Goal: Task Accomplishment & Management: Use online tool/utility

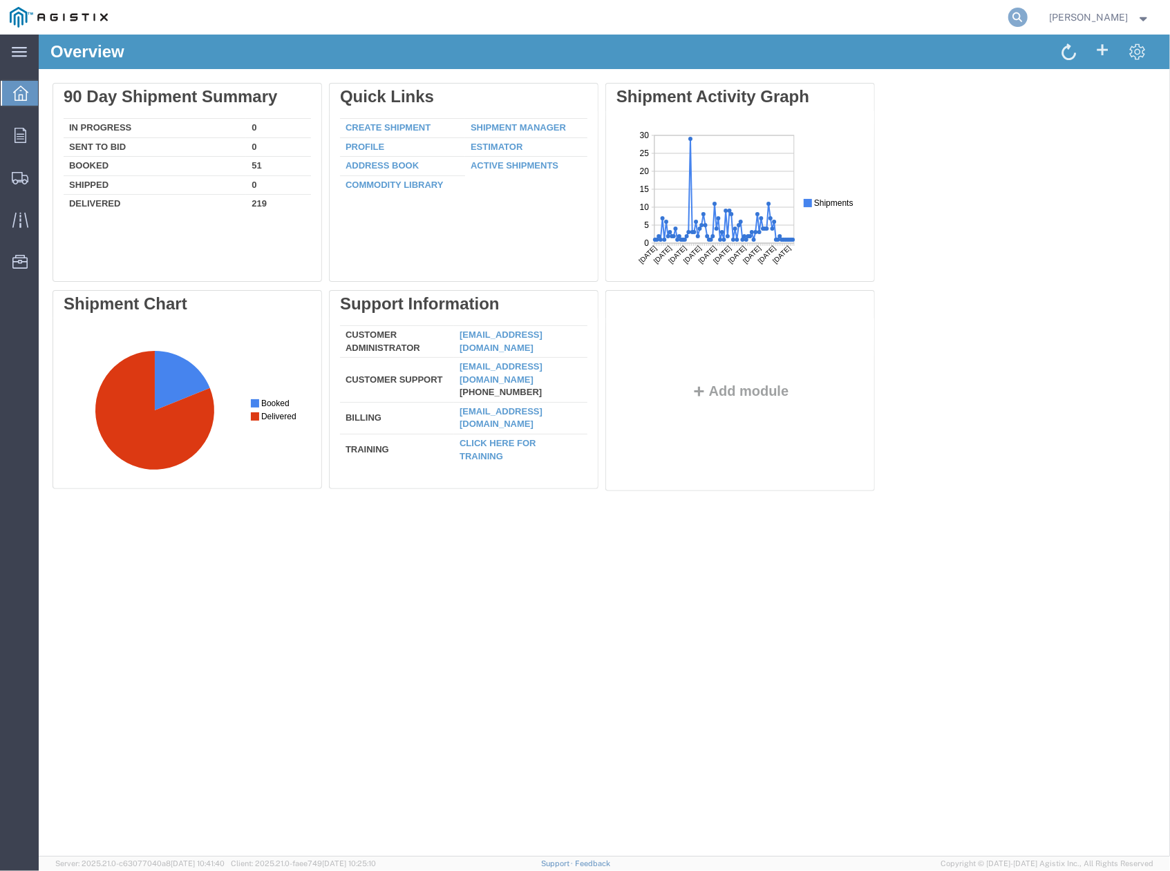
click at [1027, 17] on icon at bounding box center [1017, 17] width 19 height 19
paste input "57118192"
type input "57118192"
click at [1025, 20] on icon at bounding box center [1017, 17] width 19 height 19
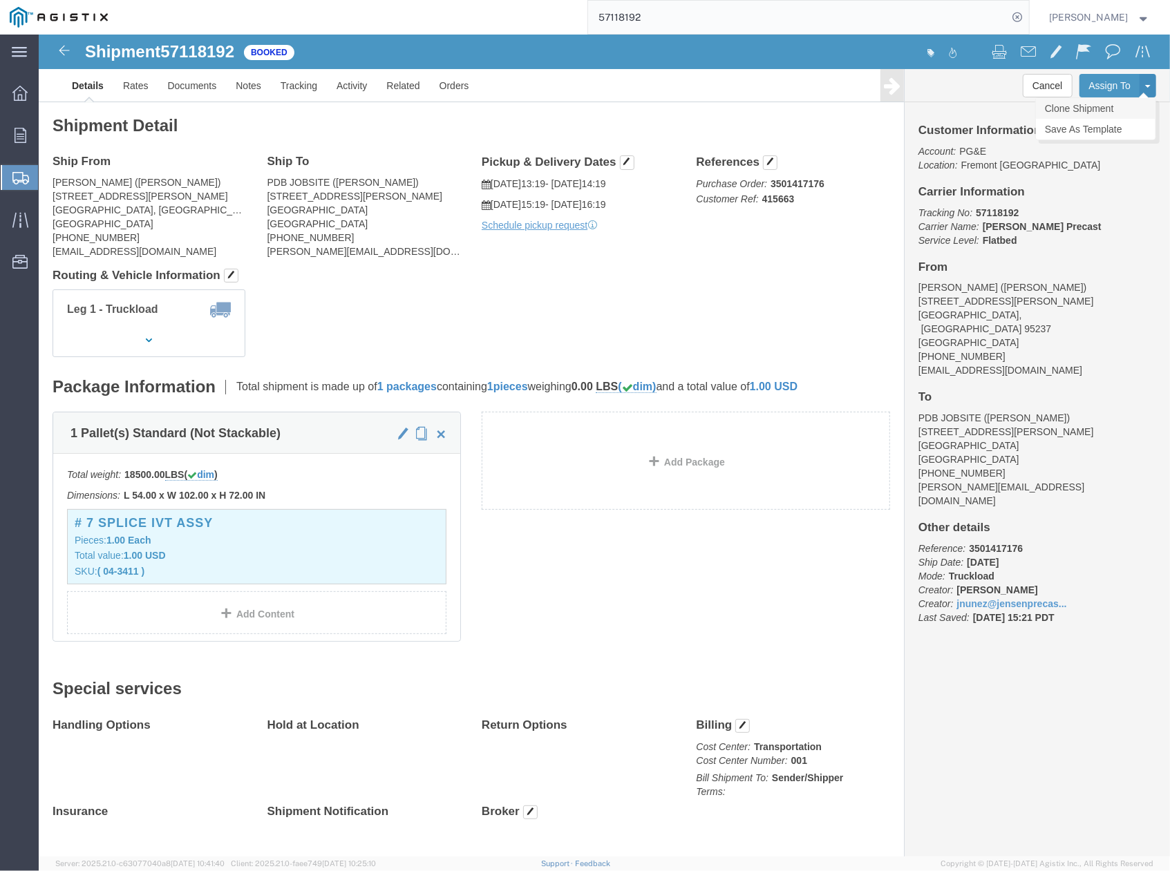
click link "Clone Shipment"
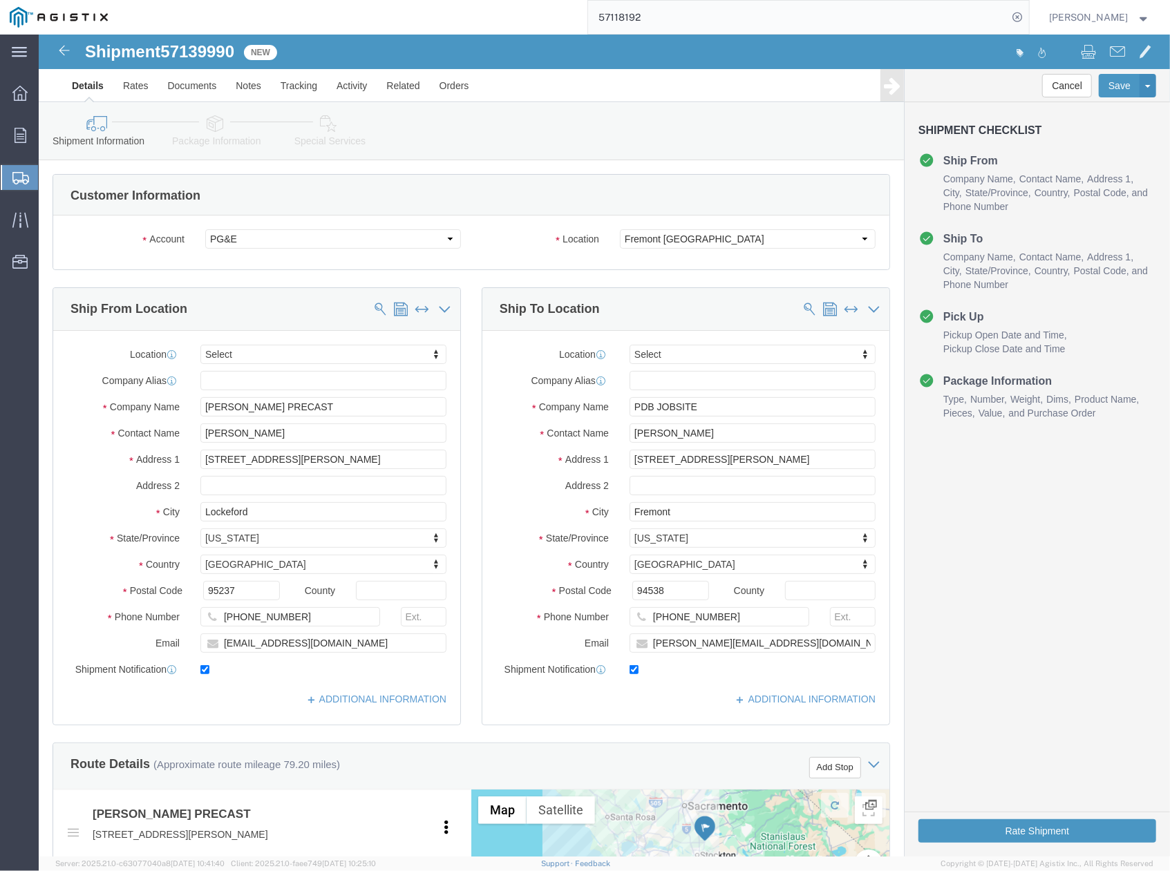
select select
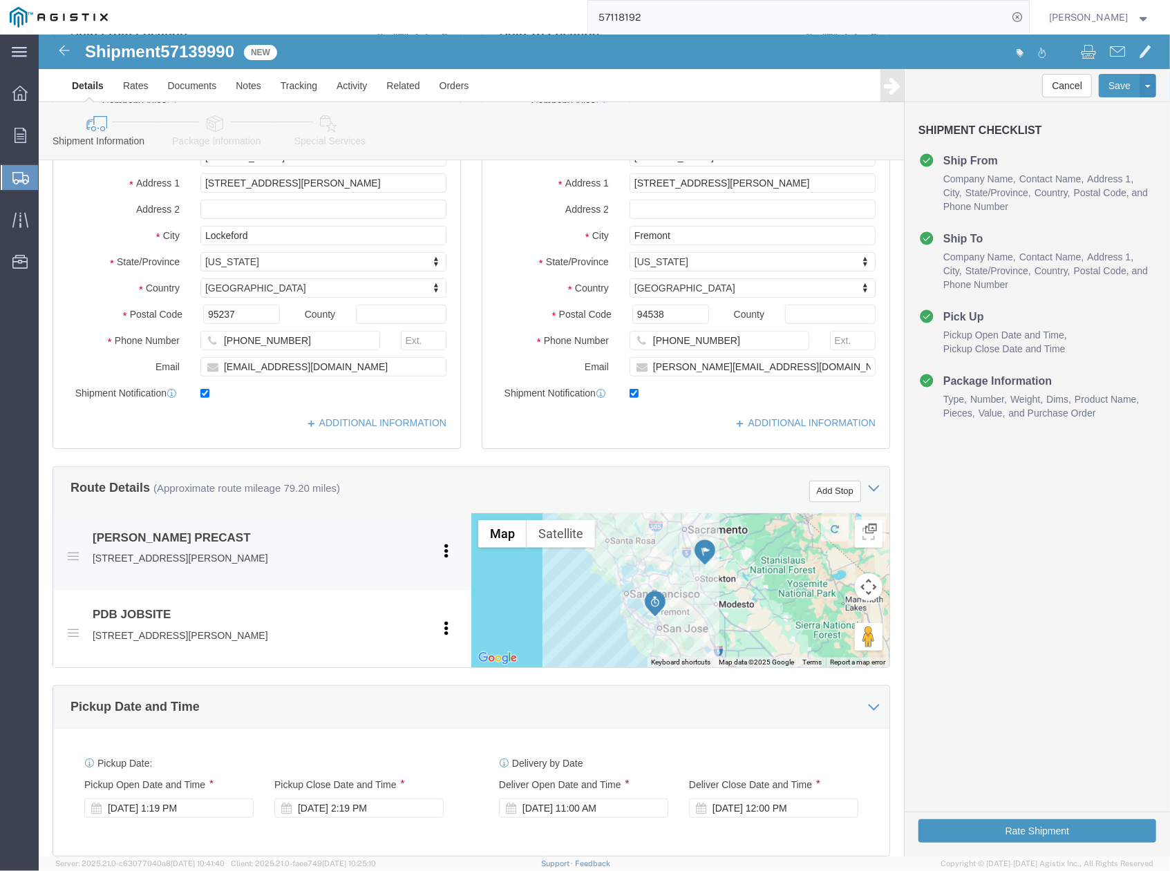
scroll to position [553, 0]
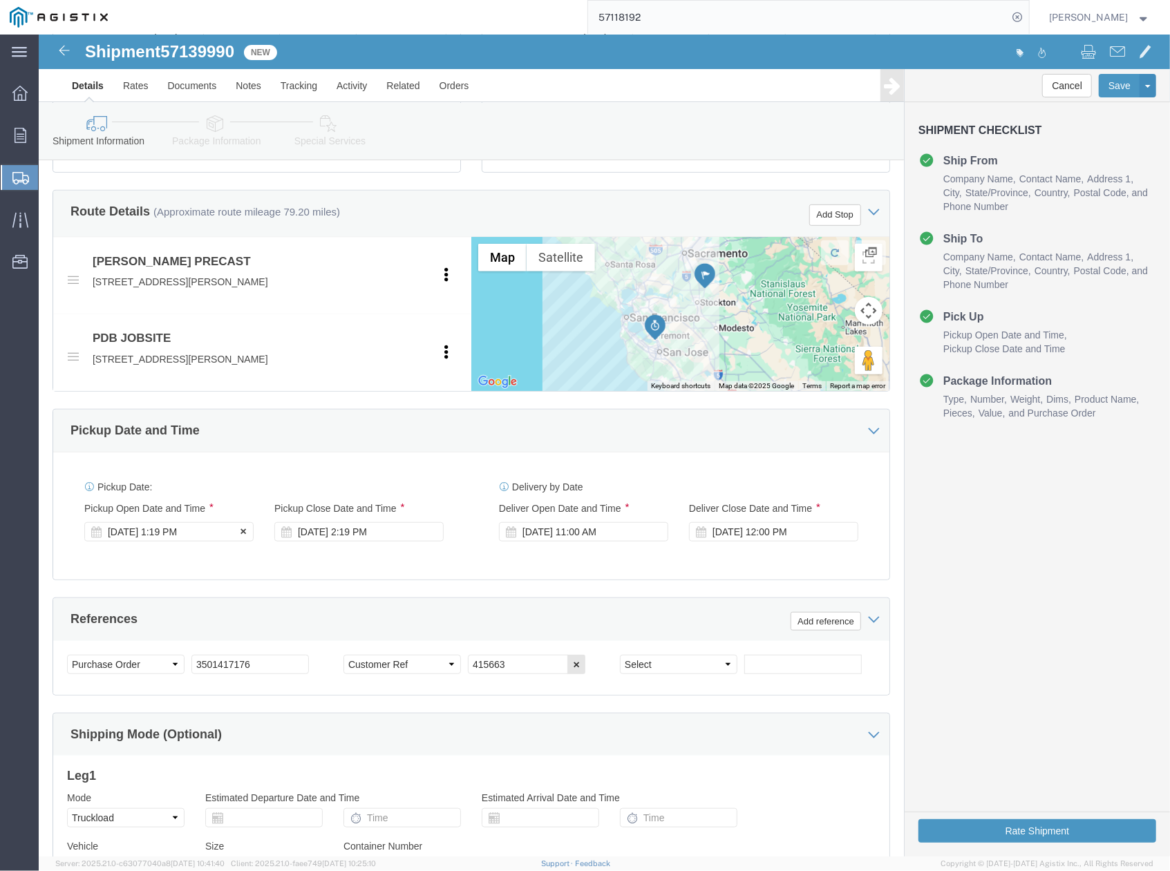
click div "[DATE] 1:19 PM"
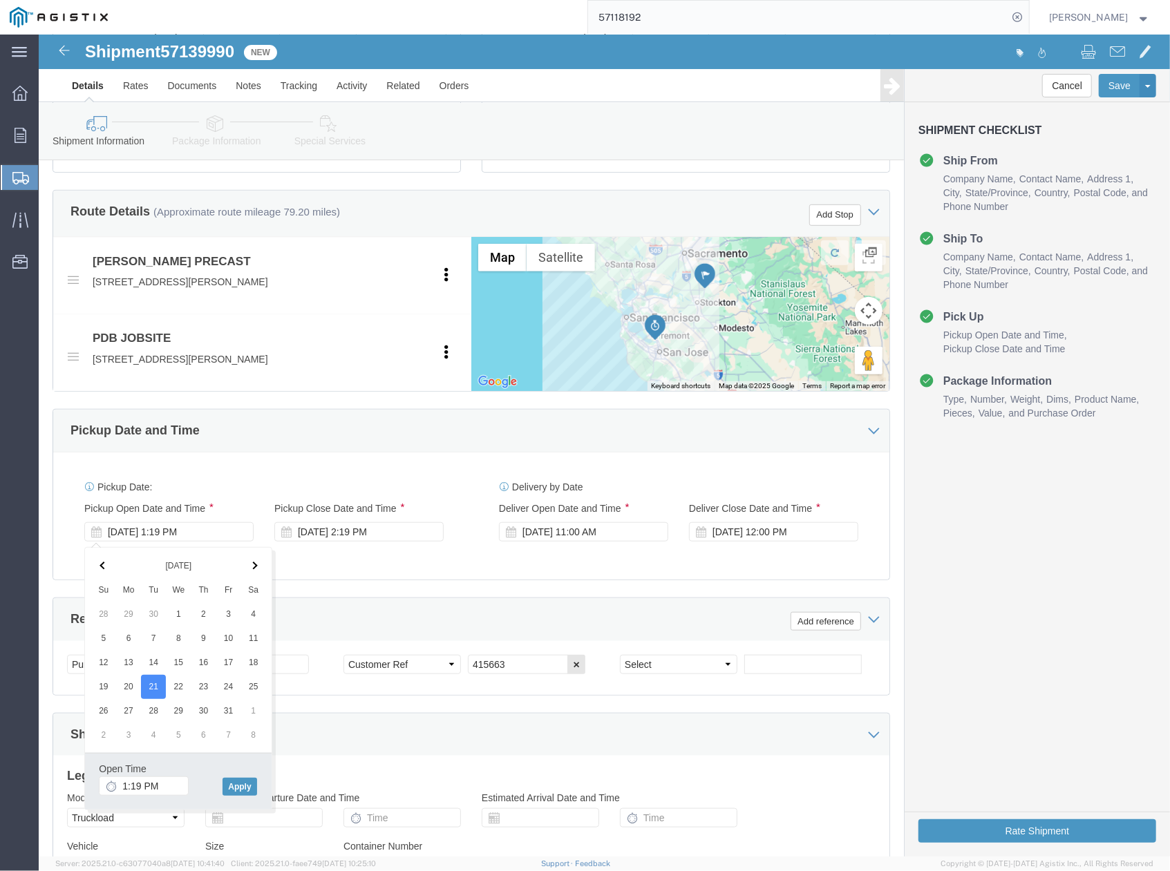
click div "Pickup Date: Pickup Start Date Pickup Start Time Pickup Open Date and Time [DAT…"
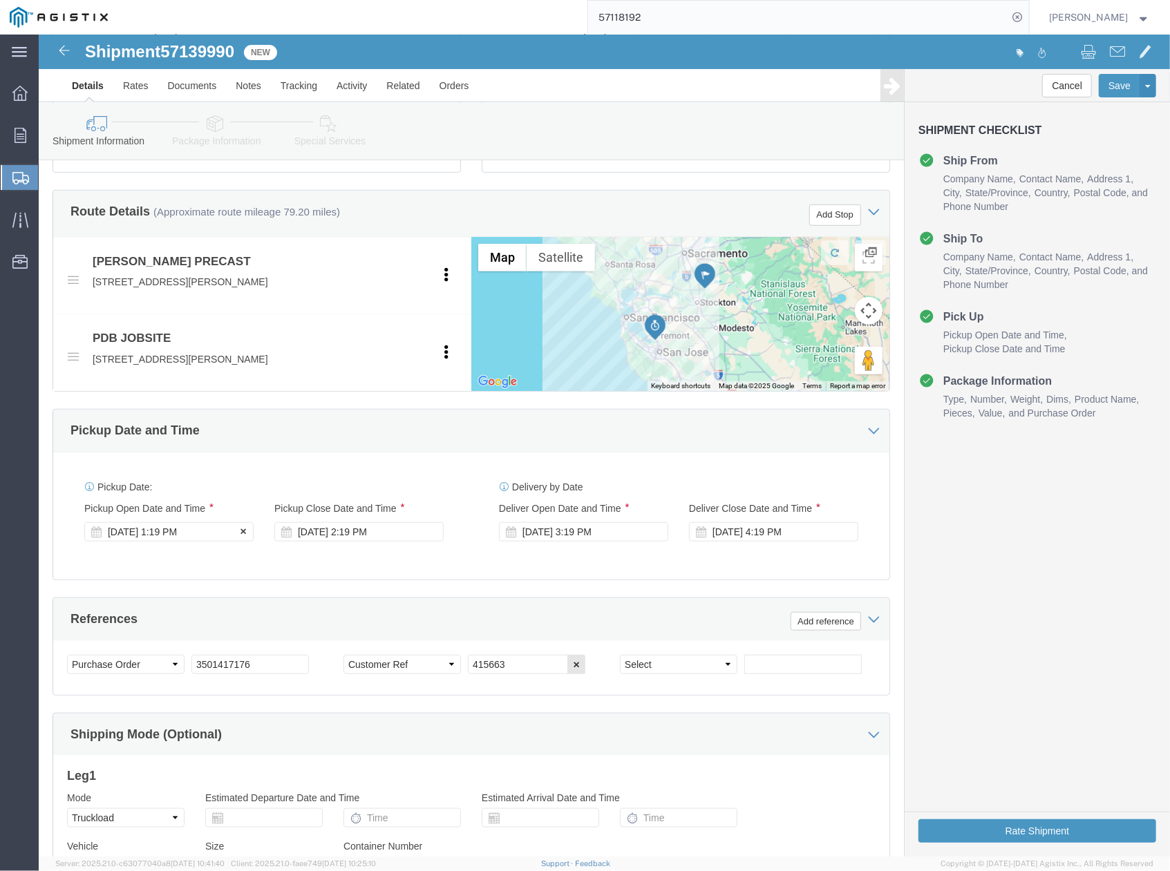
click div "[DATE] 1:19 PM"
click div "Pickup Date: Pickup Start Date Pickup Start Time Pickup Open Date and Time [DAT…"
click div "Leg 1 Mode Select Air Less than Truckload Multi-Leg Ocean Freight Rail Small Pa…"
click div "Shipping Mode (Optional)"
drag, startPoint x: 482, startPoint y: 632, endPoint x: 431, endPoint y: 634, distance: 50.5
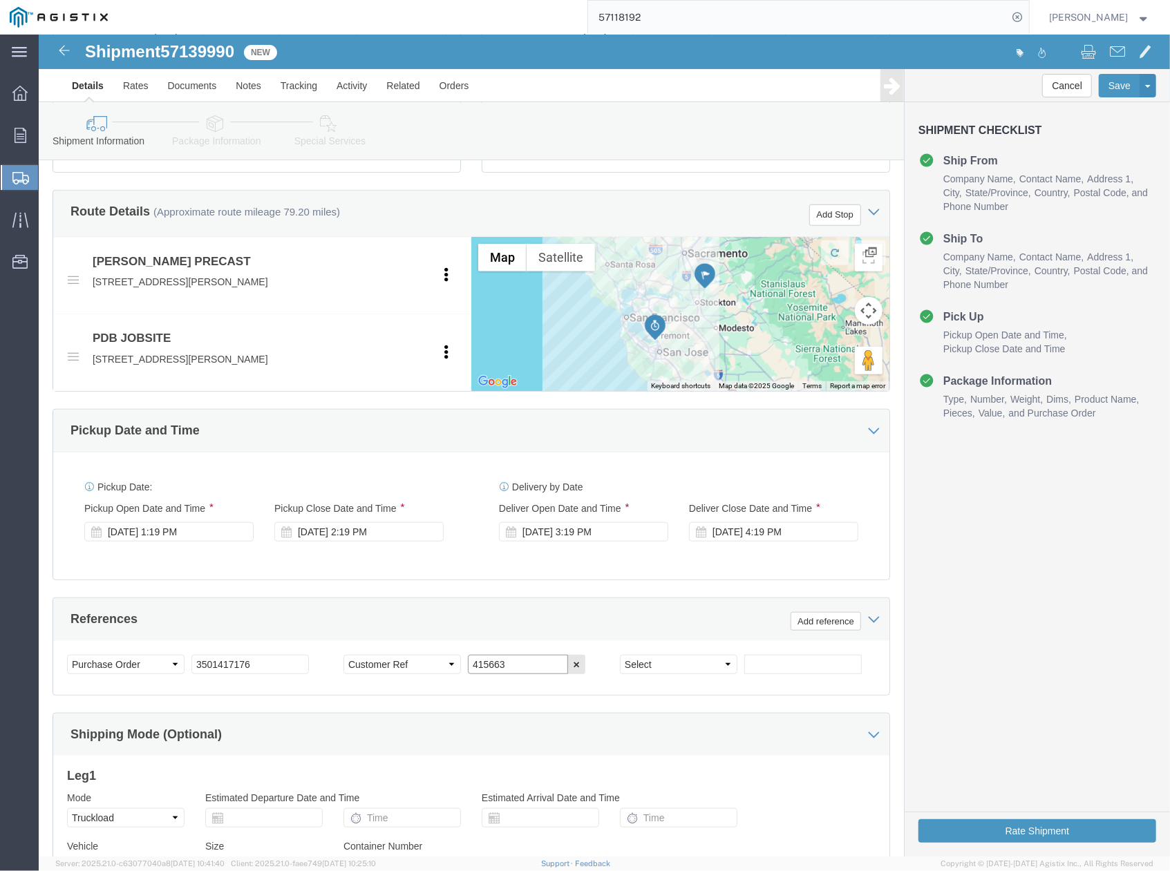
click input "415663"
paste input "6191"
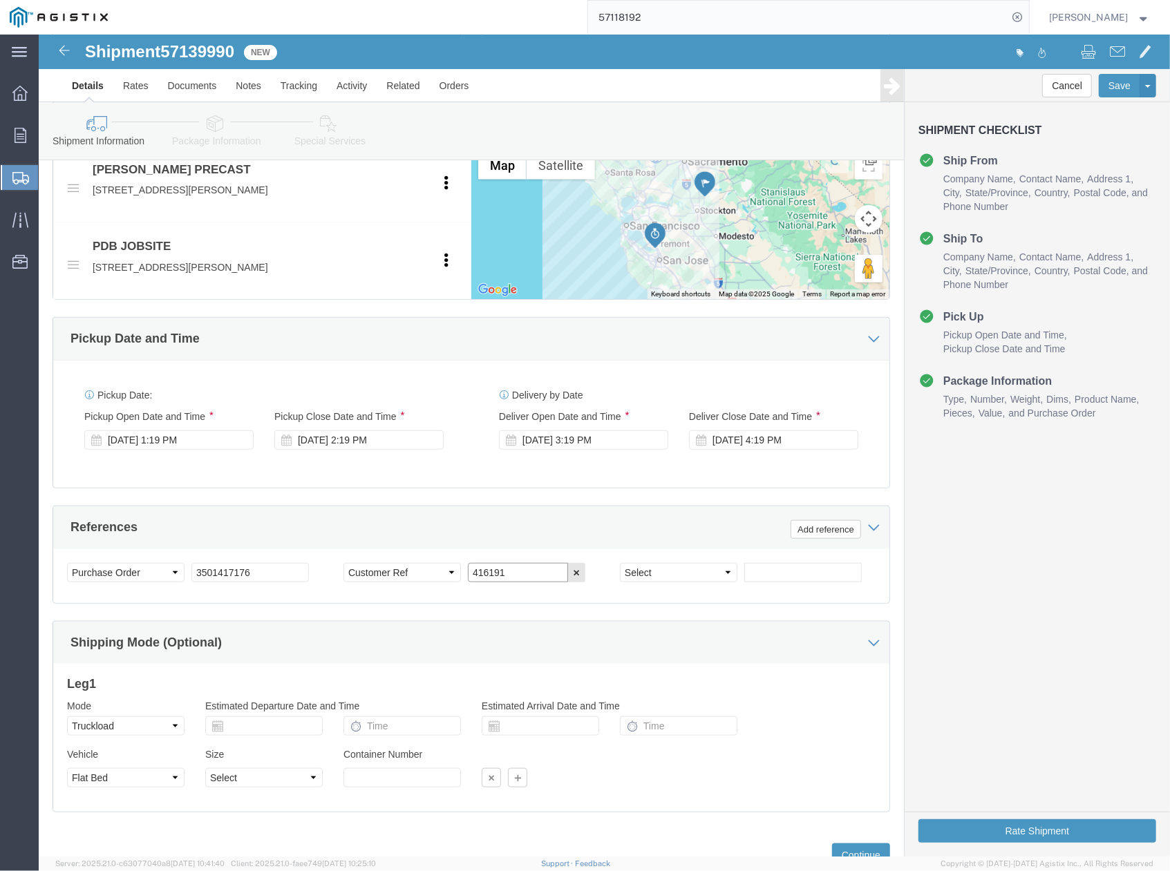
scroll to position [702, 0]
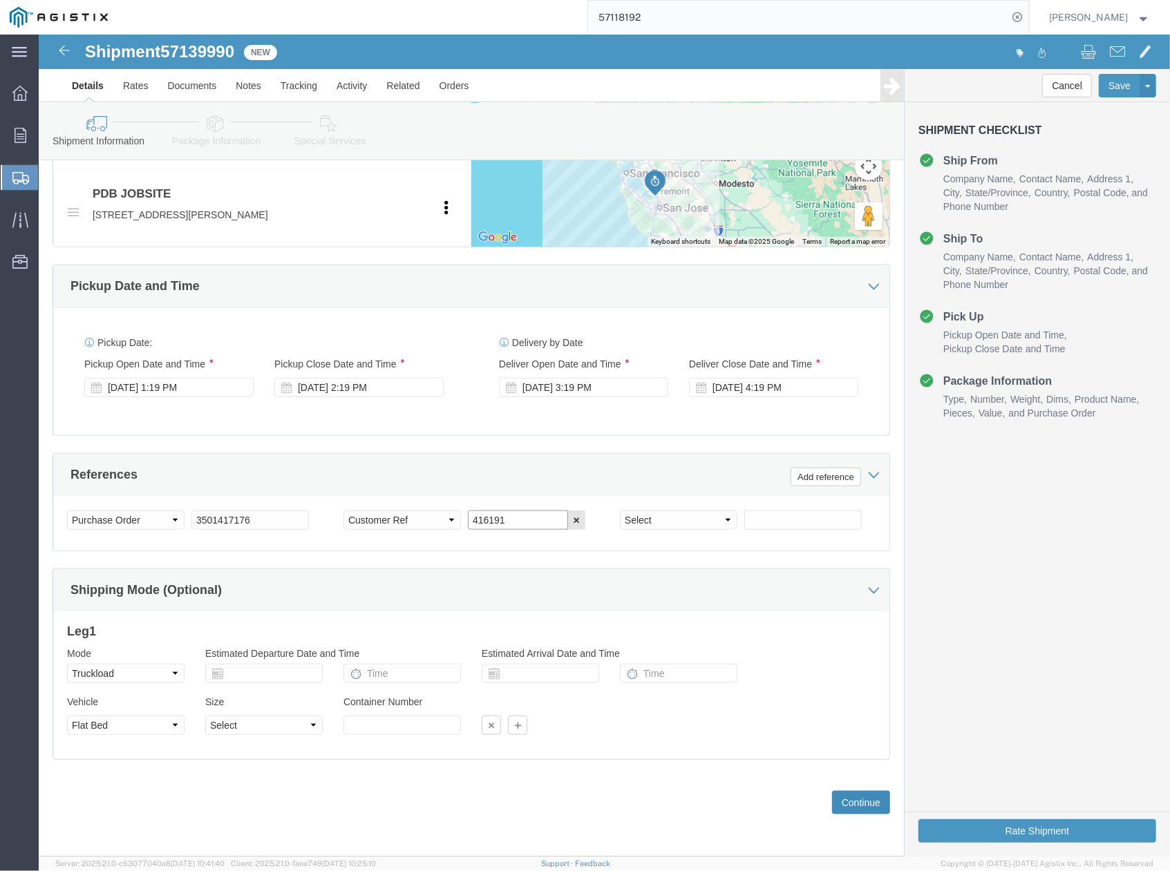
type input "416191"
click button "Continue"
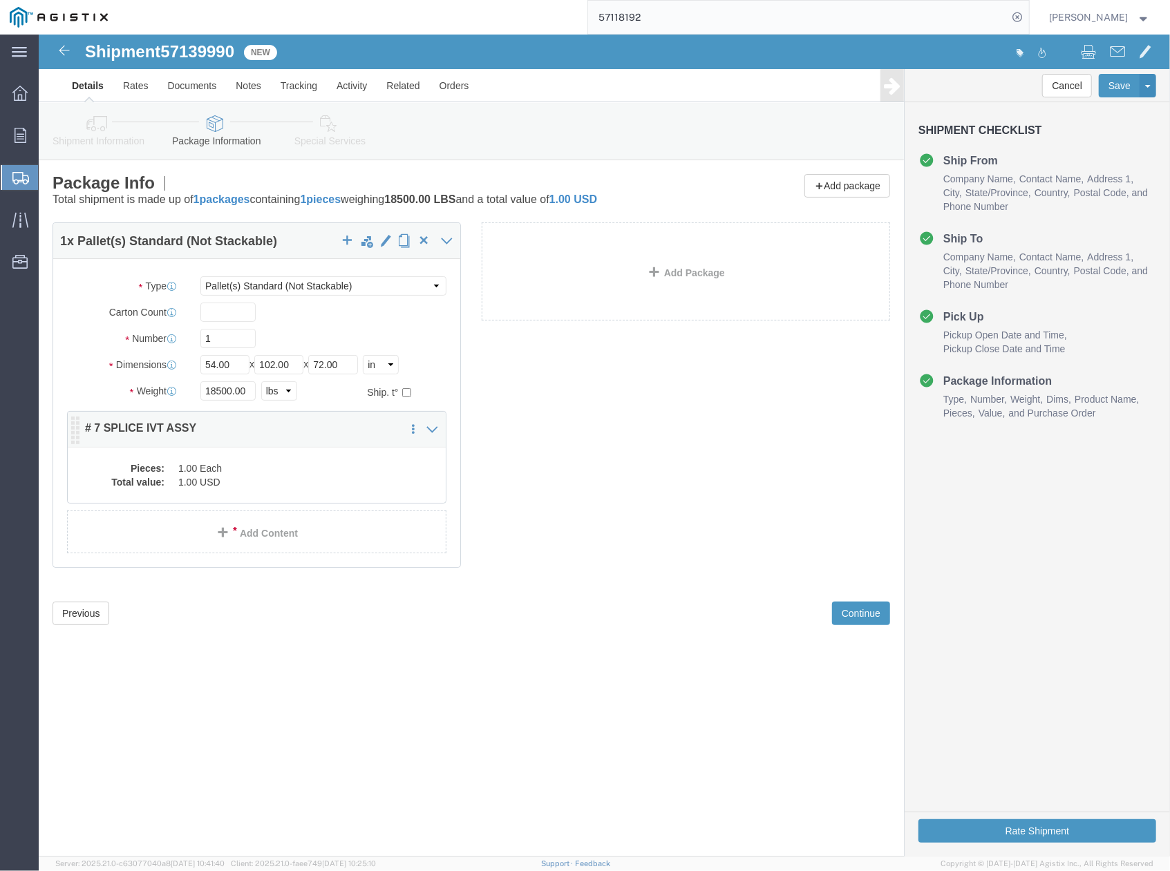
click dd "1.00 USD"
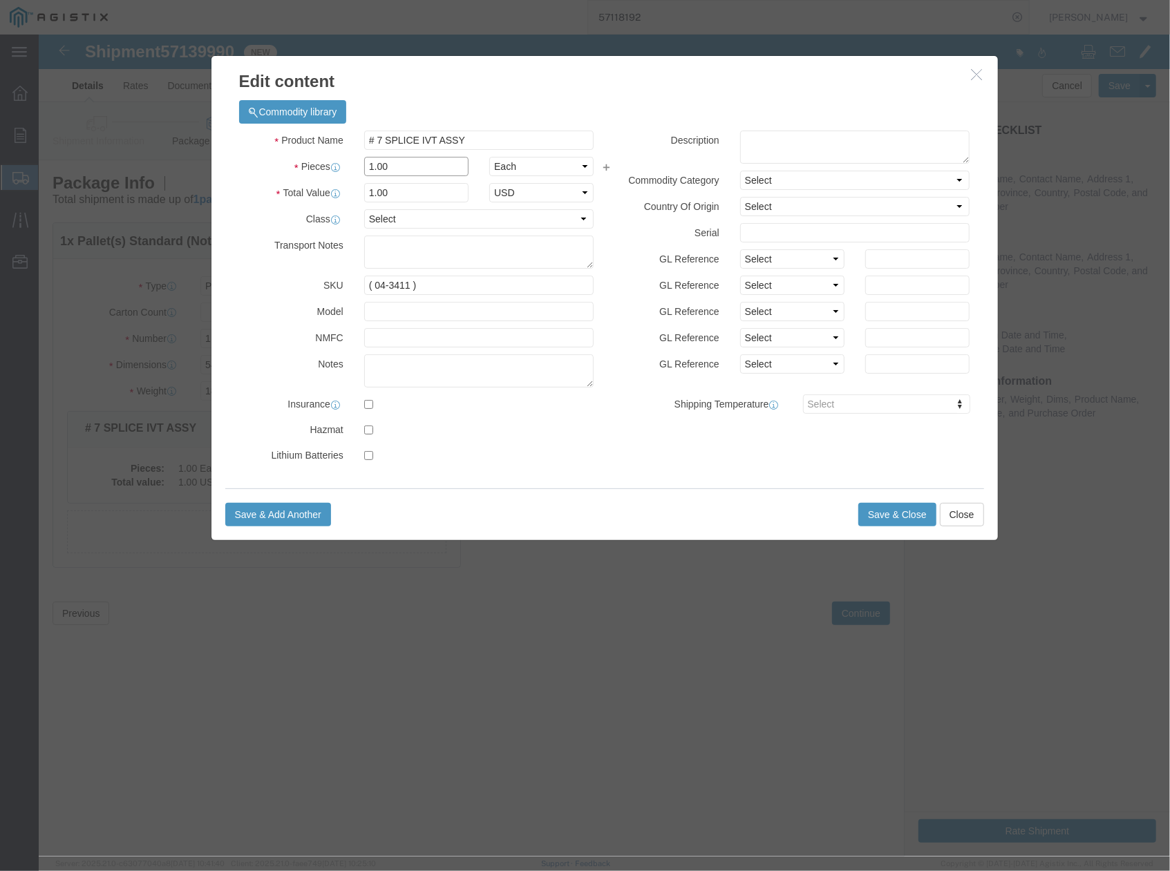
drag, startPoint x: 354, startPoint y: 135, endPoint x: 316, endPoint y: 133, distance: 38.7
click div "1.00"
type input "2"
click label "Model"
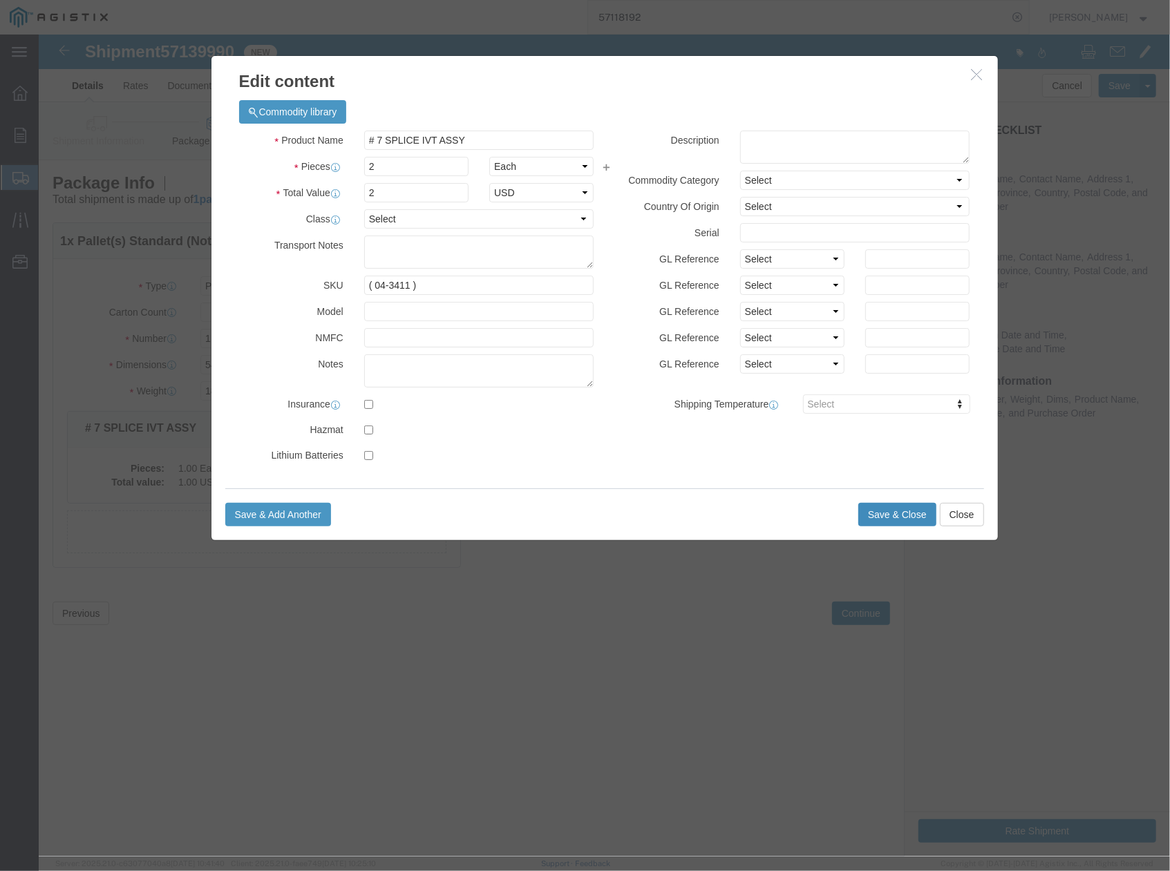
click button "Save & Close"
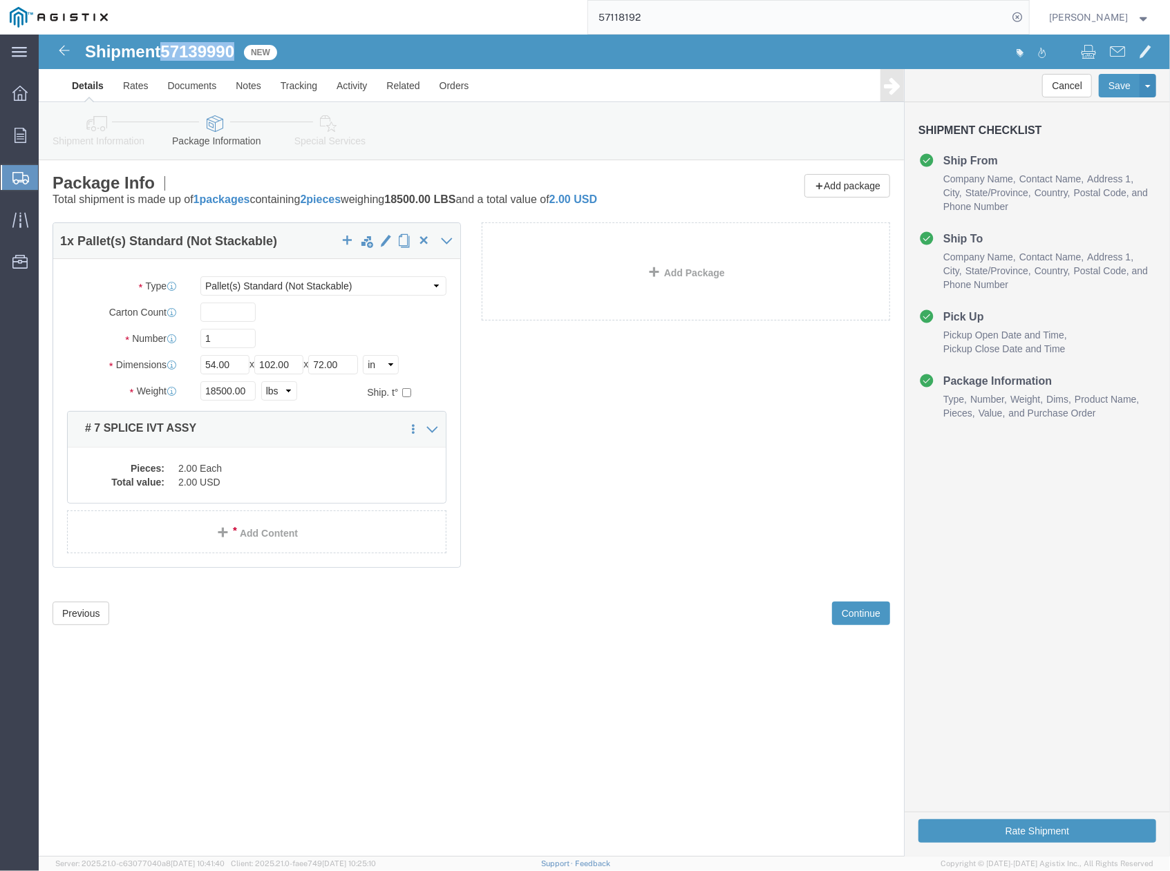
drag, startPoint x: 123, startPoint y: 11, endPoint x: 200, endPoint y: 12, distance: 77.4
click div "Shipment 57139990 New"
copy h1 "57139990"
click button "Rate Shipment"
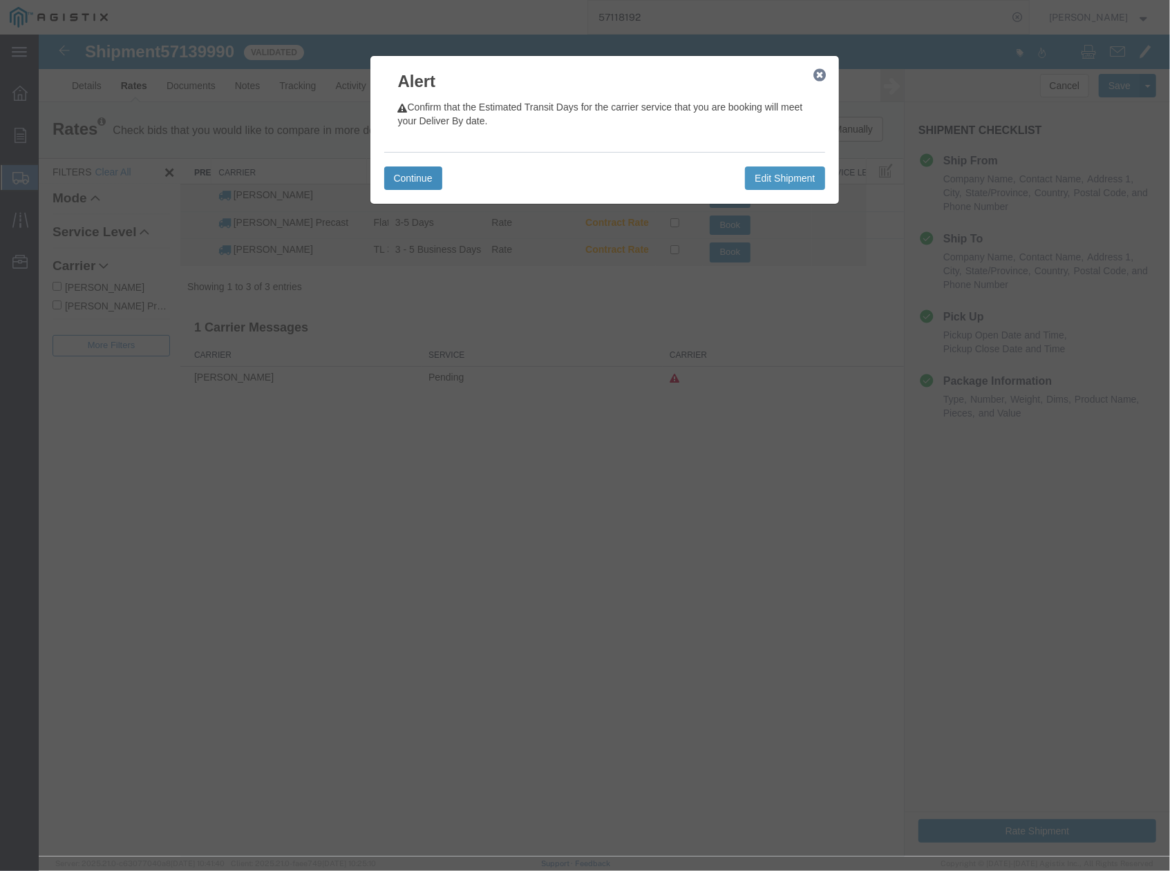
click at [418, 182] on button "Continue" at bounding box center [412, 177] width 58 height 23
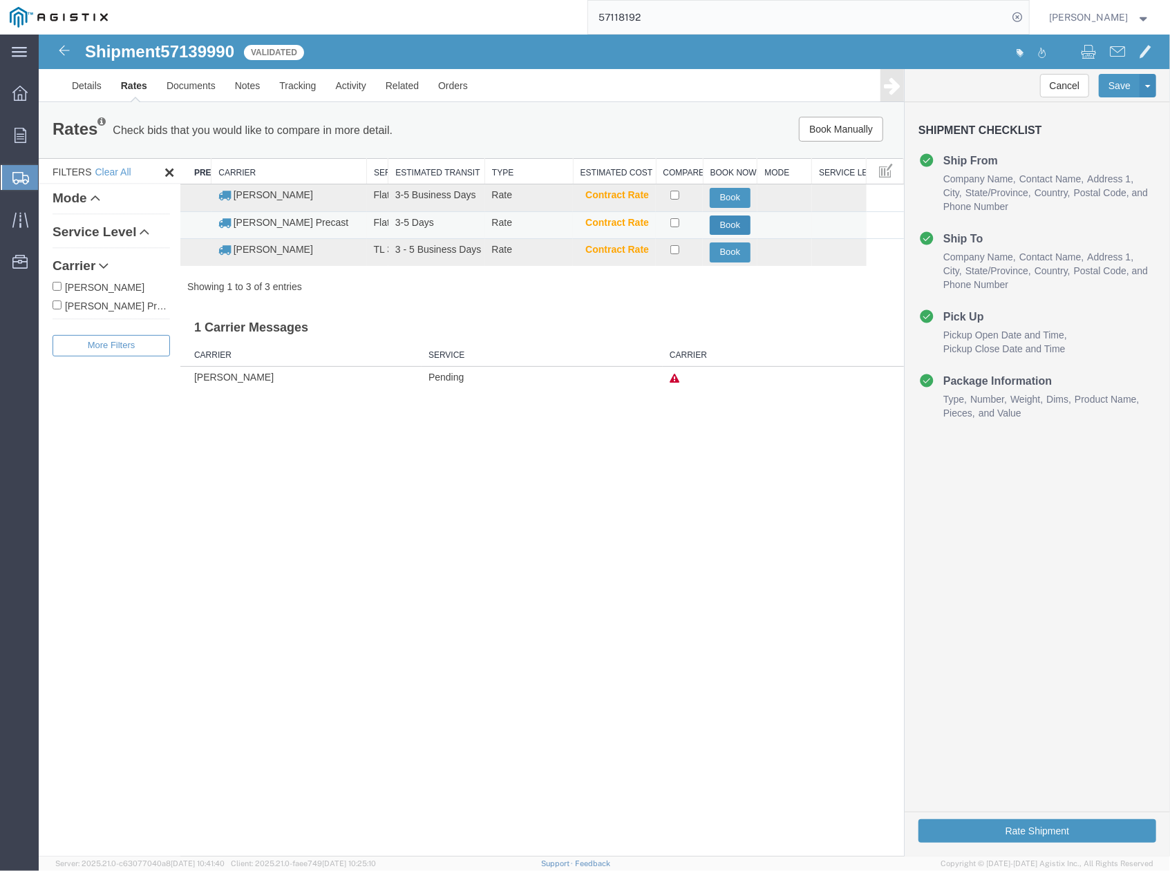
click at [715, 227] on button "Book" at bounding box center [729, 225] width 41 height 20
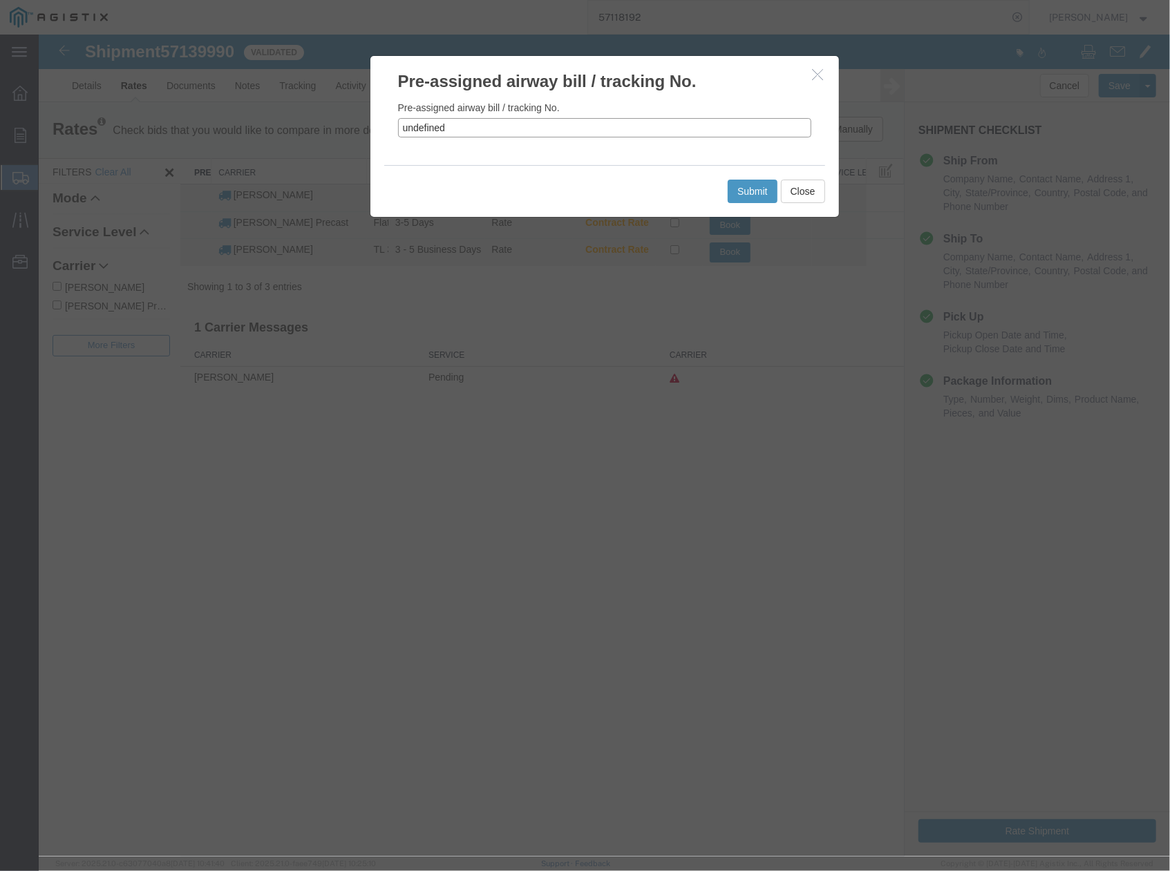
drag, startPoint x: 458, startPoint y: 132, endPoint x: 366, endPoint y: 133, distance: 92.6
click at [366, 133] on div "Pre-assigned airway bill / tracking No. Pre-assigned airway bill / tracking No.…" at bounding box center [603, 445] width 1131 height 822
paste input "57139990"
type input "57139990"
click at [750, 193] on button "Submit" at bounding box center [752, 190] width 50 height 23
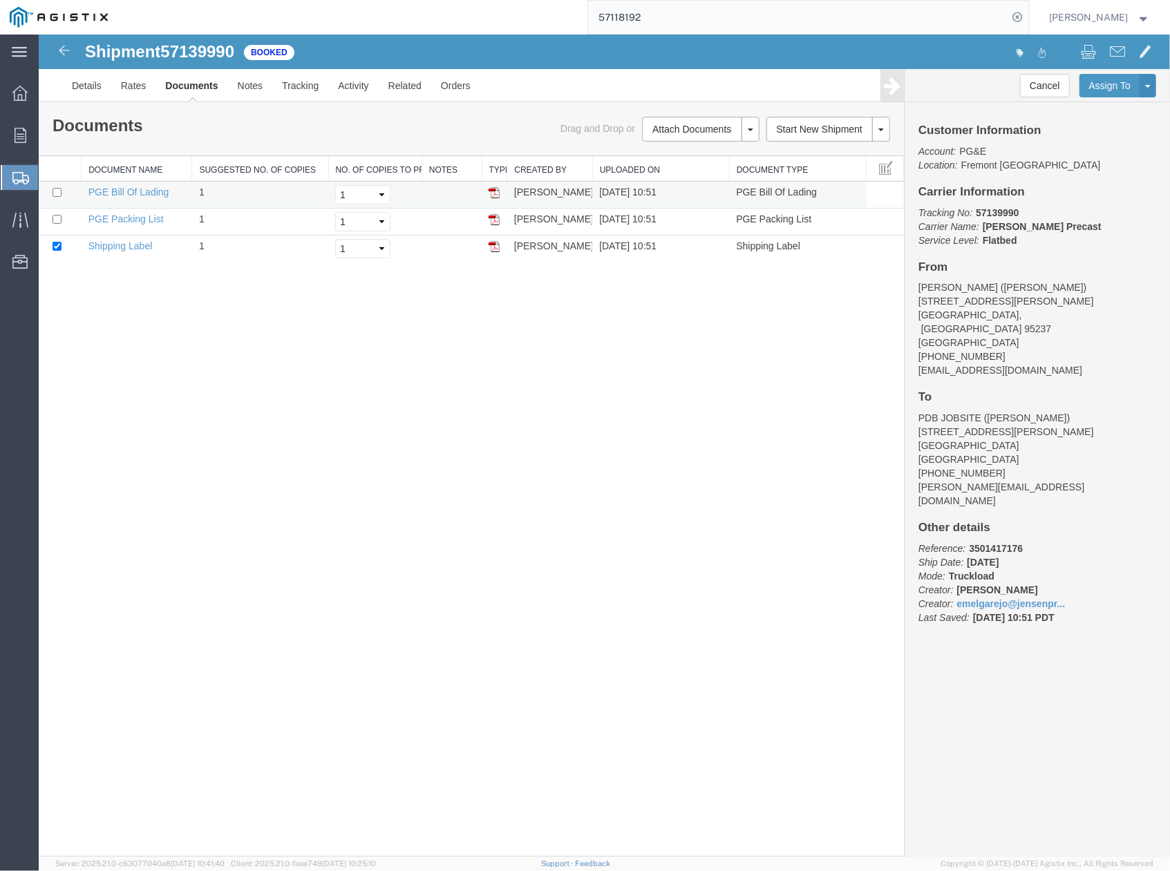
drag, startPoint x: 806, startPoint y: 385, endPoint x: 332, endPoint y: 188, distance: 513.3
click at [806, 384] on div "Shipment 57139990 3 of 3 Booked Details Rates Documents Notes Tracking Activity…" at bounding box center [603, 445] width 1131 height 822
drag, startPoint x: 165, startPoint y: 49, endPoint x: 233, endPoint y: 50, distance: 67.7
click at [233, 50] on span "57139990" at bounding box center [197, 50] width 74 height 19
drag, startPoint x: 233, startPoint y: 50, endPoint x: 244, endPoint y: 50, distance: 11.1
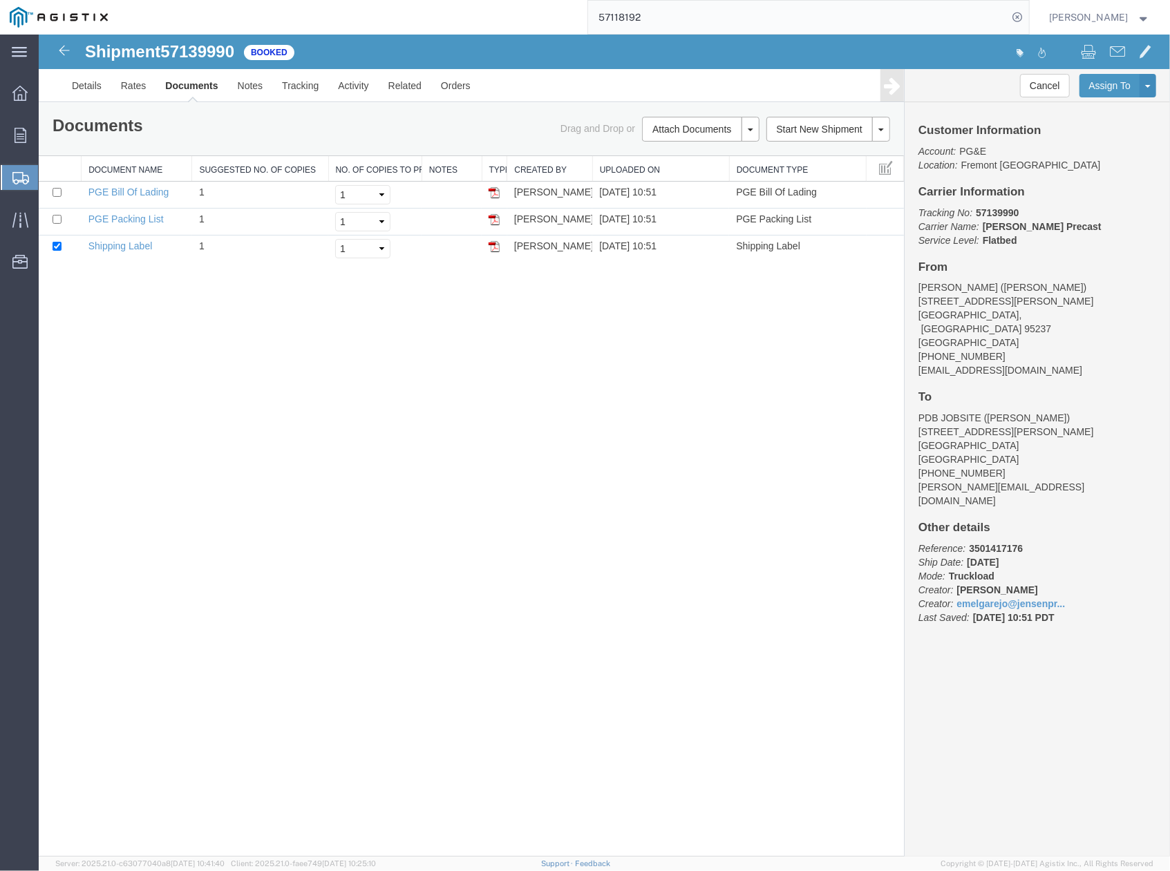
click at [243, 48] on div "Shipment 57139990 3 of 3 Booked" at bounding box center [321, 55] width 565 height 26
click at [241, 50] on div "Shipment 57139990 3 of 3 Booked" at bounding box center [321, 55] width 565 height 26
drag, startPoint x: 240, startPoint y: 49, endPoint x: 177, endPoint y: 46, distance: 62.9
click at [177, 46] on div "Shipment 57139990 3 of 3 Booked" at bounding box center [321, 55] width 565 height 26
copy span "57139990"
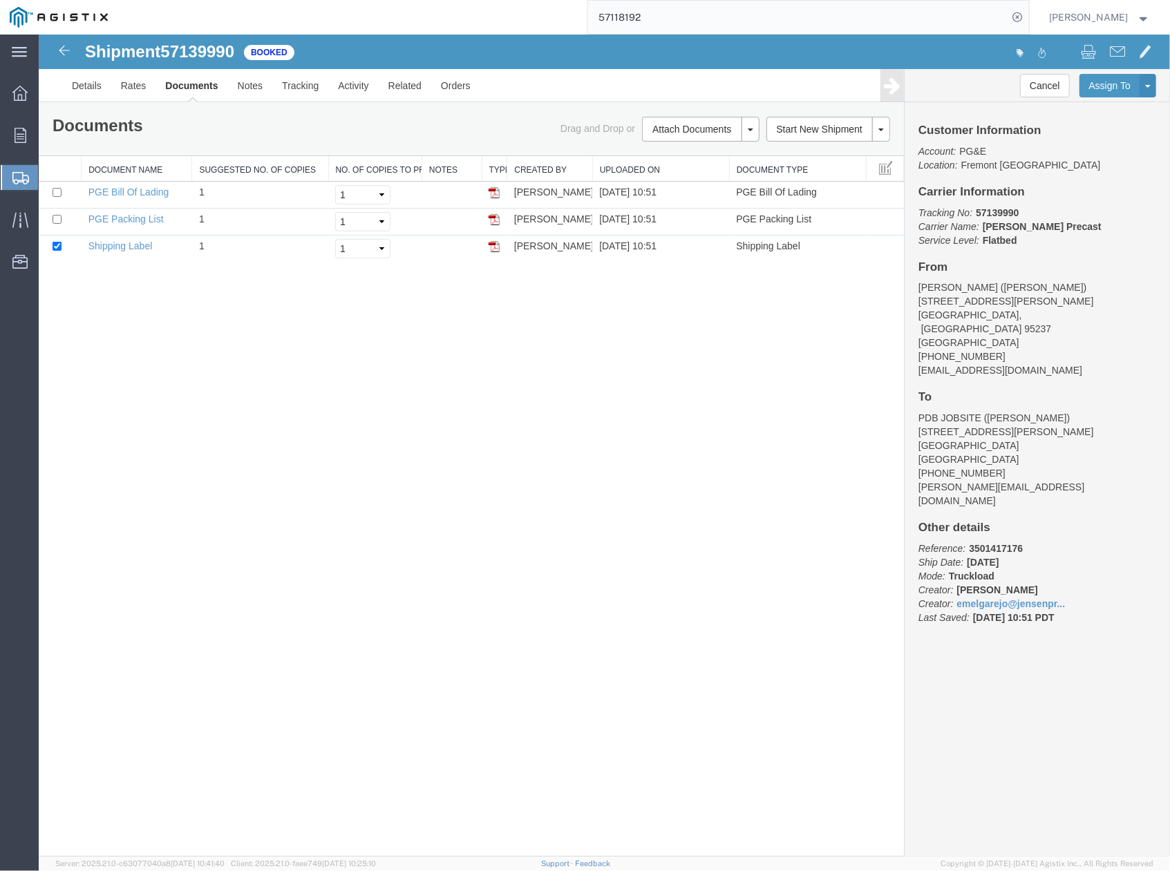
click at [818, 526] on div "Shipment 57139990 3 of 3 Booked Details Rates Documents Notes Tracking Activity…" at bounding box center [603, 445] width 1131 height 822
click at [1094, 85] on button "Assign To" at bounding box center [1109, 84] width 61 height 23
select select
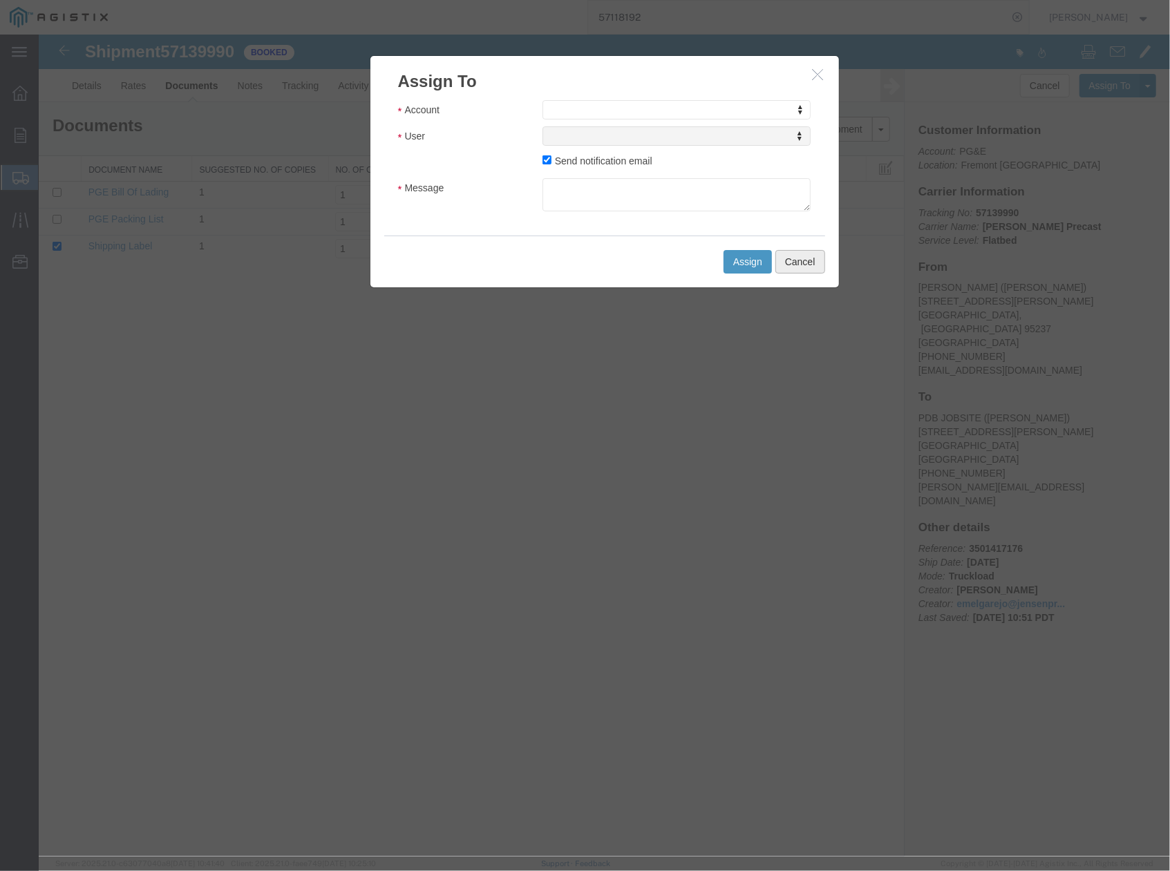
click at [801, 256] on button "Cancel" at bounding box center [800, 260] width 50 height 23
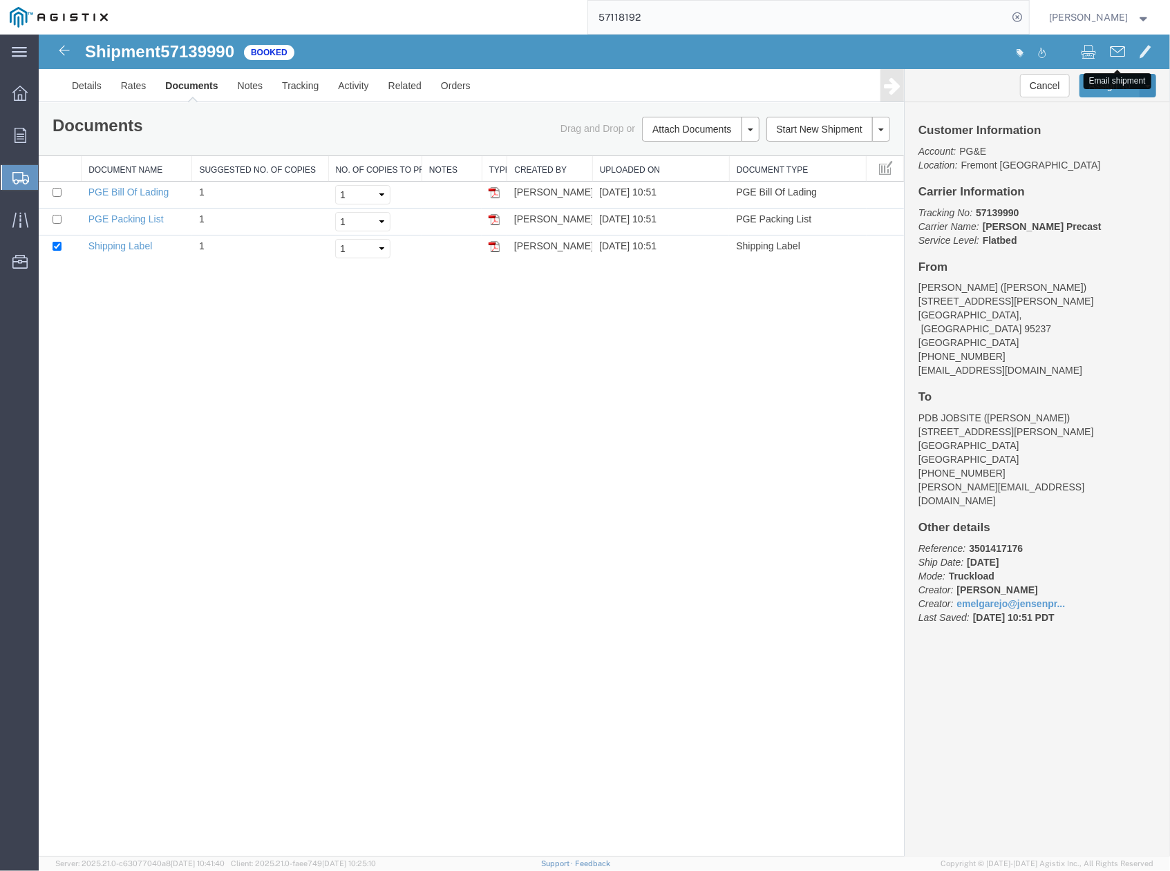
click at [1106, 57] on button at bounding box center [1116, 52] width 29 height 29
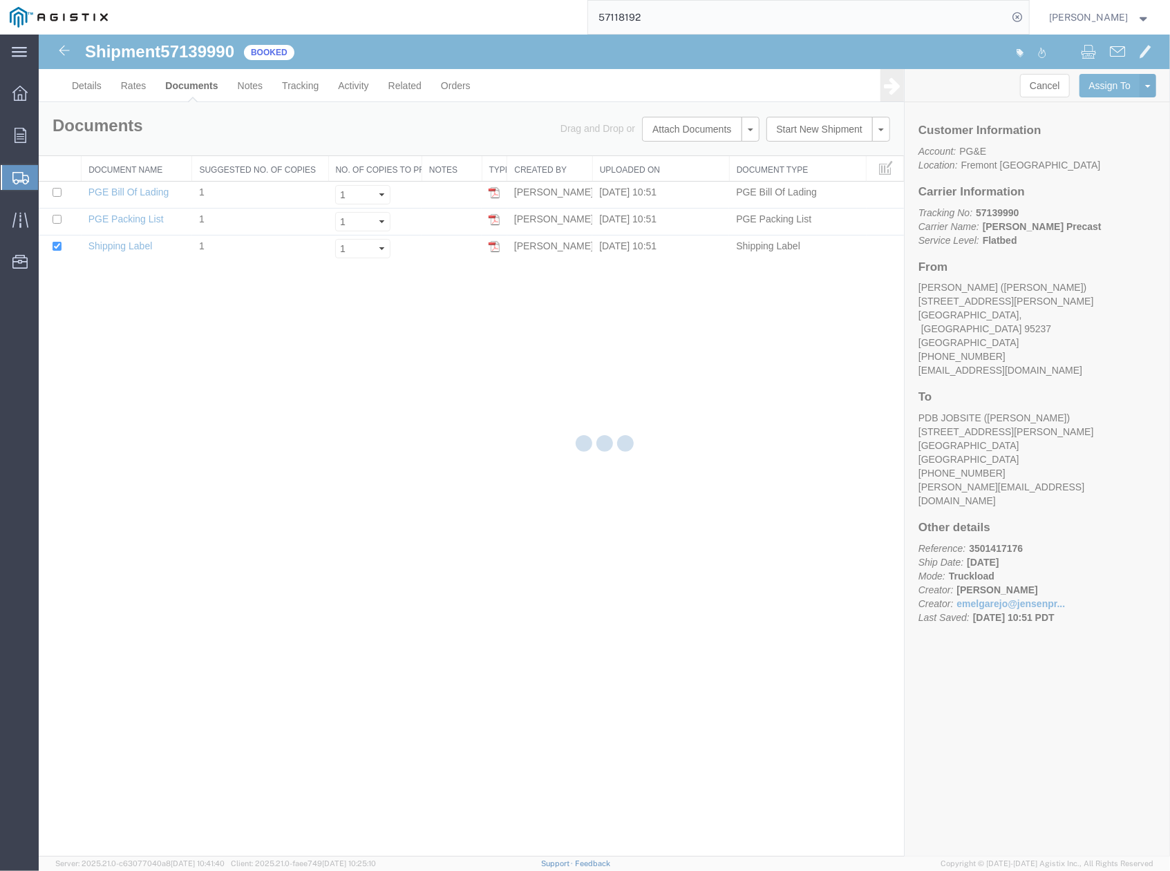
checkbox input "true"
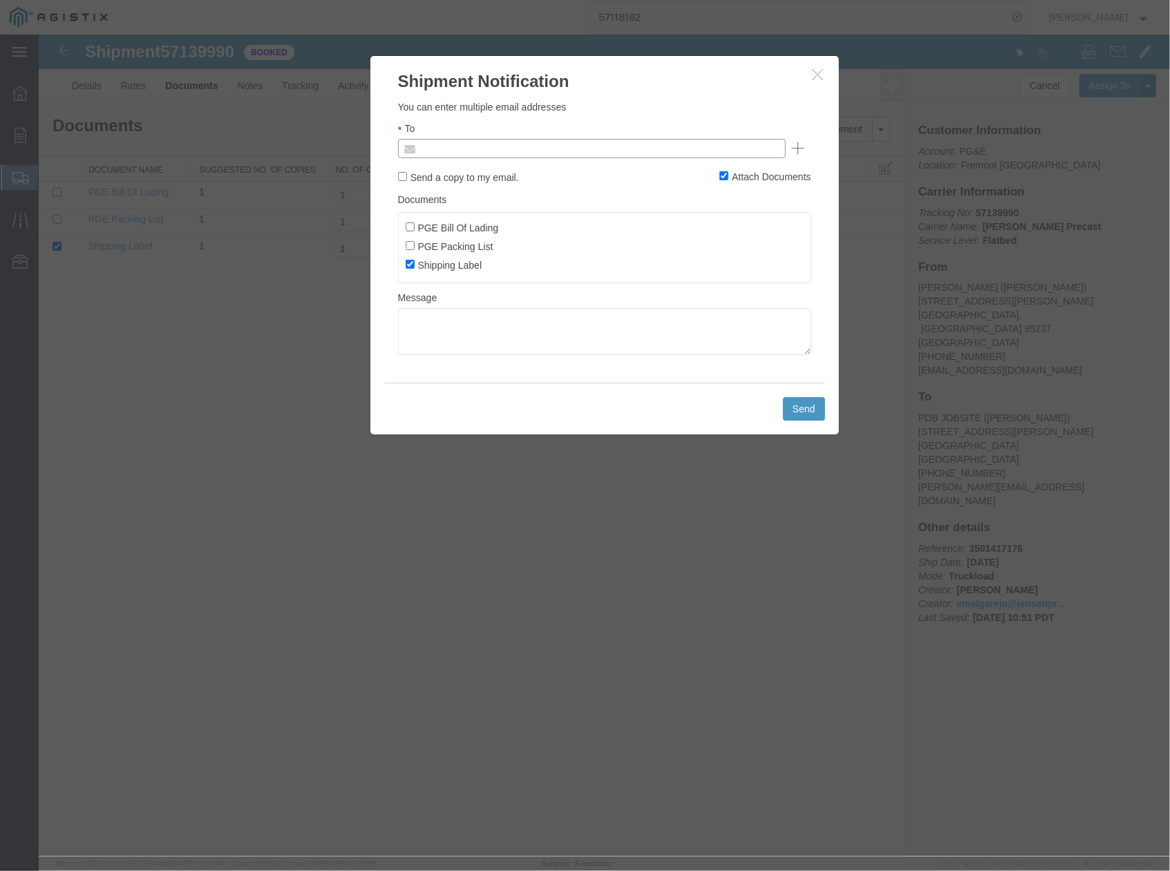
click at [477, 144] on input "text" at bounding box center [498, 148] width 162 height 18
type input "e"
type input "[EMAIL_ADDRESS][DOMAIN_NAME]"
click at [806, 415] on button "Send" at bounding box center [803, 408] width 42 height 23
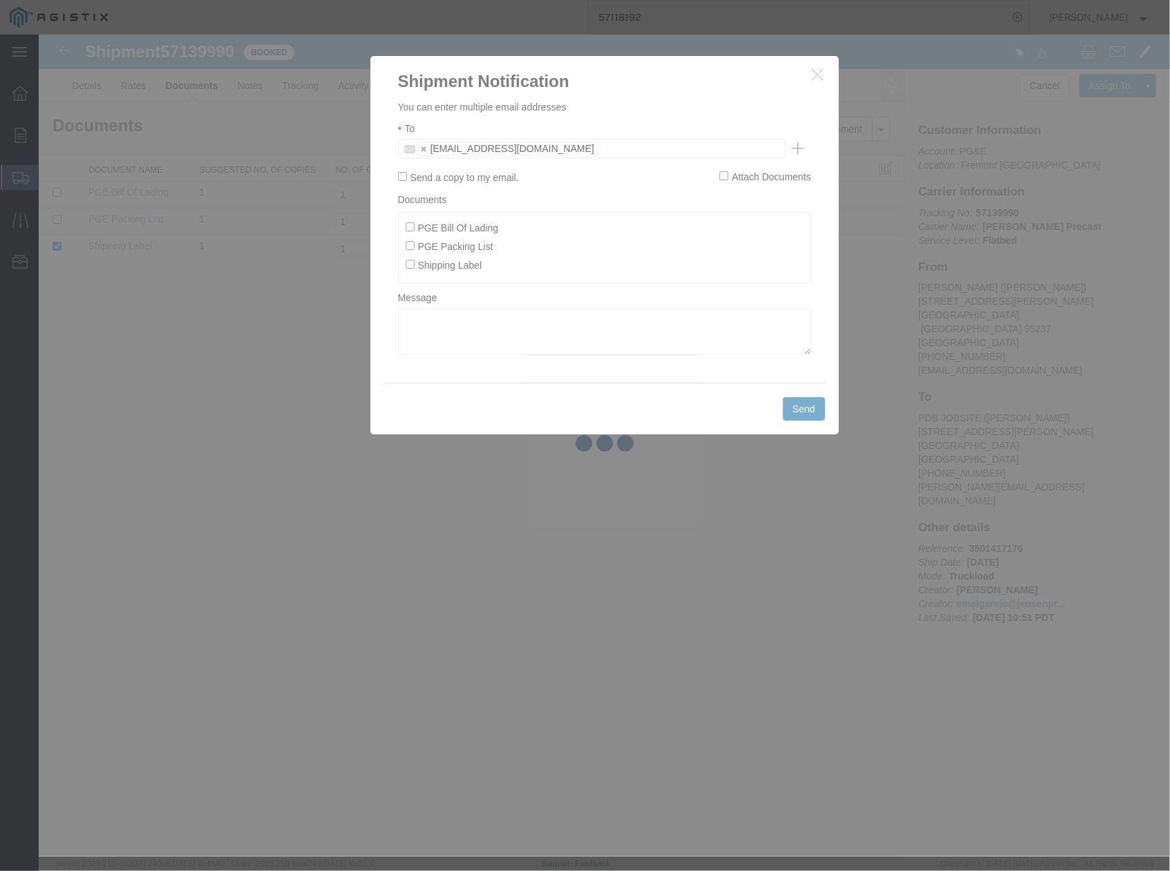
checkbox input "false"
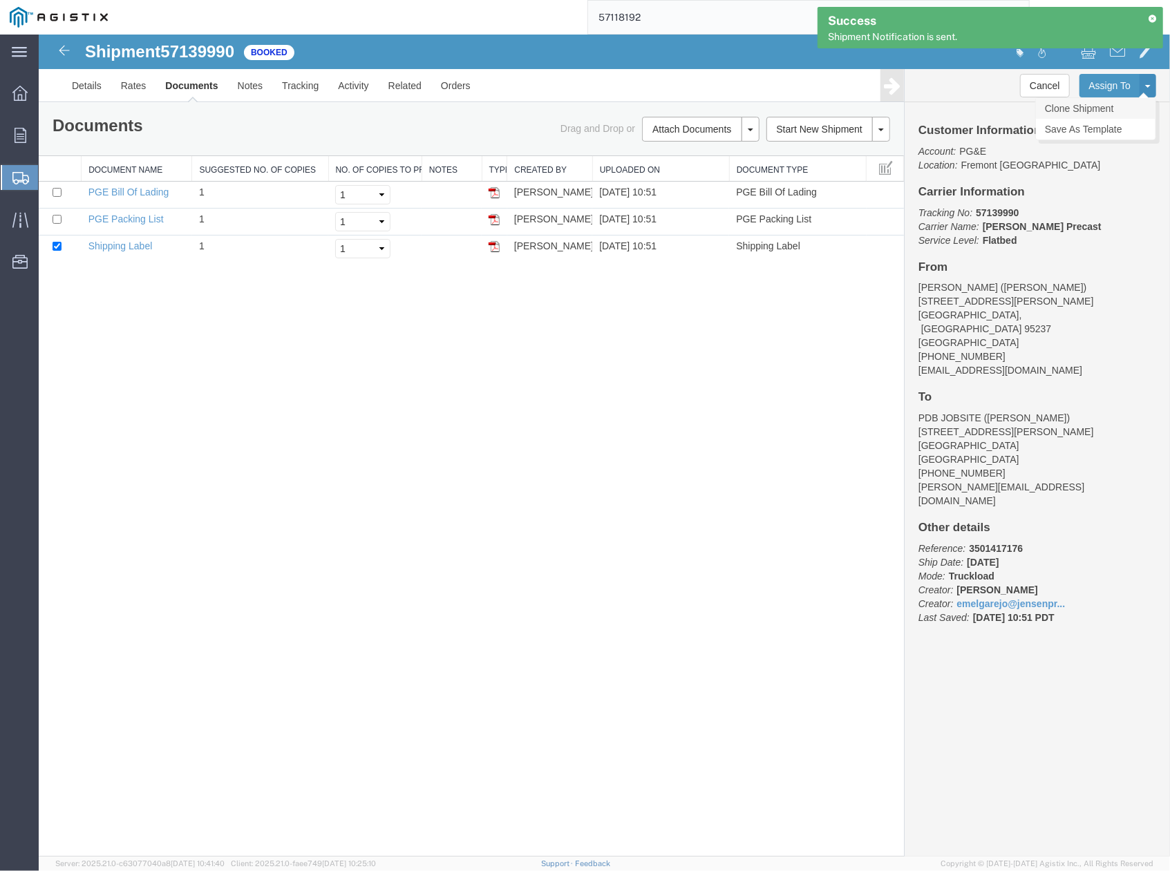
click at [1085, 110] on link "Clone Shipment" at bounding box center [1095, 107] width 120 height 21
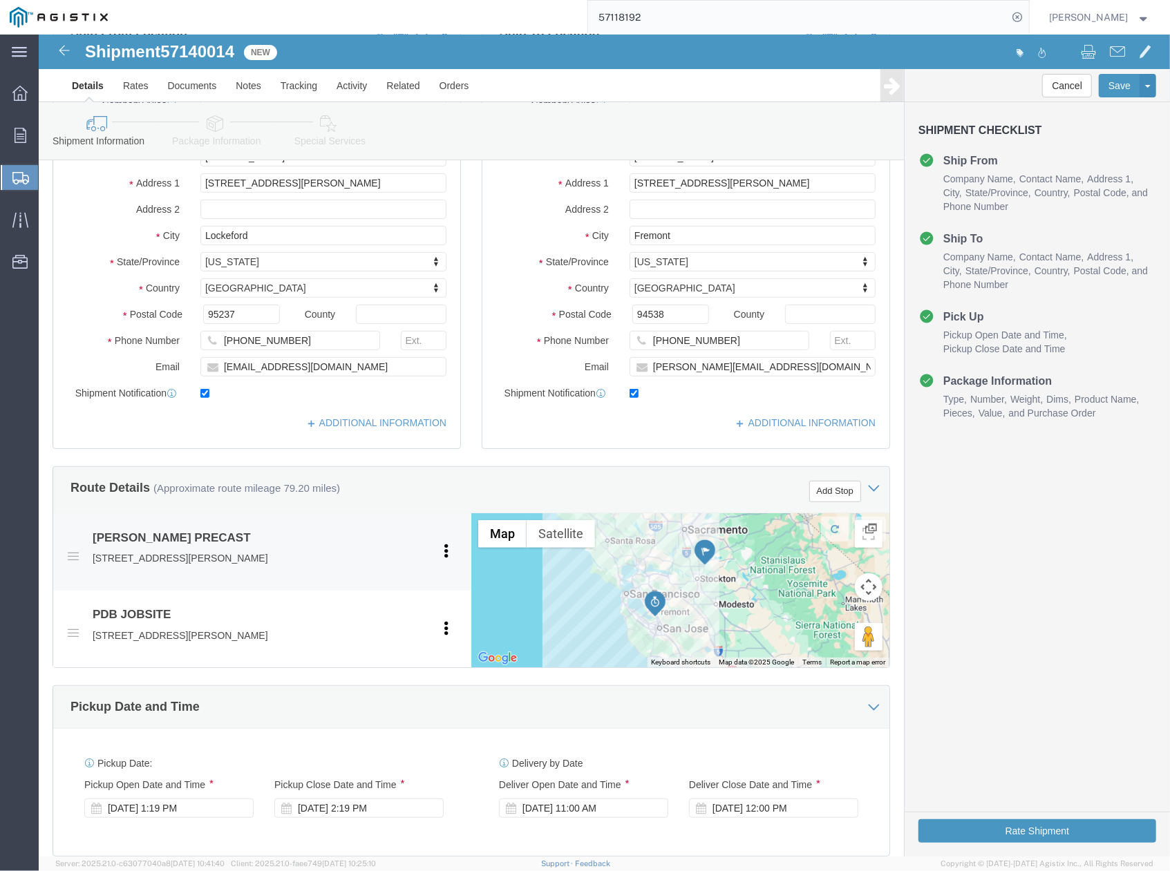
scroll to position [553, 0]
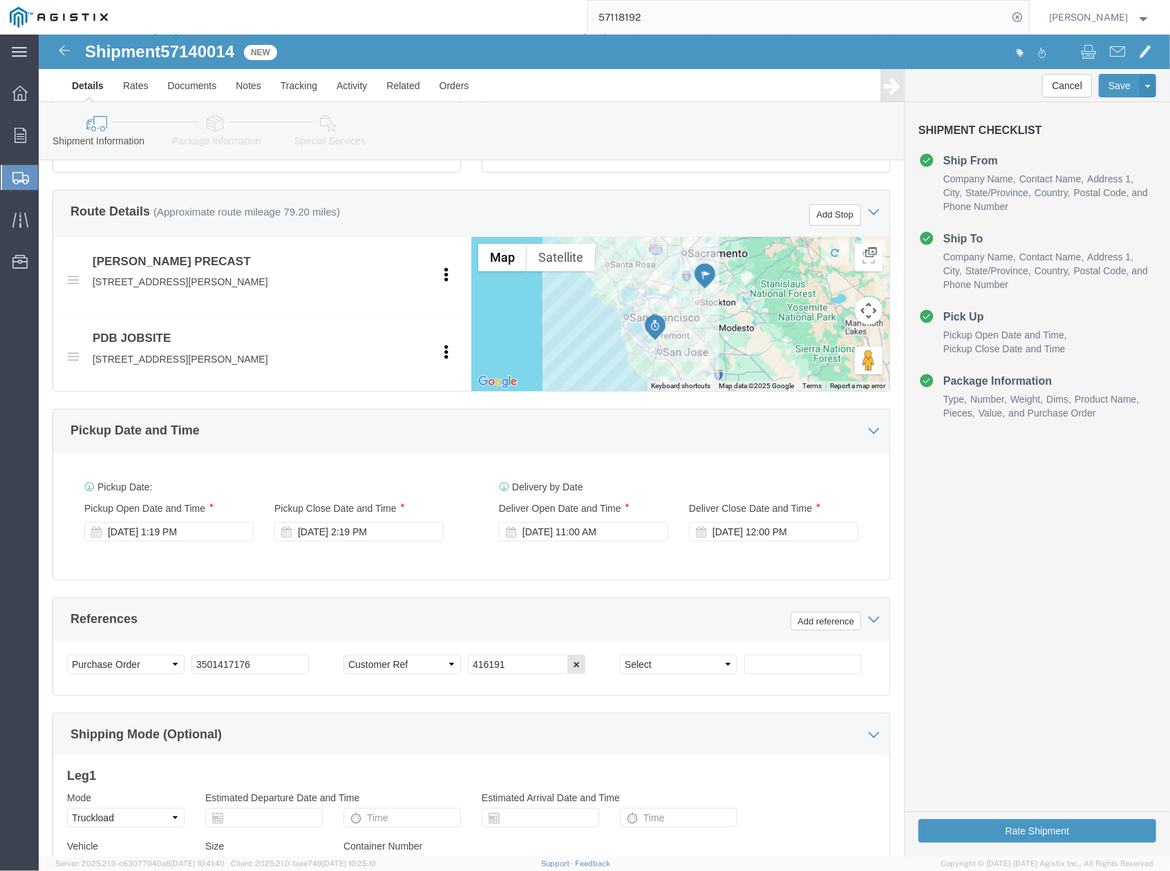
drag, startPoint x: 761, startPoint y: 544, endPoint x: 672, endPoint y: 539, distance: 88.6
click div "Pickup Date: Pickup Start Date Pickup Start Time Pickup Open Date and Time [DAT…"
drag, startPoint x: 477, startPoint y: 629, endPoint x: 419, endPoint y: 632, distance: 58.1
click div "Select Account Type Activity ID Airline Appointment Number ASN Batch Request # …"
paste input "2"
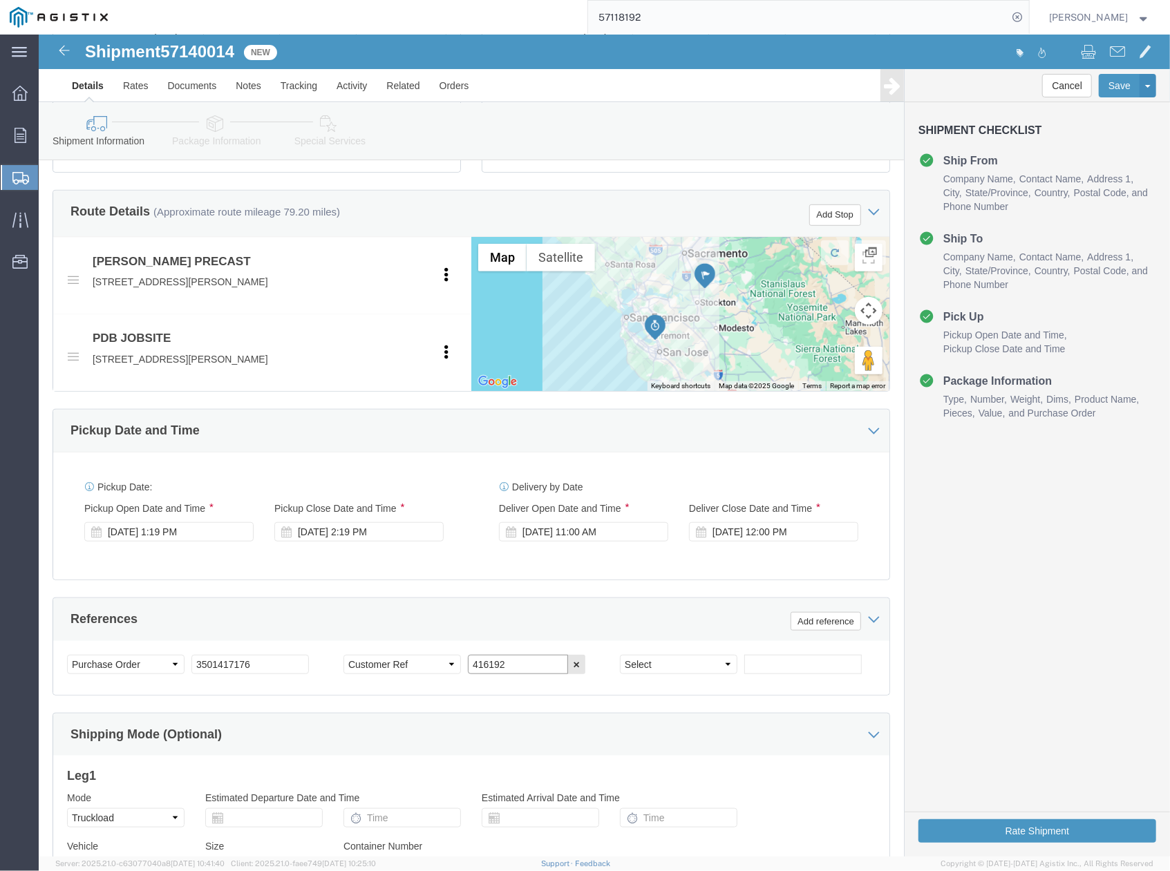
scroll to position [702, 0]
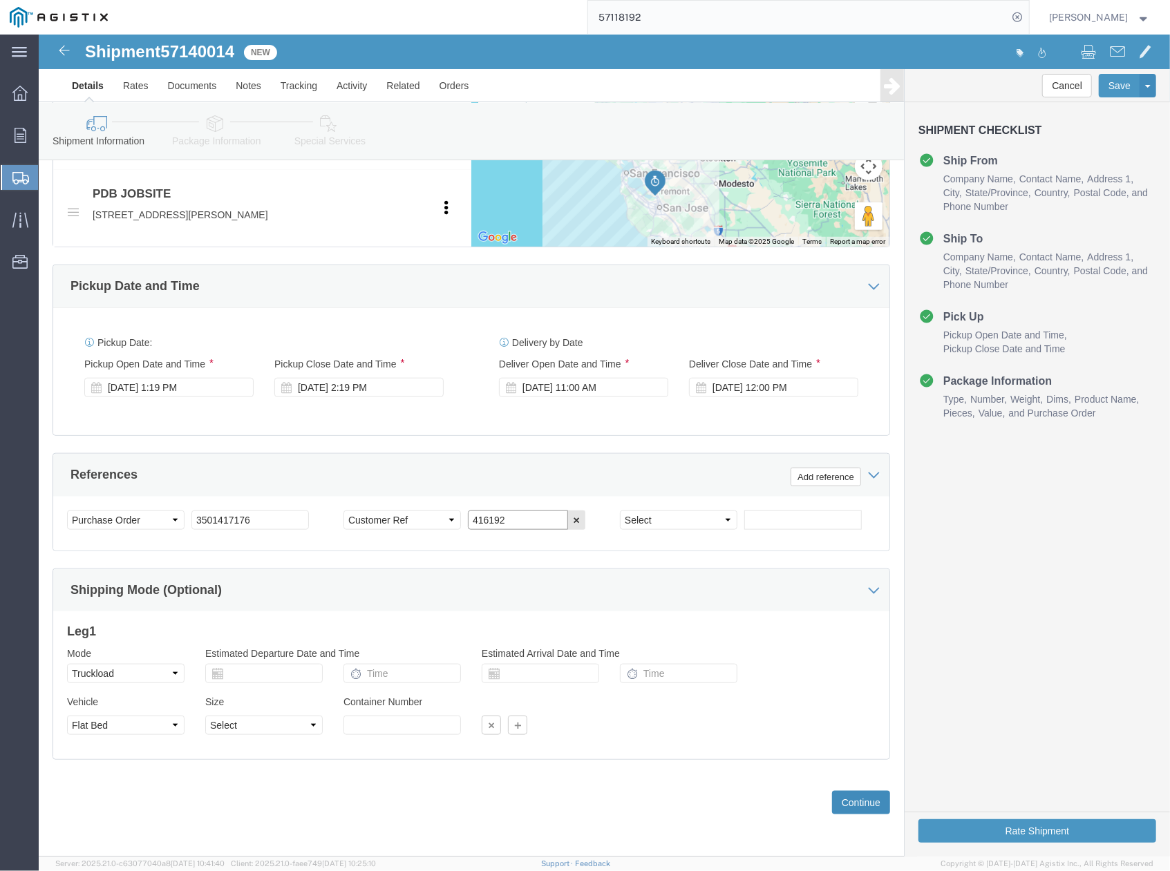
type input "416192"
click button "Continue"
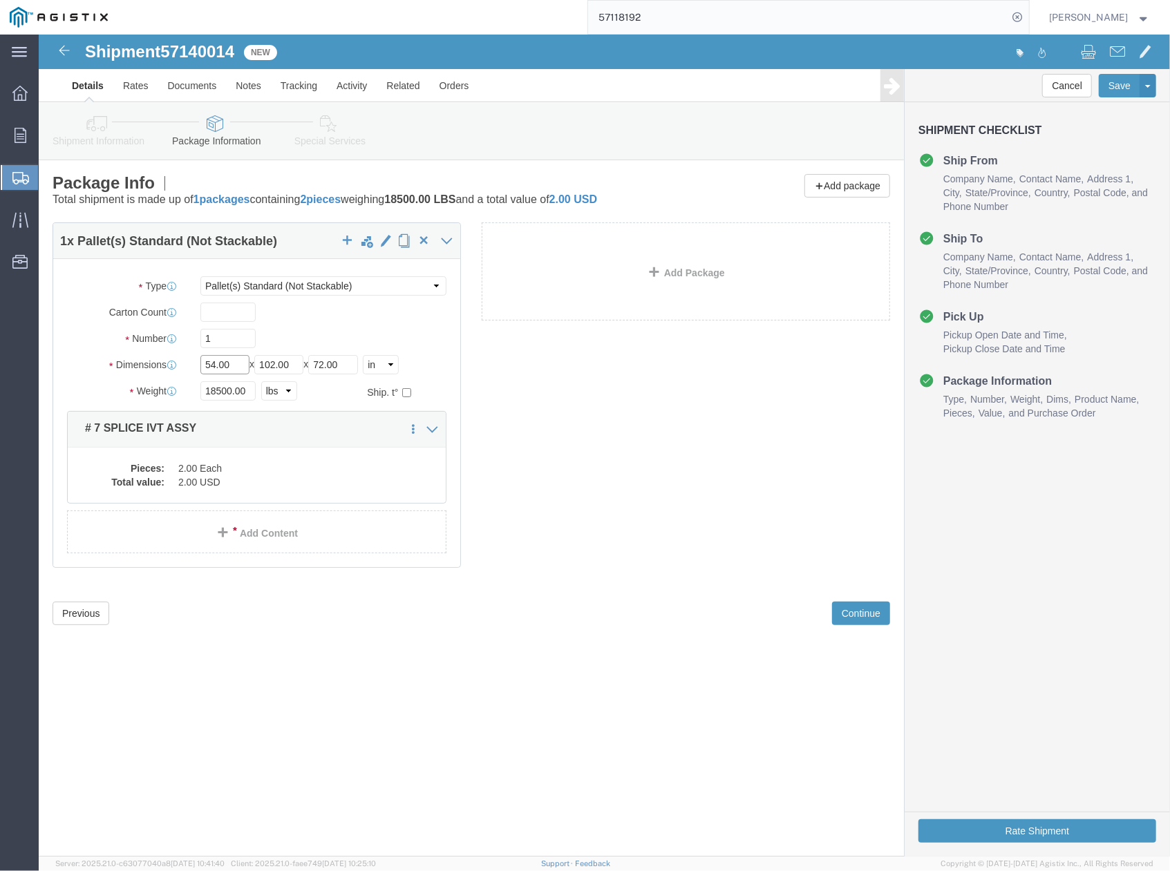
drag, startPoint x: 188, startPoint y: 325, endPoint x: 162, endPoint y: 326, distance: 26.3
click input "54.00"
type input "1"
drag, startPoint x: 225, startPoint y: 331, endPoint x: 280, endPoint y: 331, distance: 55.3
click div "Length 1 x Width 102.00 x Height 72.00 Select cm ft in"
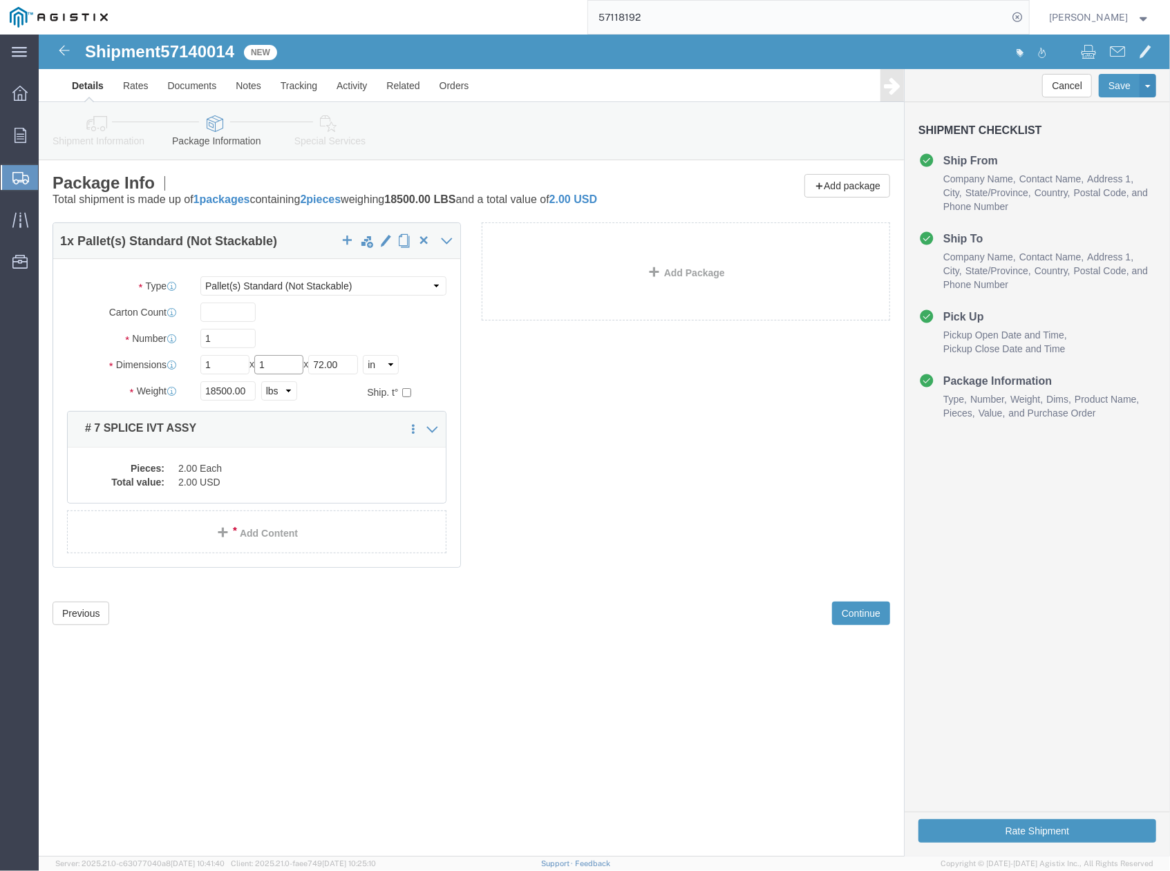
type input "1"
drag, startPoint x: 313, startPoint y: 331, endPoint x: 274, endPoint y: 331, distance: 39.4
click div "Length 1 x Width 1 x Height 72.00 Select cm ft in"
type input "1"
drag, startPoint x: 203, startPoint y: 358, endPoint x: 142, endPoint y: 357, distance: 60.8
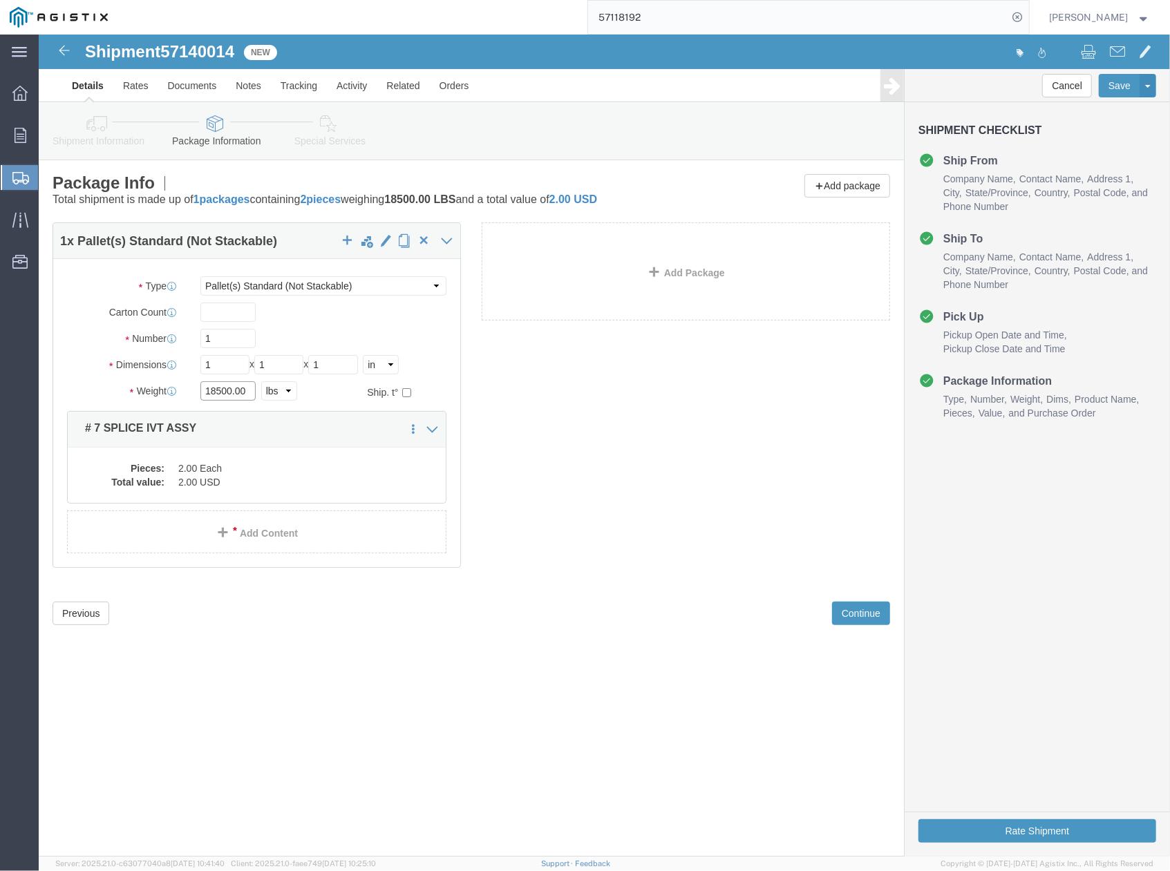
click div "Weight 18500.00 Select kgs lbs Ship. t°"
click input "18500.00"
drag, startPoint x: 213, startPoint y: 355, endPoint x: 158, endPoint y: 355, distance: 55.3
click div "18500.00 Select kgs lbs"
type input "10"
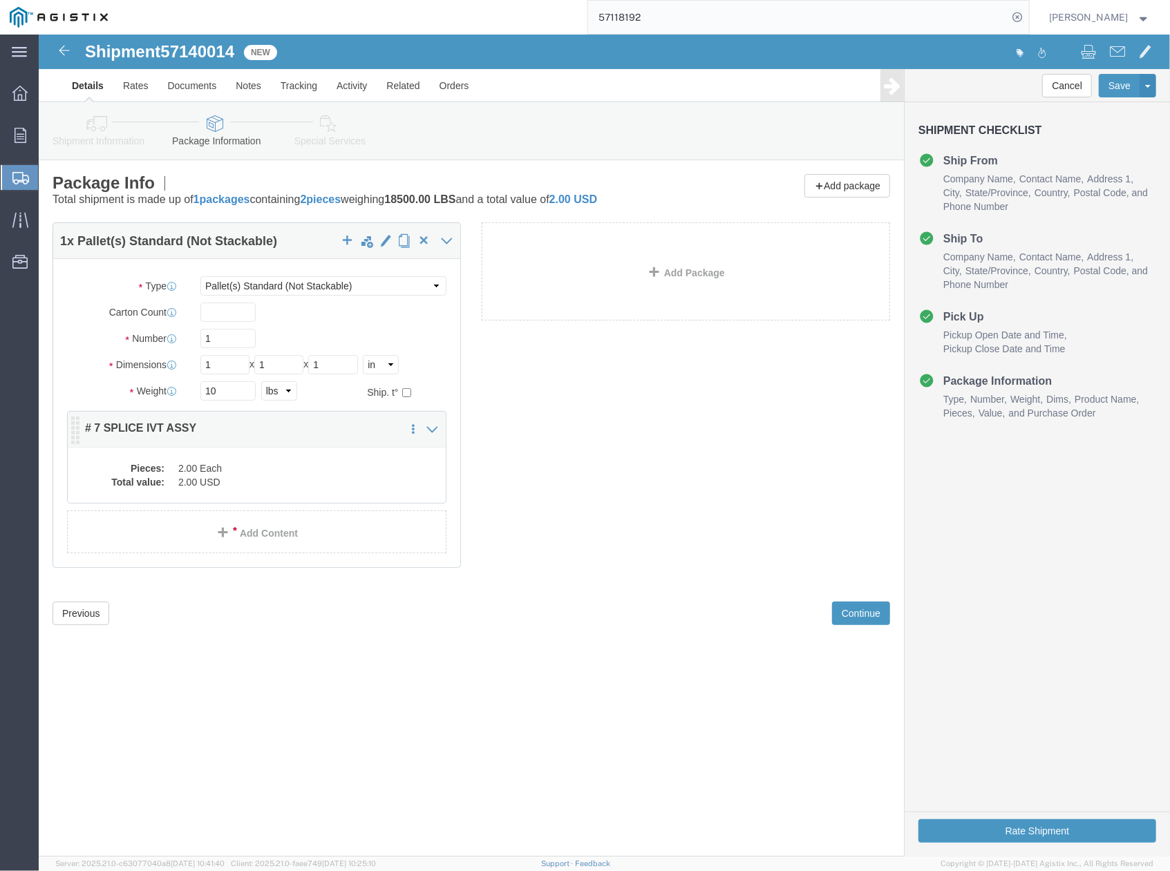
click dt "Pieces:"
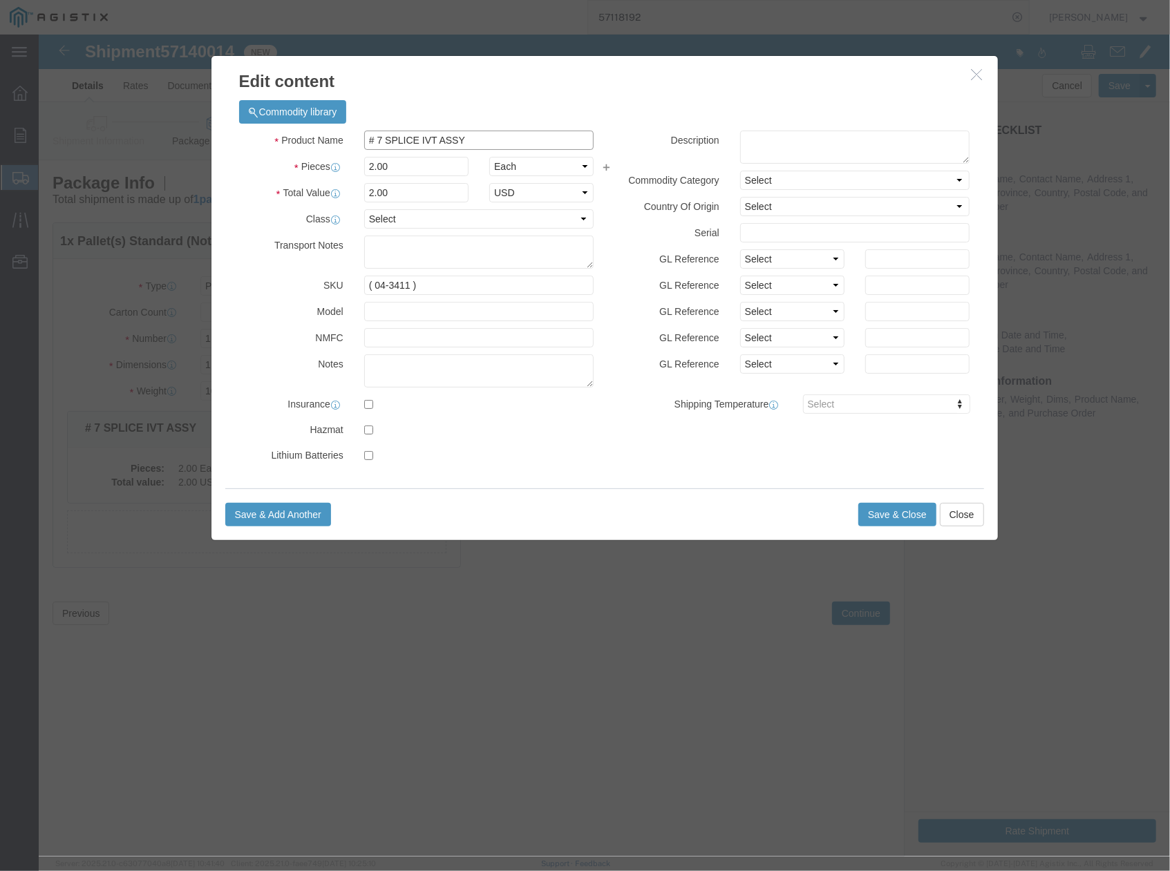
drag, startPoint x: 450, startPoint y: 110, endPoint x: 314, endPoint y: 113, distance: 136.9
click div "Product Name # 7 SPLICE IVT ASSY"
type input "# BOOM TRUCK ONLY #"
click div "2.00"
type input "1"
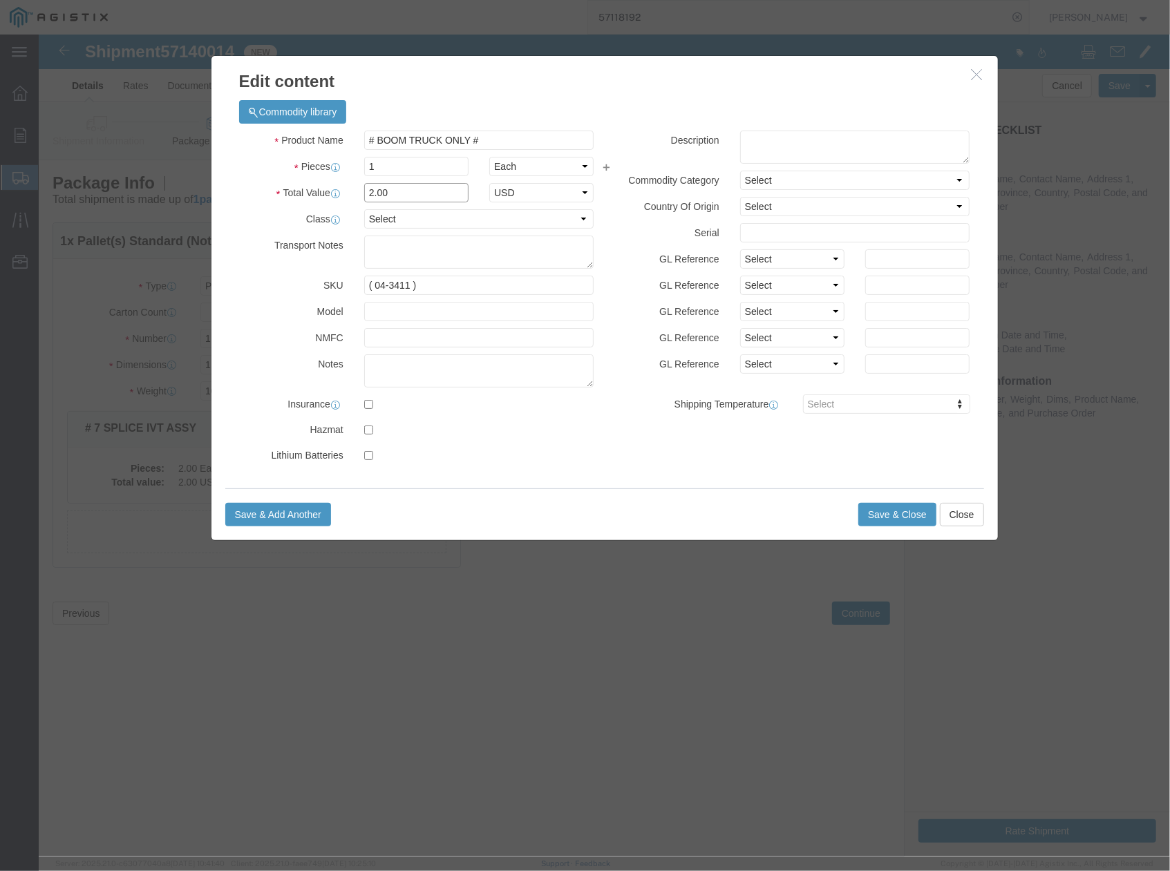
type input "1"
click input "1"
click textarea
drag, startPoint x: 388, startPoint y: 253, endPoint x: 288, endPoint y: 254, distance: 100.2
click div "SKU ( 04-3411 )"
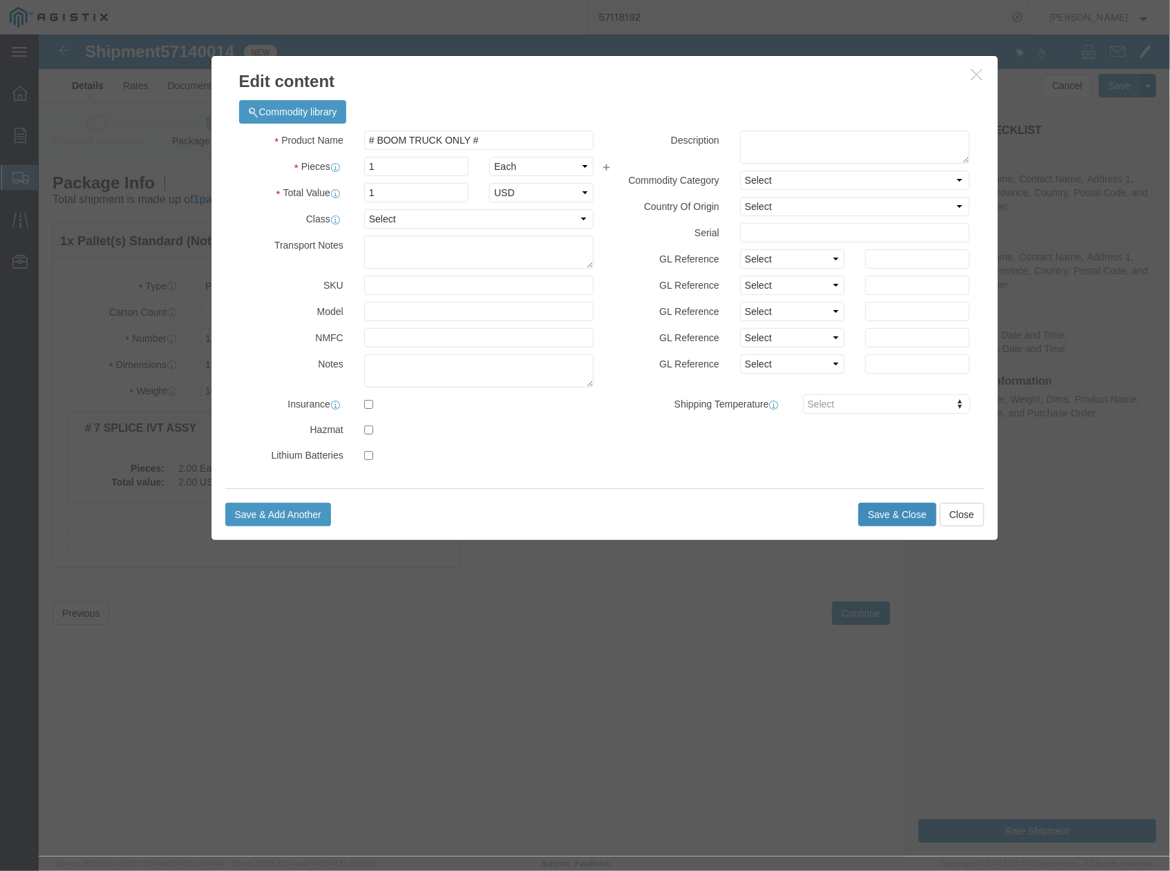
click button "Save & Close"
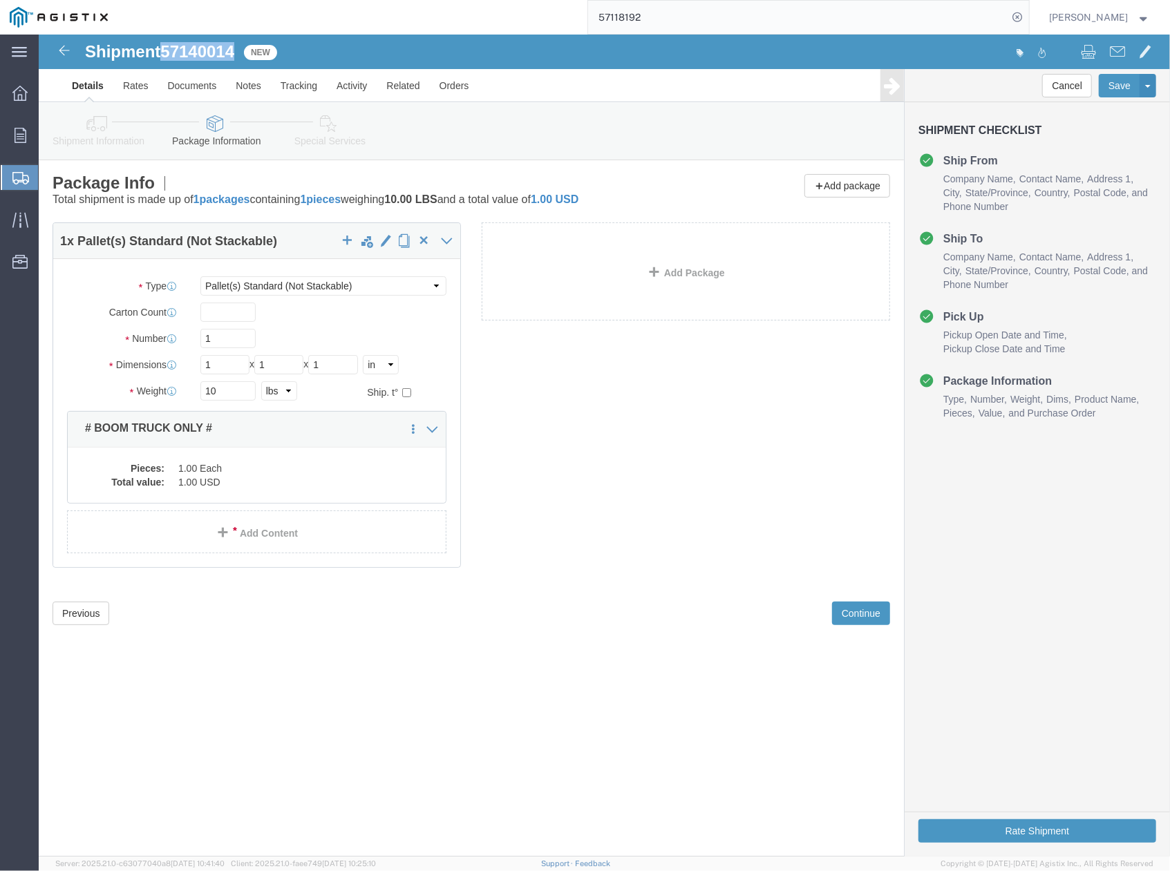
drag, startPoint x: 128, startPoint y: 15, endPoint x: 202, endPoint y: 13, distance: 74.7
click div "Shipment 57140014 New"
copy span "57140014"
click button "Rate Shipment"
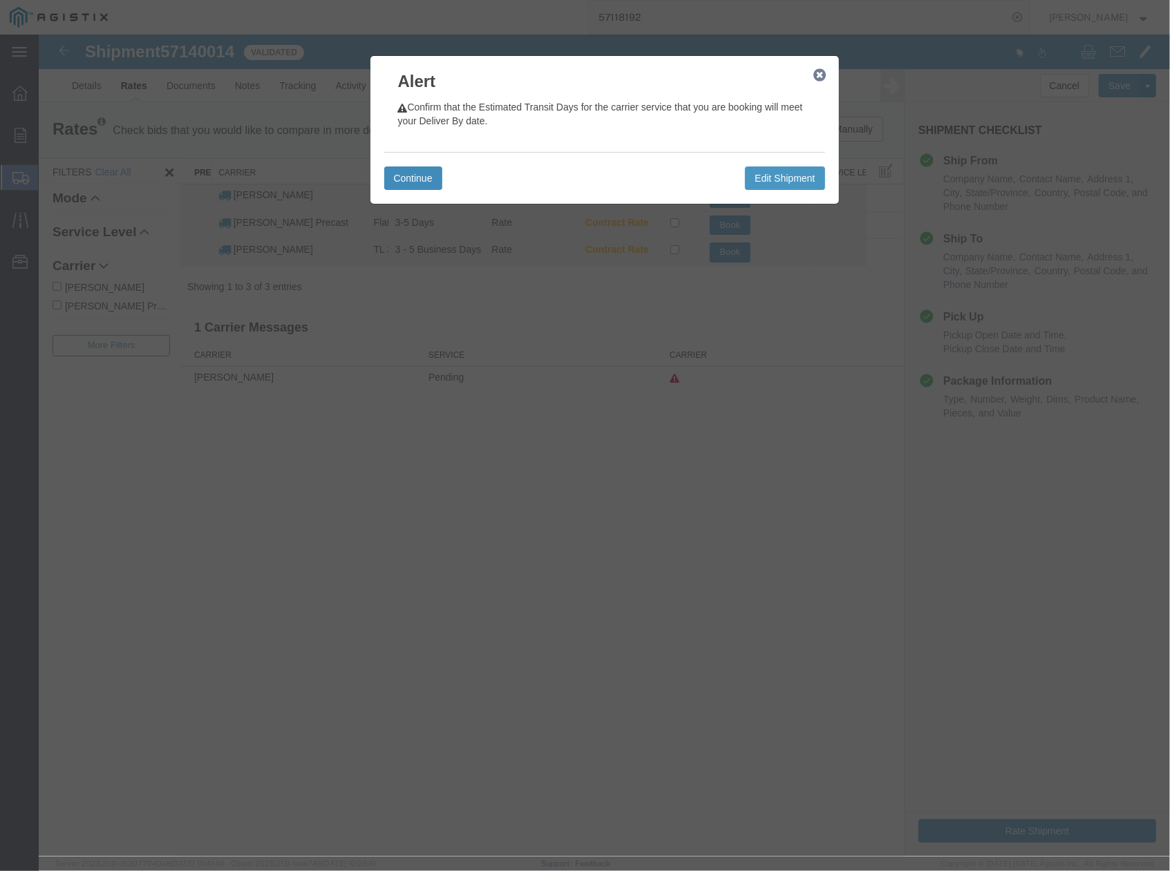
click at [415, 171] on button "Continue" at bounding box center [412, 177] width 58 height 23
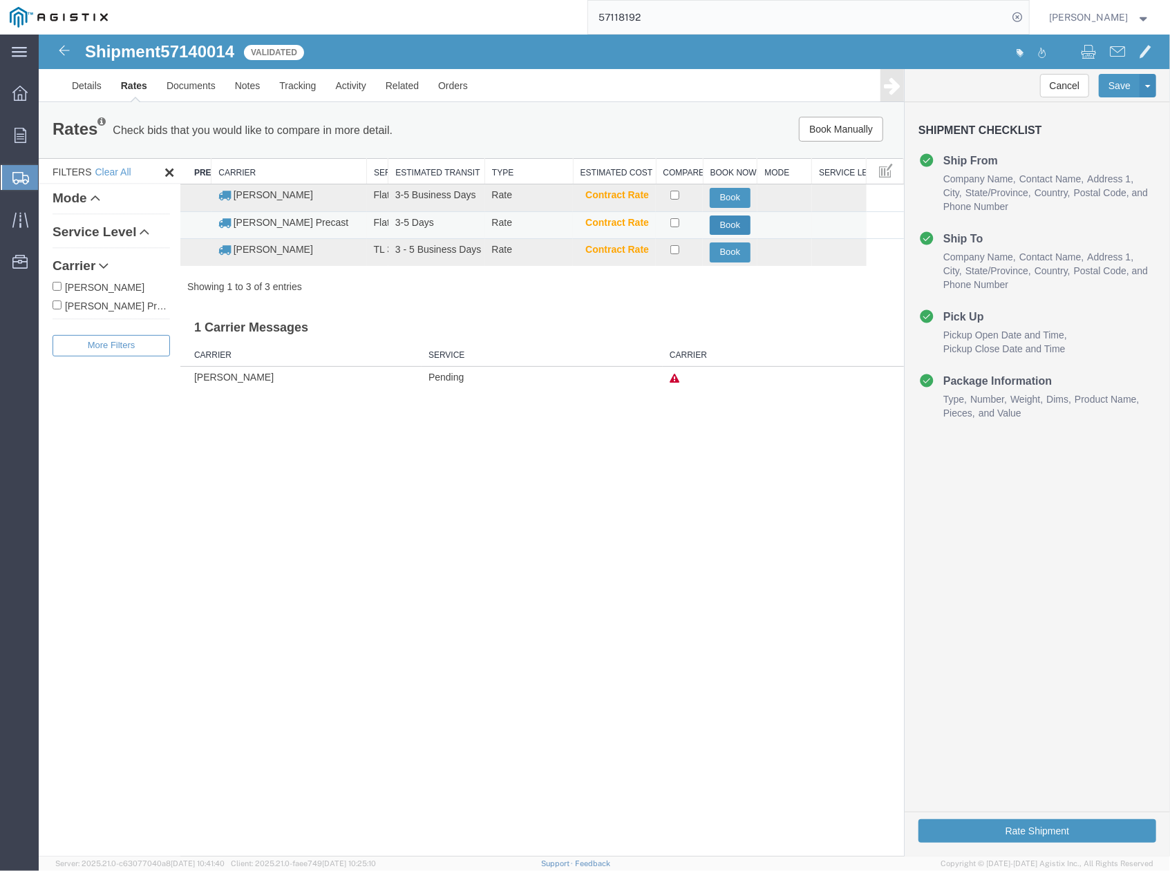
click at [723, 224] on button "Book" at bounding box center [729, 225] width 41 height 20
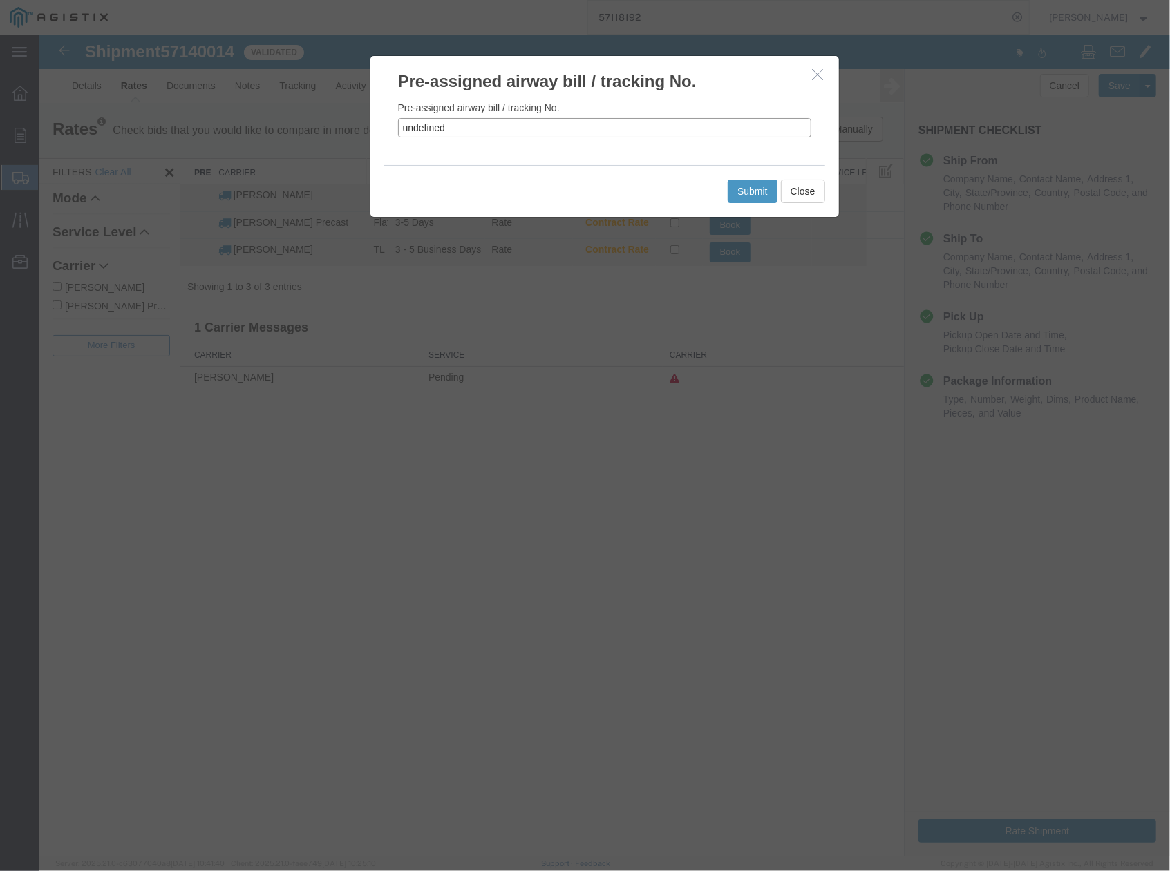
drag, startPoint x: 483, startPoint y: 129, endPoint x: 398, endPoint y: 136, distance: 85.3
click at [398, 136] on input "undefined" at bounding box center [603, 126] width 413 height 19
paste input "57140014"
type input "57140014"
click at [743, 193] on button "Submit" at bounding box center [752, 190] width 50 height 23
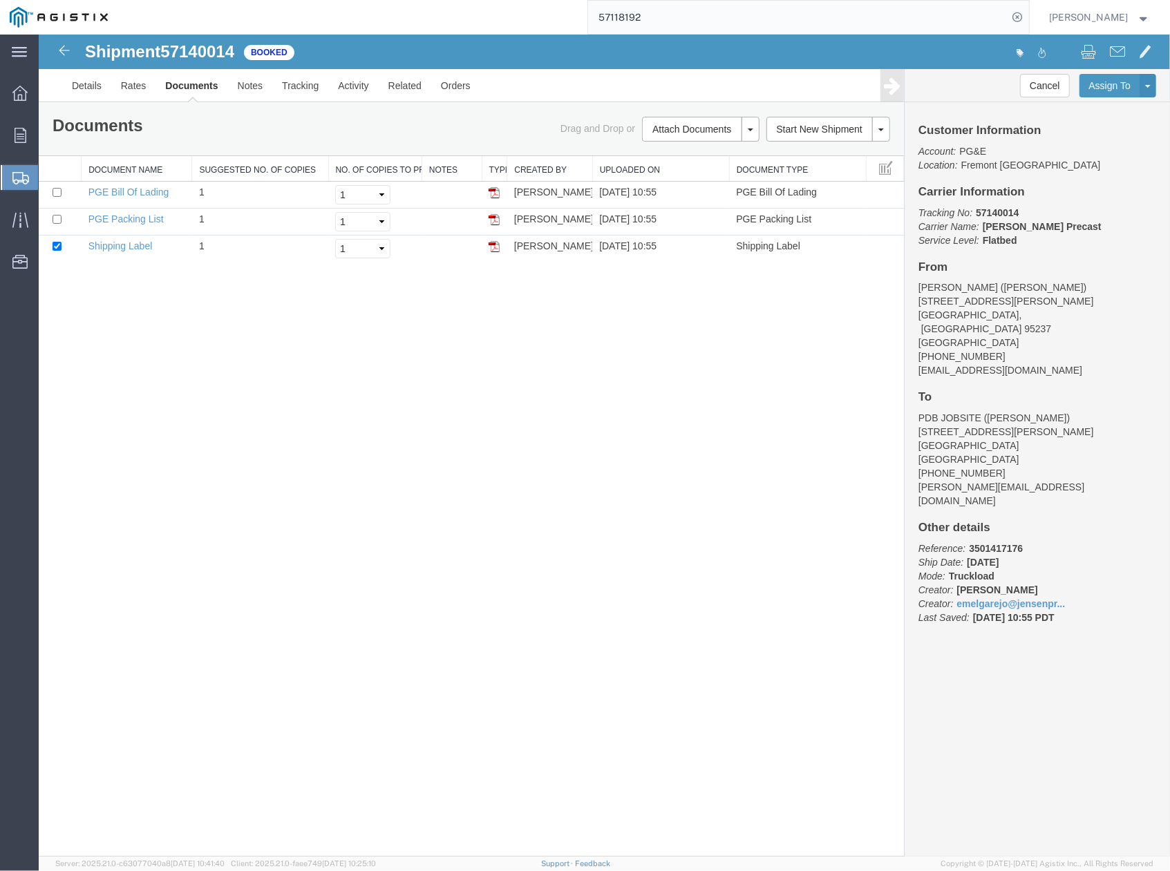
click at [826, 547] on div "Shipment 57140014 3 of 3 Booked Details Rates Documents Notes Tracking Activity…" at bounding box center [603, 445] width 1131 height 822
drag, startPoint x: 826, startPoint y: 390, endPoint x: 829, endPoint y: 376, distance: 14.2
click at [826, 385] on div "Shipment 57140014 3 of 3 Booked Details Rates Documents Notes Tracking Activity…" at bounding box center [603, 445] width 1131 height 822
click at [1098, 107] on link "Clone Shipment" at bounding box center [1095, 107] width 120 height 21
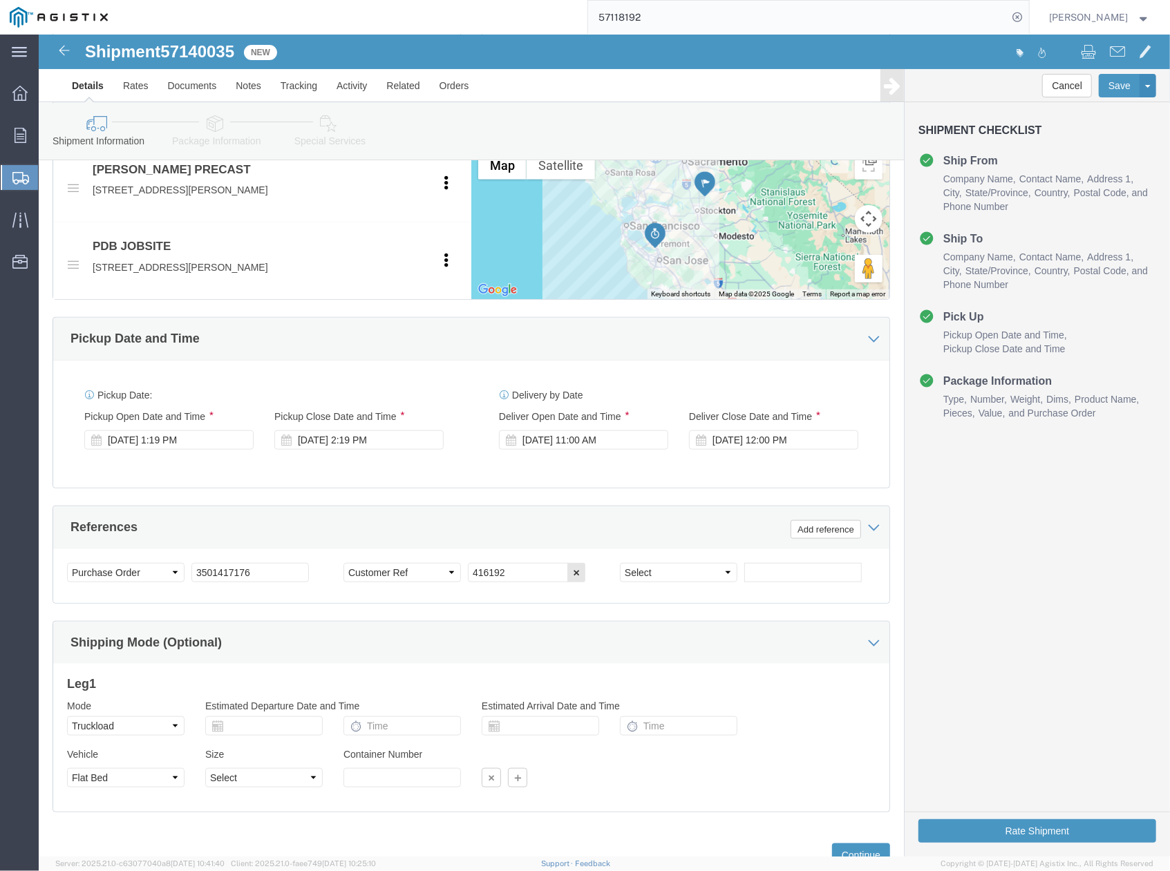
scroll to position [702, 0]
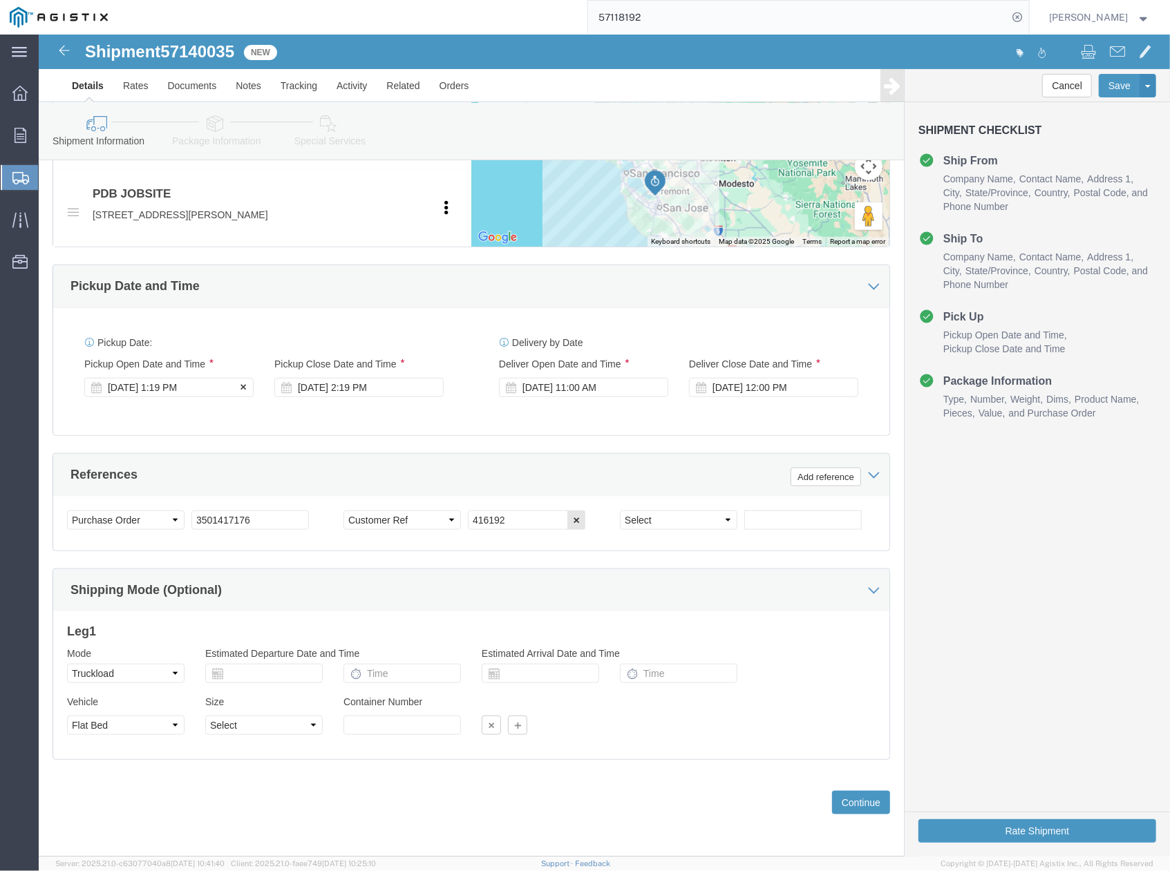
drag, startPoint x: 92, startPoint y: 343, endPoint x: 106, endPoint y: 352, distance: 17.4
click div "[DATE] 1:19 PM"
drag, startPoint x: 310, startPoint y: 406, endPoint x: 412, endPoint y: 386, distance: 104.2
click div "Customer Information Account Select [PERSON_NAME] PRECAST PG&E Location Select …"
click div "Leg 1 Mode Select Air Less than Truckload Multi-Leg Ocean Freight Rail Small Pa…"
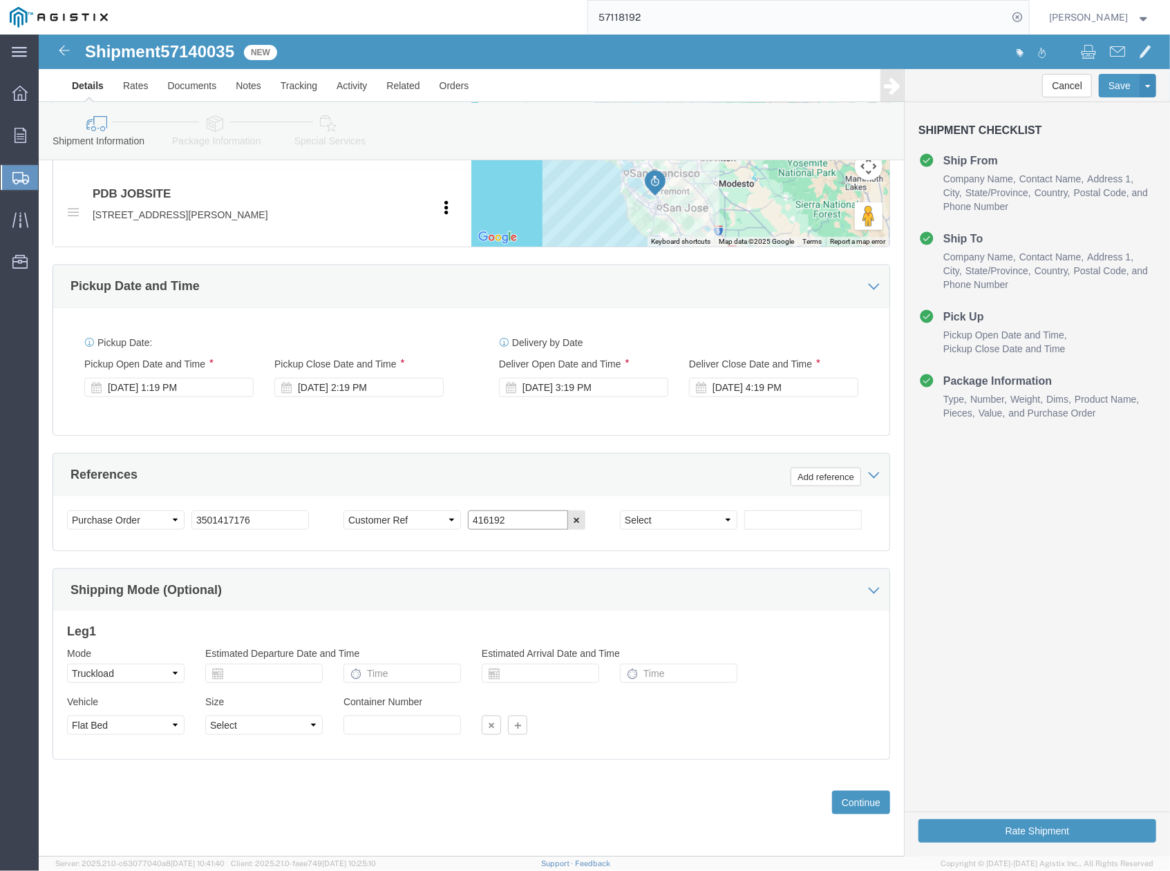
drag, startPoint x: 477, startPoint y: 477, endPoint x: 409, endPoint y: 481, distance: 67.8
click div "Select Account Type Activity ID Airline Appointment Number ASN Batch Request # …"
paste input "4"
type input "416194"
click button "Continue"
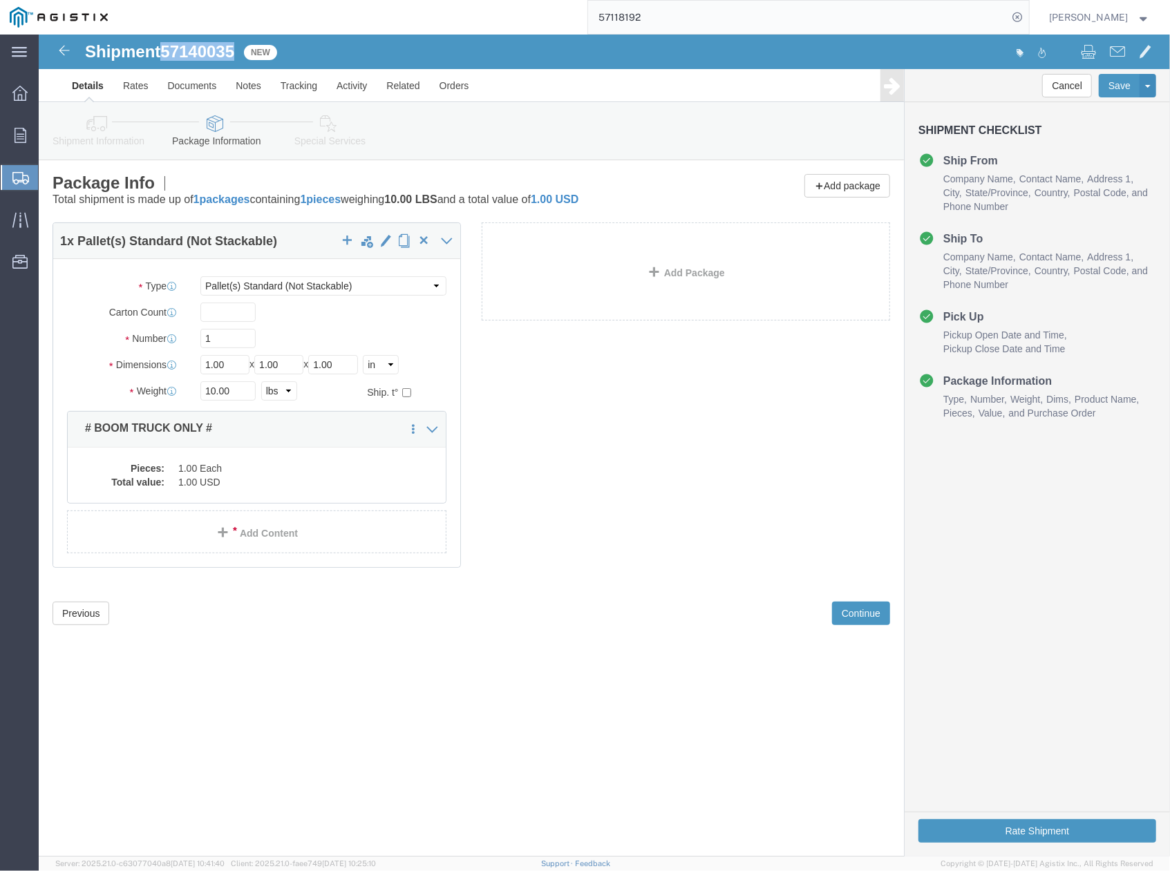
drag, startPoint x: 129, startPoint y: 10, endPoint x: 197, endPoint y: 13, distance: 68.5
click span "57140035"
copy span "57140035"
click button "Rate Shipment"
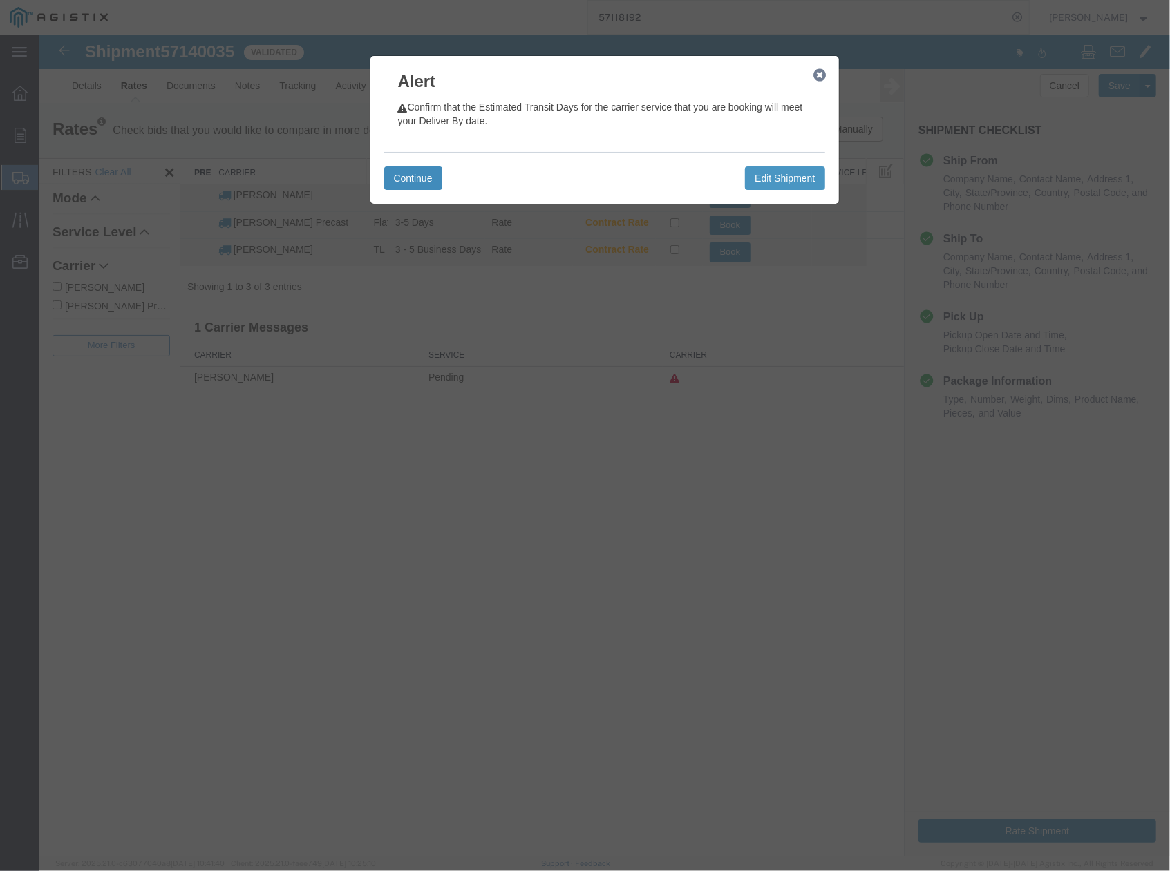
click at [406, 172] on button "Continue" at bounding box center [412, 177] width 58 height 23
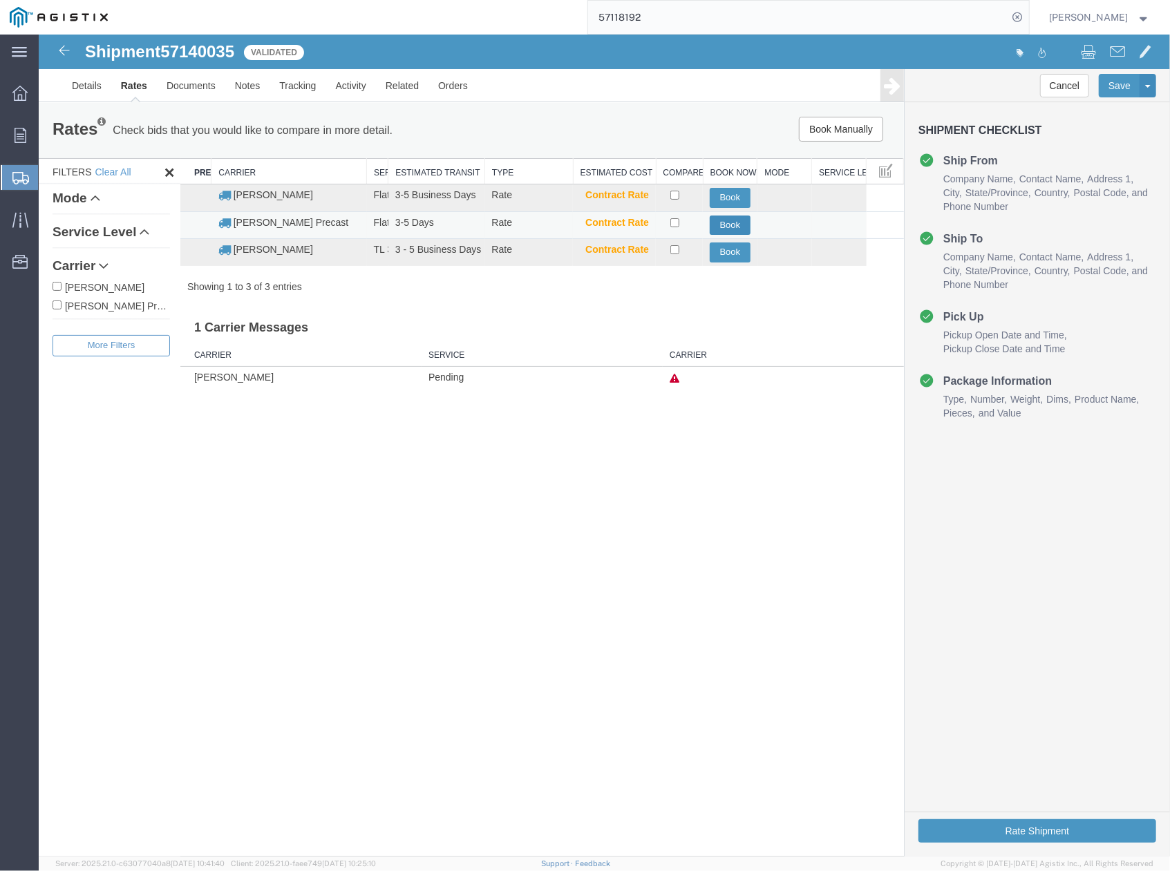
click at [741, 227] on button "Book" at bounding box center [729, 225] width 41 height 20
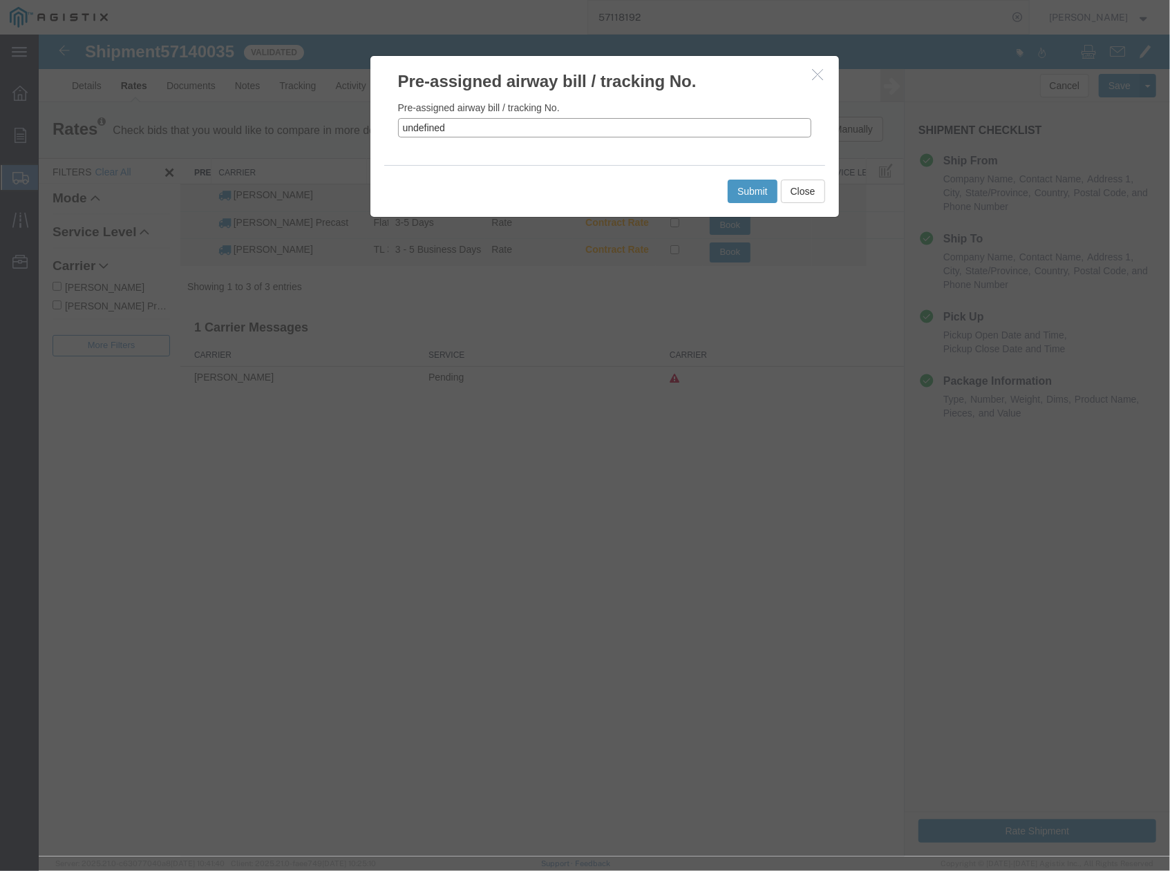
drag, startPoint x: 453, startPoint y: 132, endPoint x: 363, endPoint y: 124, distance: 90.1
click at [363, 124] on div "Pre-assigned airway bill / tracking No. Pre-assigned airway bill / tracking No.…" at bounding box center [603, 445] width 1131 height 822
paste input "57140035"
type input "57140035"
click at [749, 193] on button "Submit" at bounding box center [752, 190] width 50 height 23
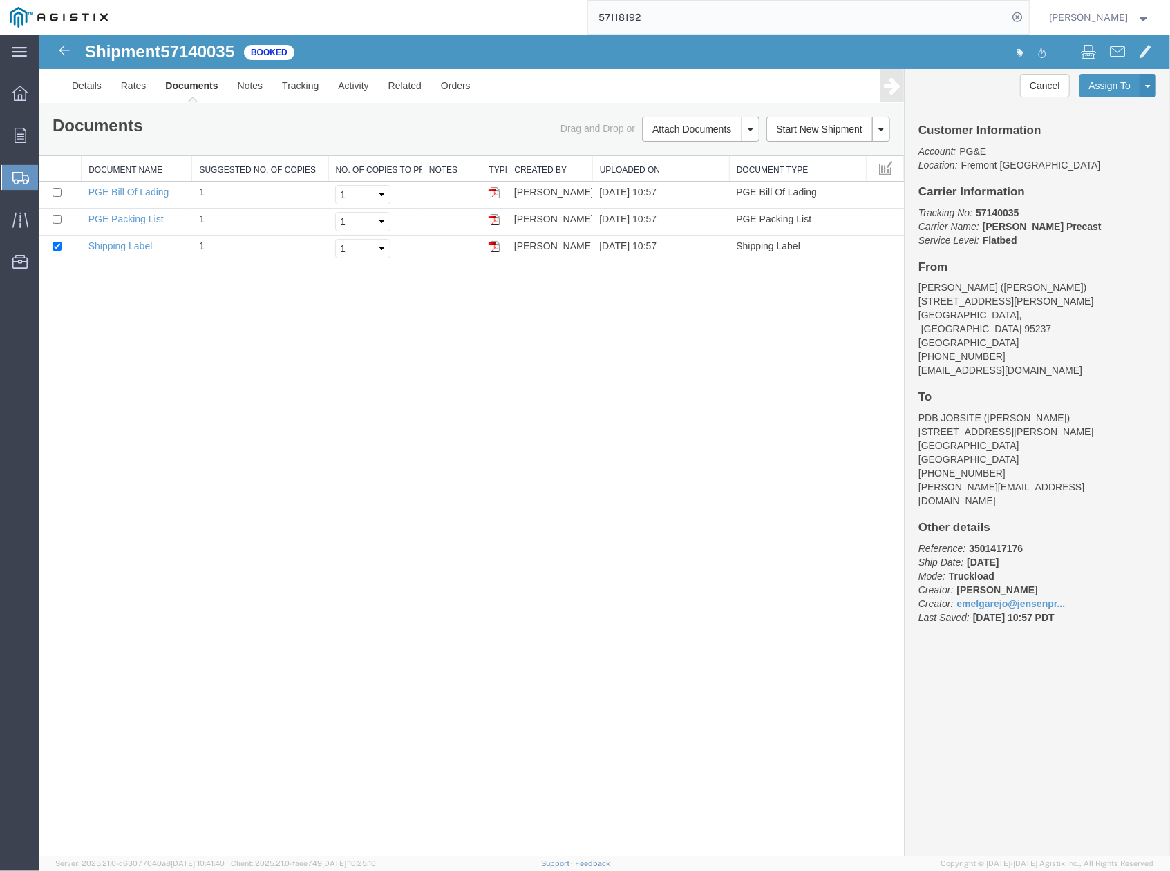
click at [856, 417] on div "Shipment 57140035 3 of 3 Booked Details Rates Documents Notes Tracking Activity…" at bounding box center [603, 445] width 1131 height 822
click at [103, 88] on link "Details" at bounding box center [85, 84] width 49 height 33
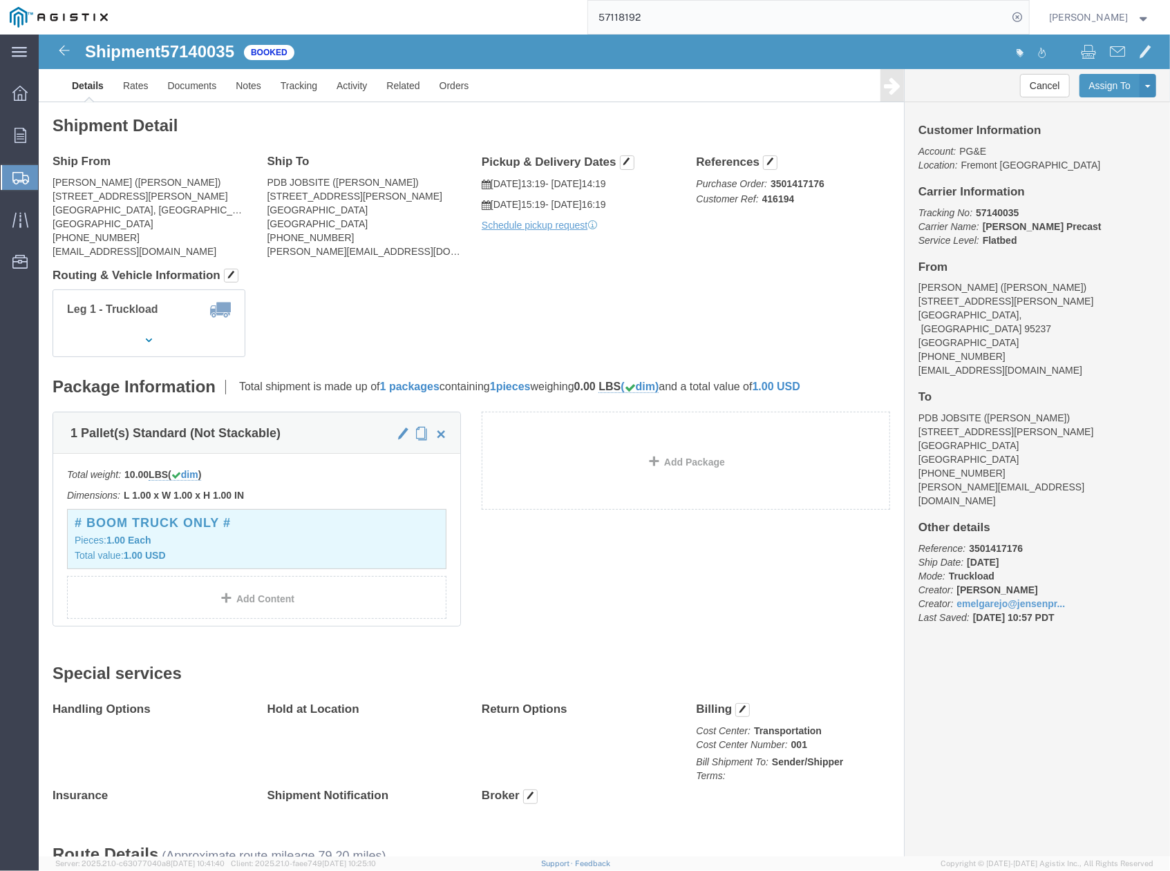
drag, startPoint x: 804, startPoint y: 265, endPoint x: 803, endPoint y: 254, distance: 11.1
click div "Leg 1 - Truckload Vehicle 1: Flat Bed Number of trucks: 1"
click at [1023, 22] on icon at bounding box center [1017, 17] width 19 height 19
click at [1030, 10] on form at bounding box center [1018, 17] width 22 height 35
click at [1021, 18] on icon at bounding box center [1017, 17] width 19 height 19
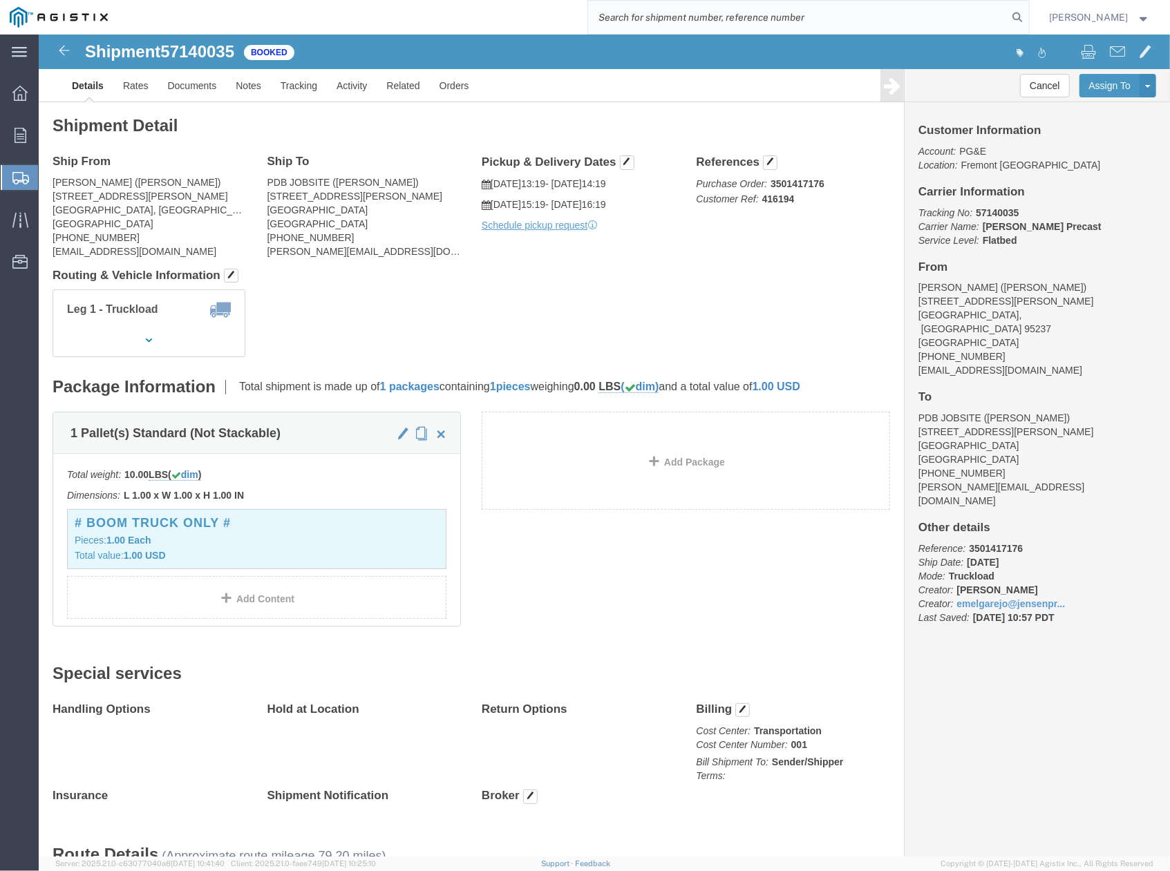
paste input "57139990"
type input "57139990"
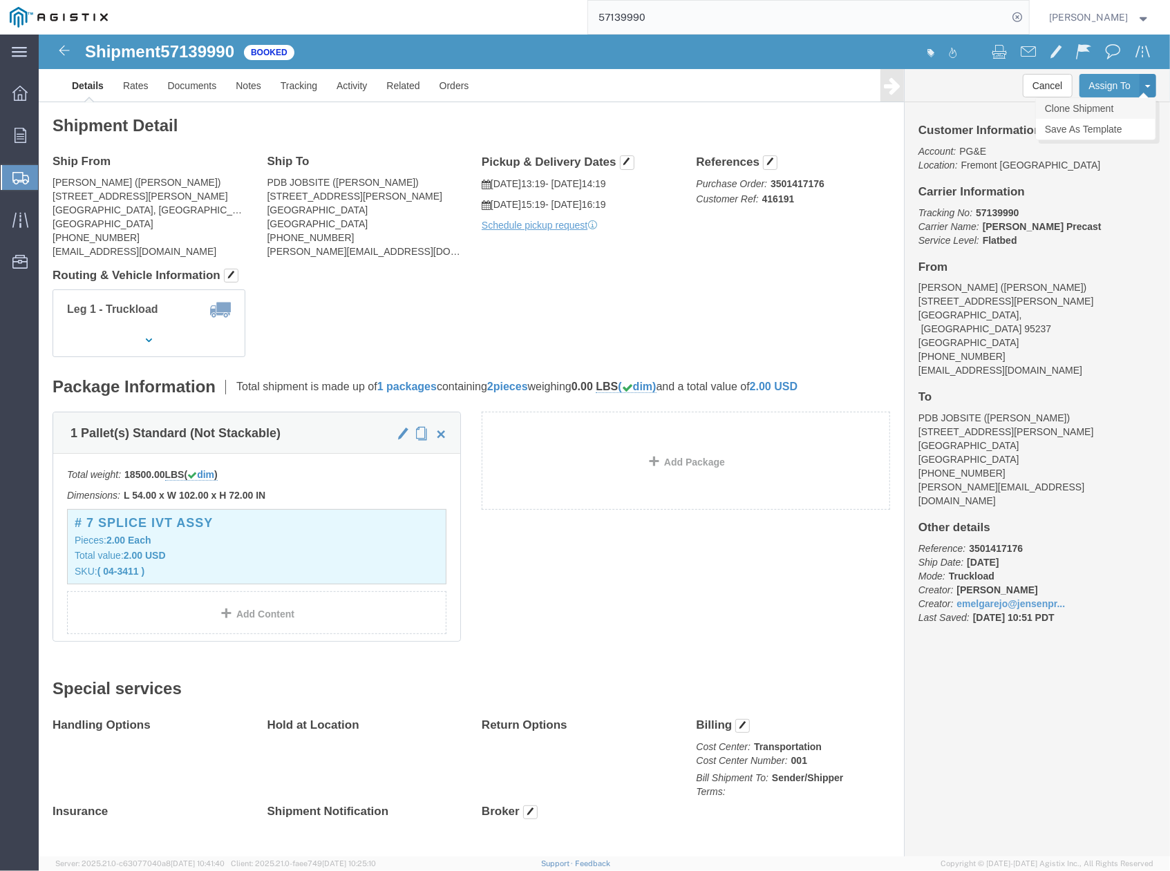
click link "Clone Shipment"
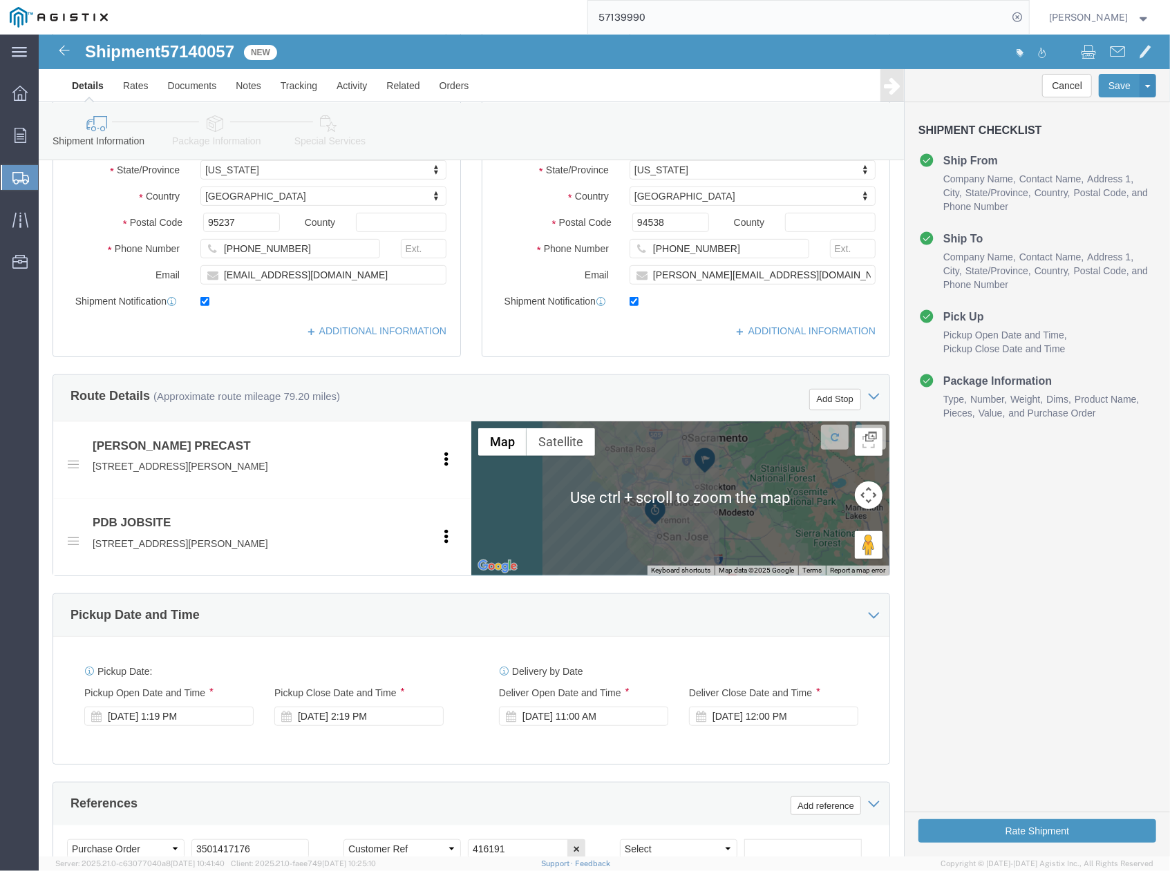
scroll to position [645, 0]
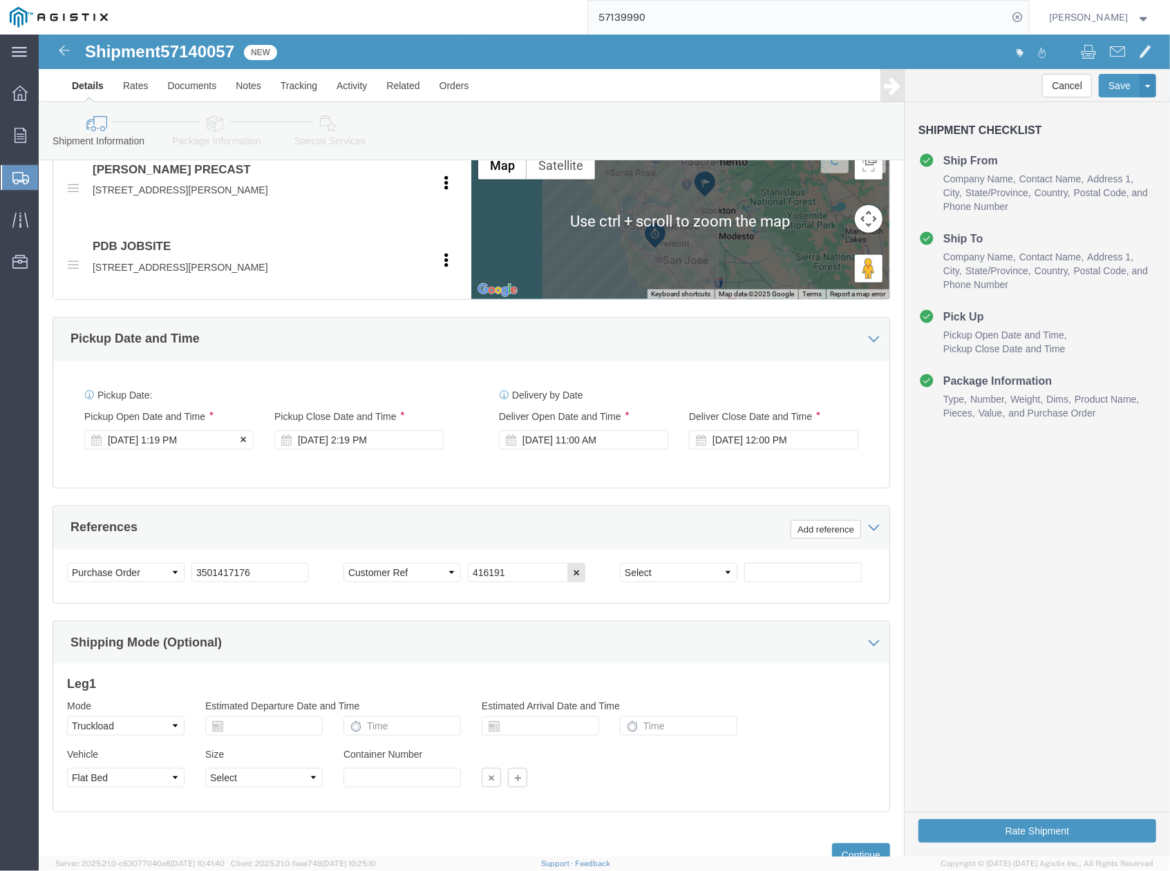
click div "[DATE] 1:19 PM"
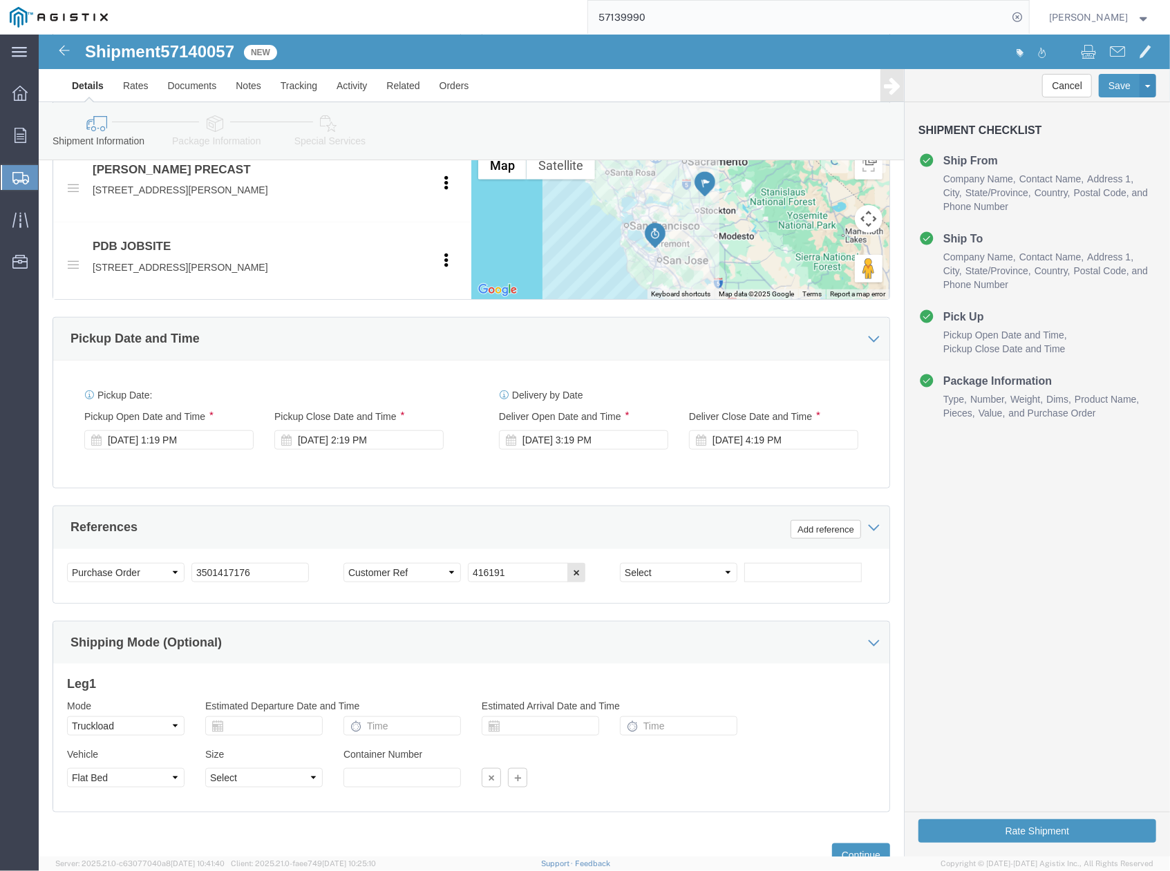
click div "Pickup Date: Pickup Start Date Pickup Start Time Pickup Open Date and Time [DAT…"
drag, startPoint x: 803, startPoint y: 656, endPoint x: 638, endPoint y: 636, distance: 165.7
click h3 "Leg 1"
drag, startPoint x: 460, startPoint y: 540, endPoint x: 466, endPoint y: 551, distance: 12.4
click div "Select Account Type Activity ID Airline Appointment Number ASN Batch Request # …"
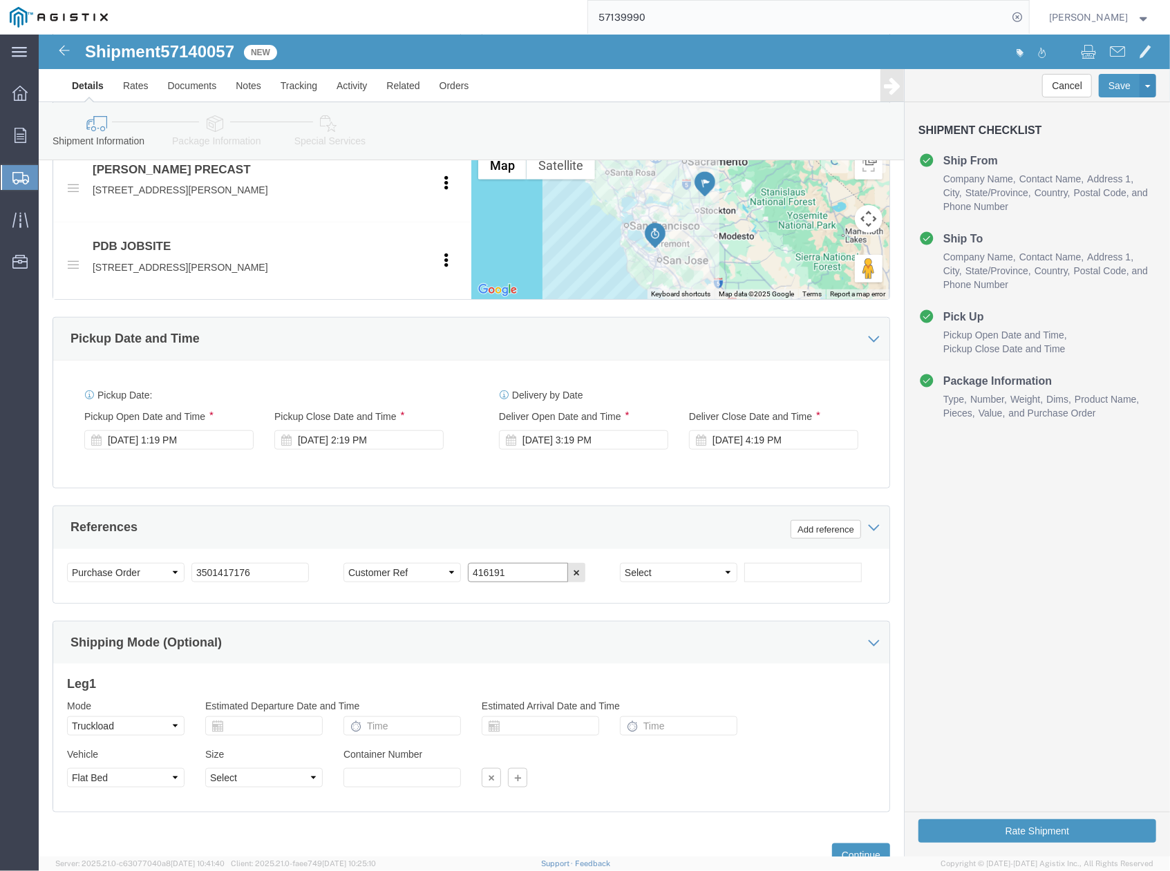
drag, startPoint x: 477, startPoint y: 544, endPoint x: 399, endPoint y: 544, distance: 78.1
click div "Select Account Type Activity ID Airline Appointment Number ASN Batch Request # …"
paste input "3"
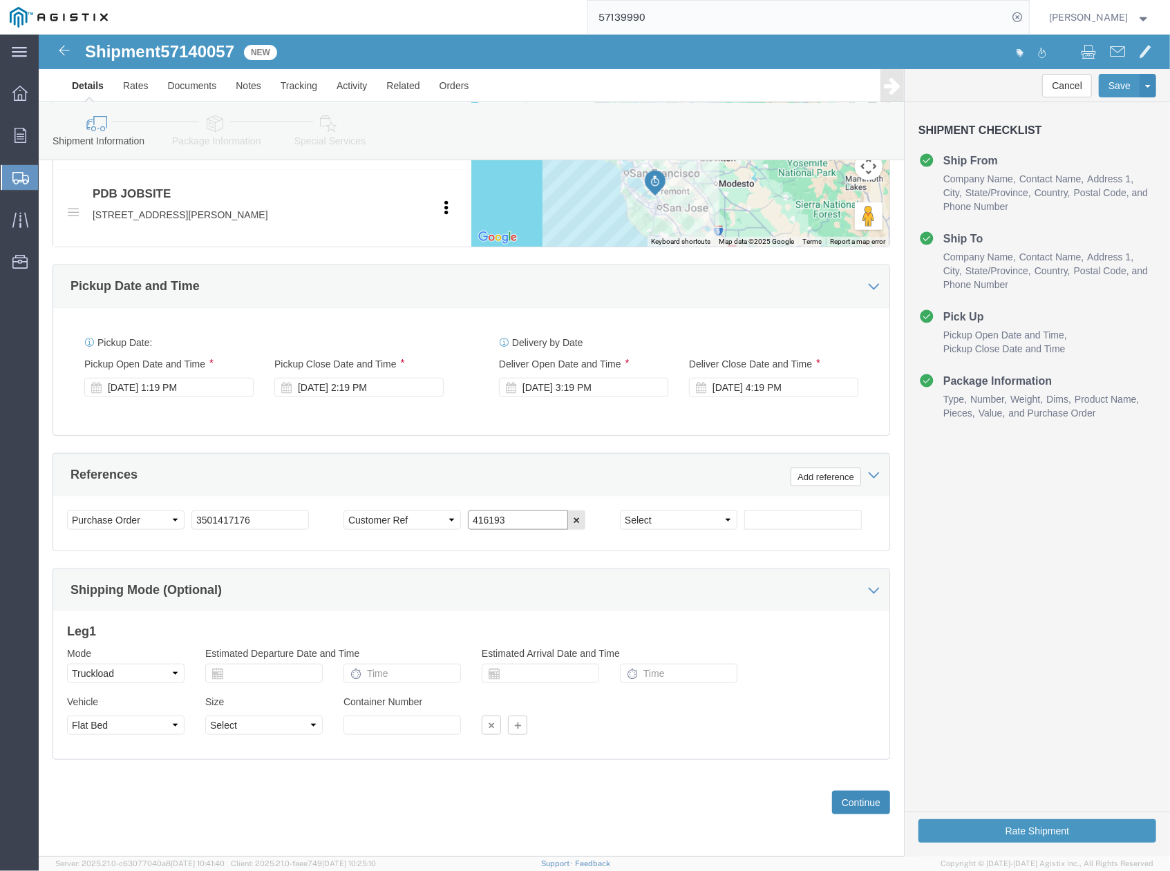
type input "416193"
click button "Continue"
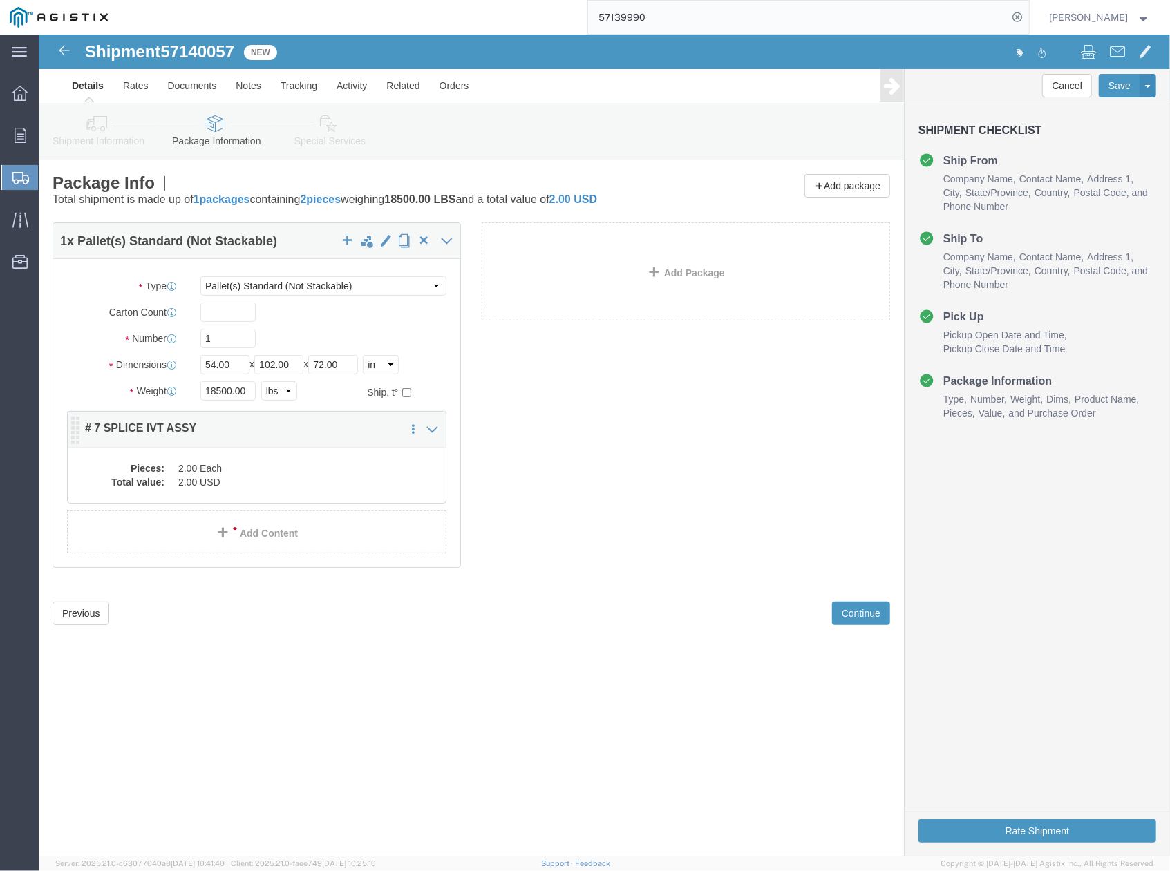
click dd "2.00 Each"
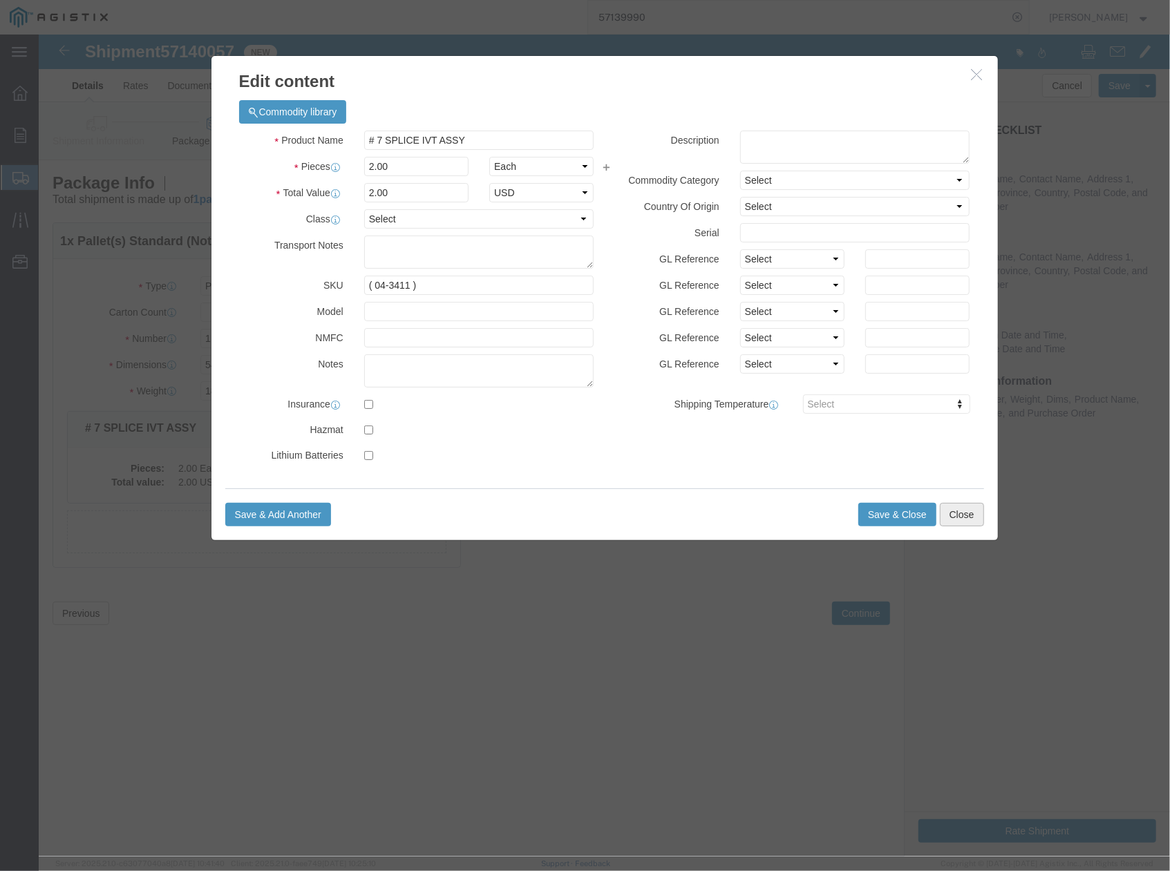
click button "Close"
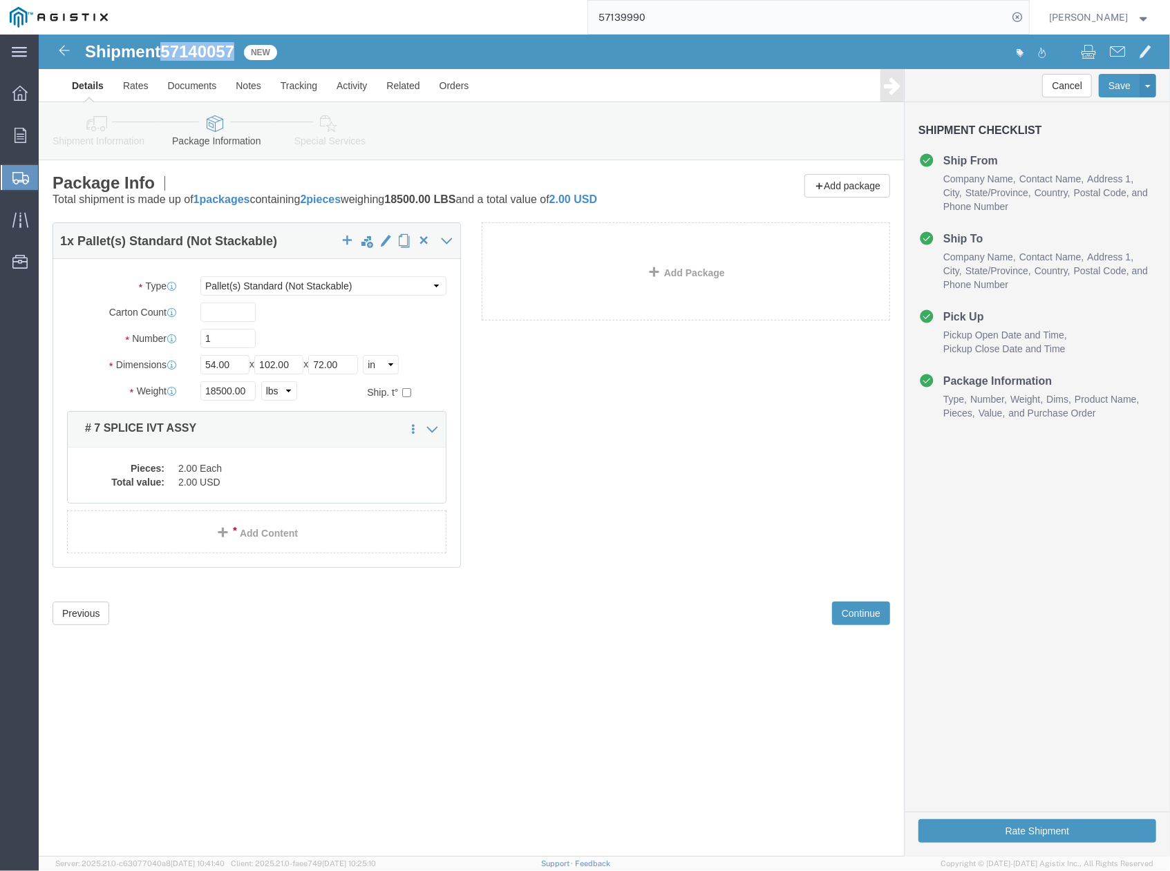
drag, startPoint x: 125, startPoint y: 15, endPoint x: 197, endPoint y: 17, distance: 71.9
click h1 "Shipment 57140057"
copy span "57140057"
click button "Rate Shipment"
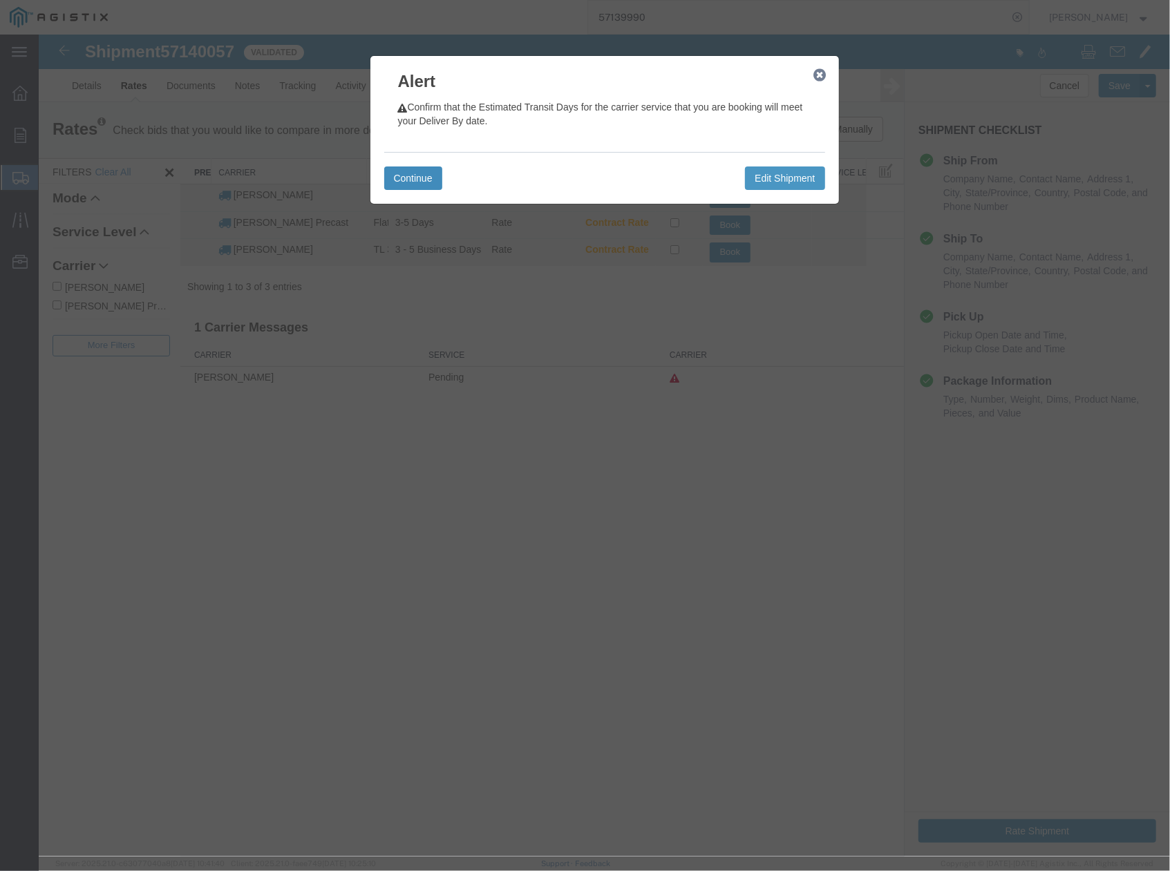
click at [418, 173] on button "Continue" at bounding box center [412, 177] width 58 height 23
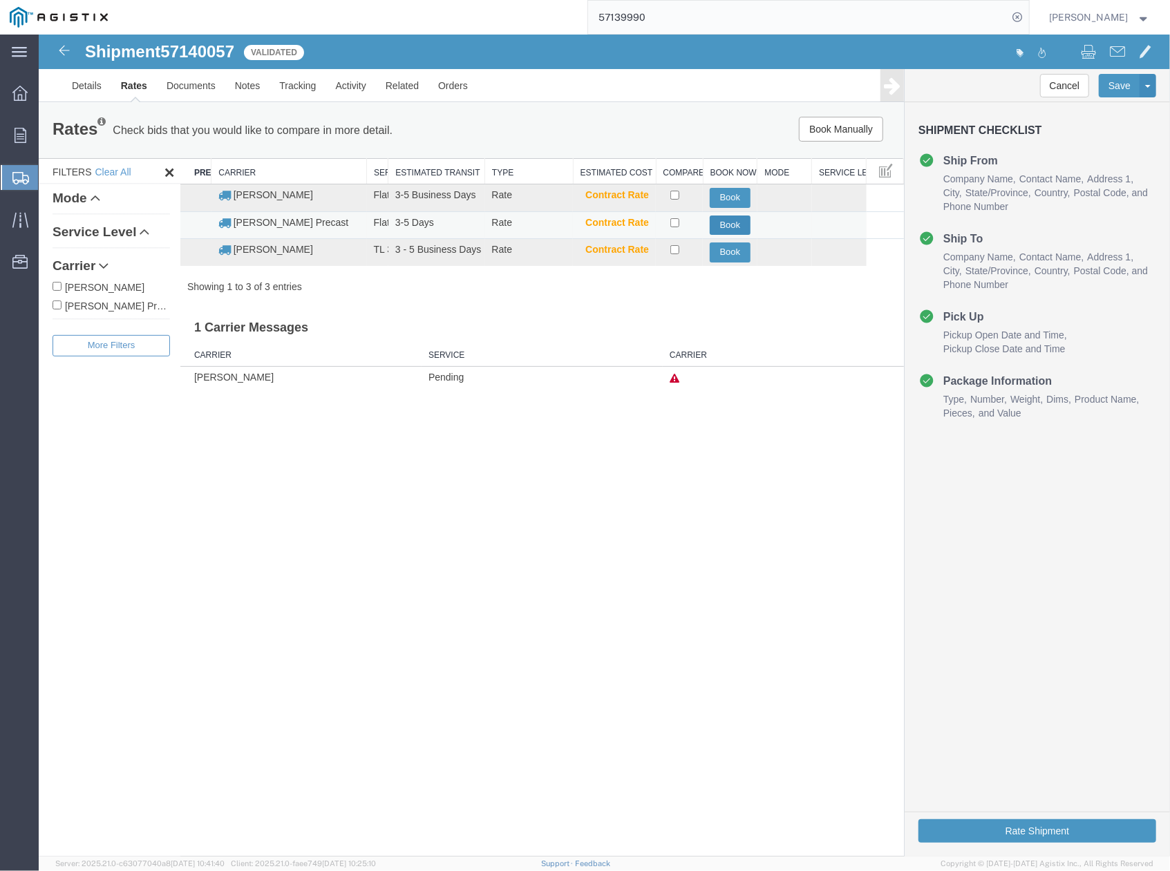
click at [718, 227] on button "Book" at bounding box center [729, 225] width 41 height 20
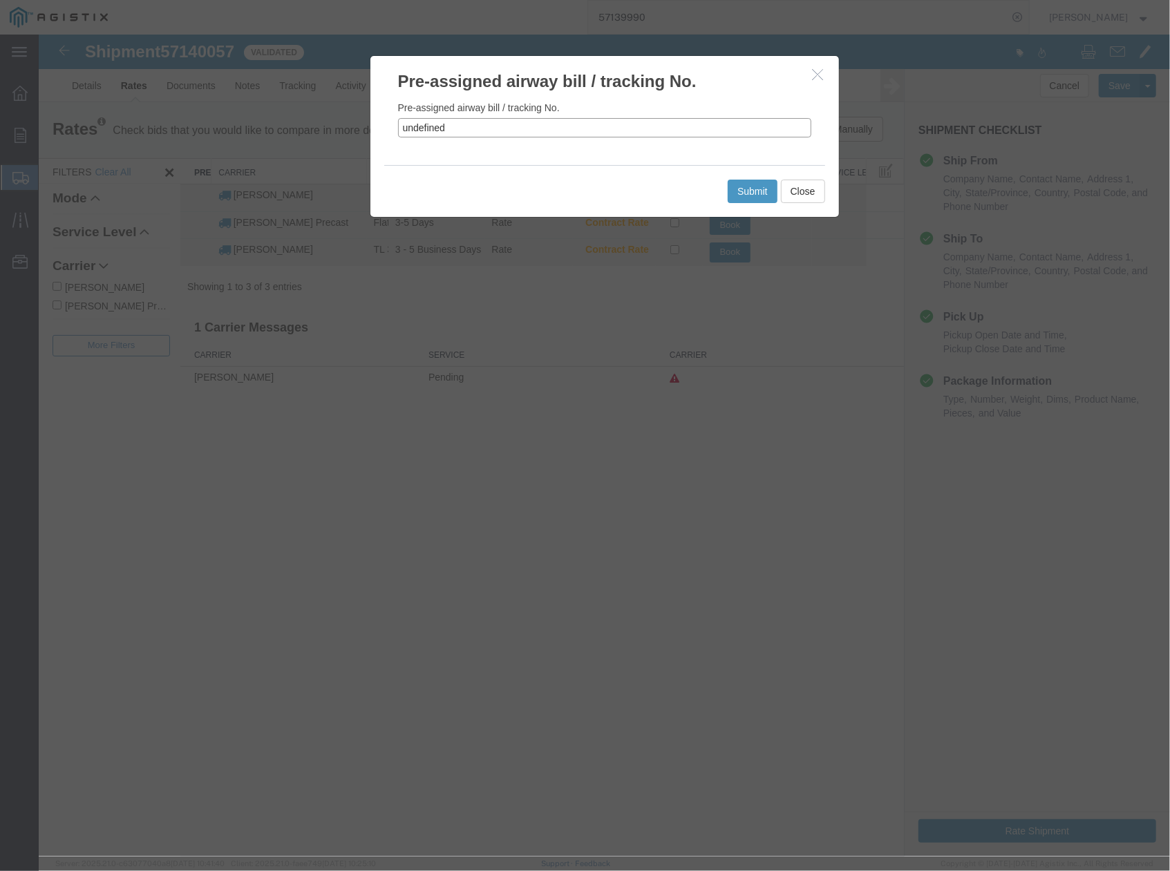
drag, startPoint x: 450, startPoint y: 124, endPoint x: 359, endPoint y: 130, distance: 91.4
click at [359, 130] on div "Pre-assigned airway bill / tracking No. Pre-assigned airway bill / tracking No.…" at bounding box center [603, 445] width 1131 height 822
paste input "57140057"
type input "57140057"
click at [758, 197] on button "Submit" at bounding box center [752, 190] width 50 height 23
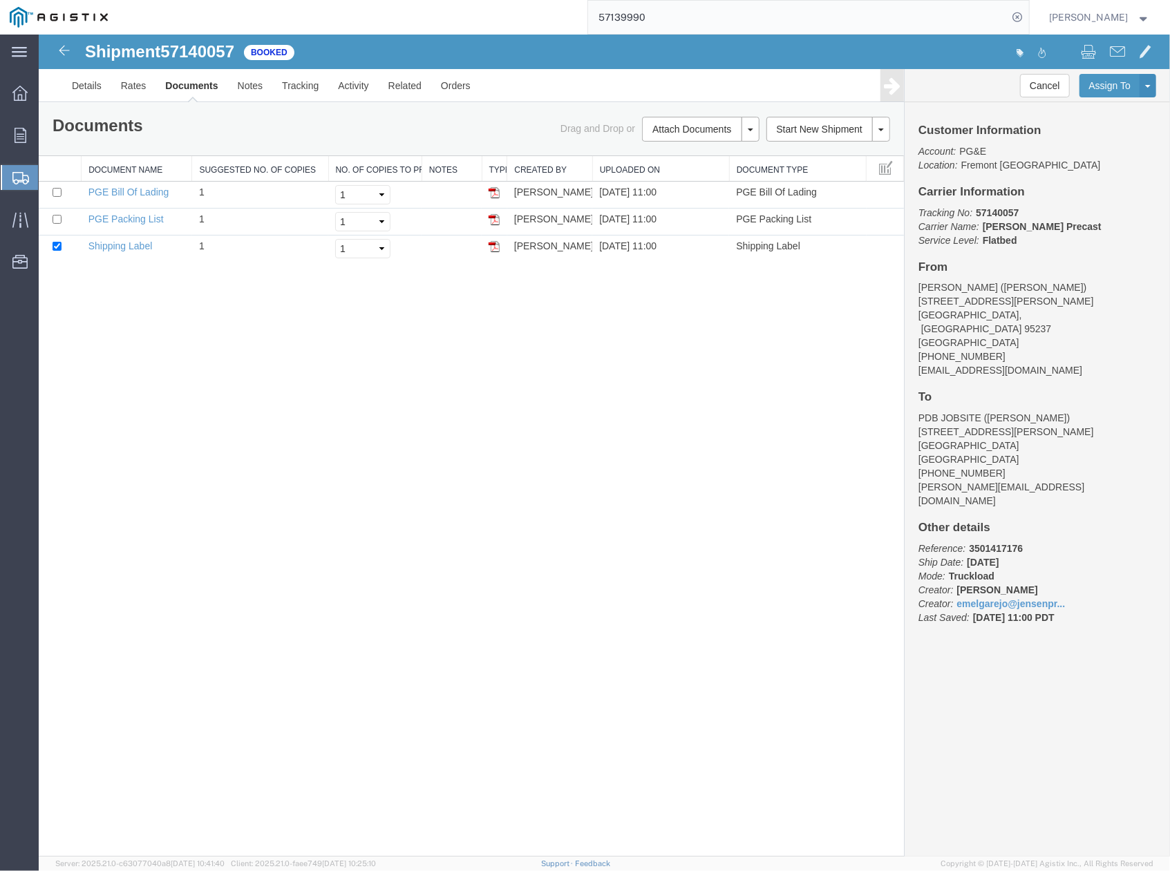
click at [871, 759] on div "Shipment 57140057 3 of 3 Booked Details Rates Documents Notes Tracking Activity…" at bounding box center [603, 445] width 1131 height 822
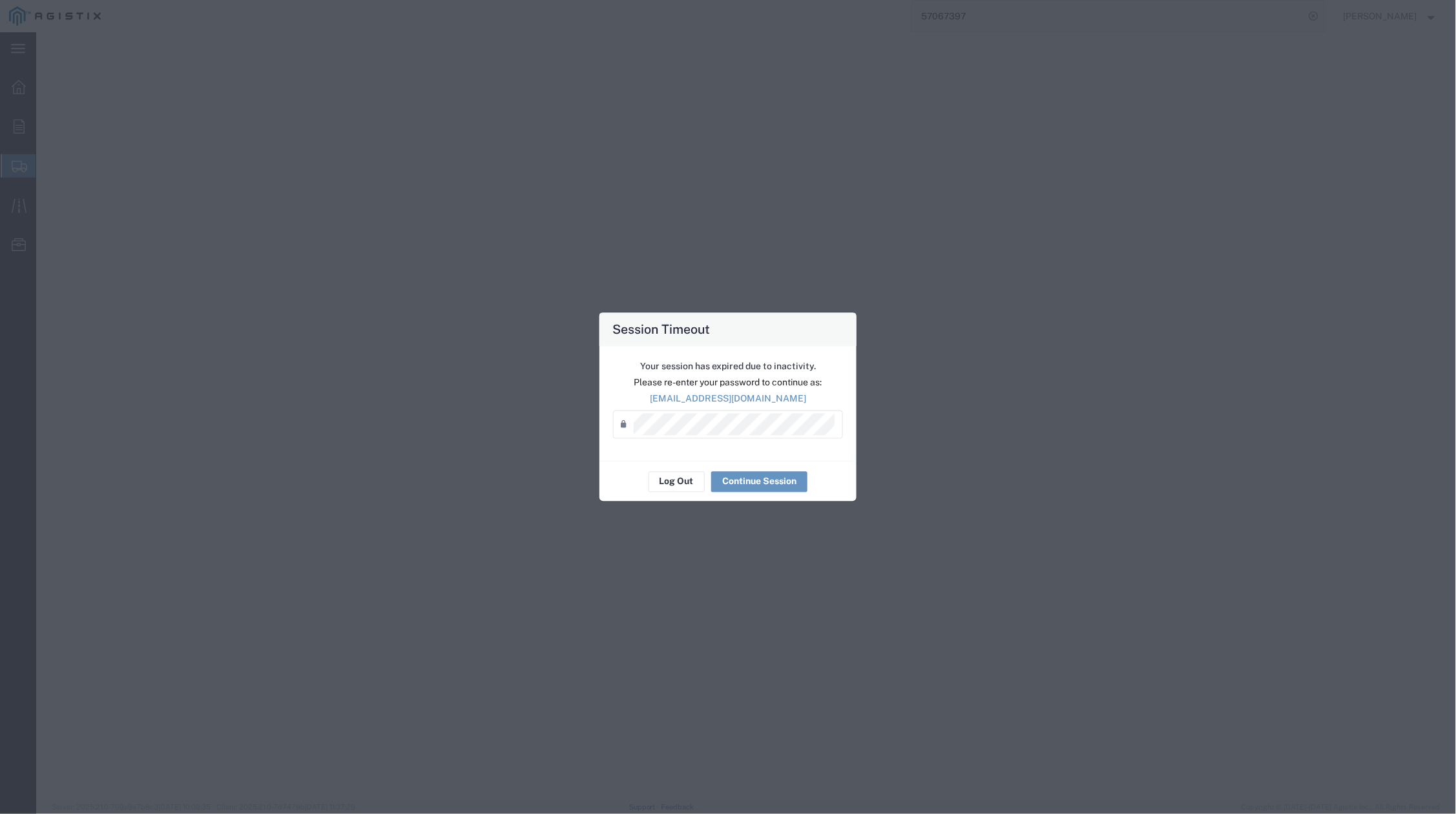
click at [150, 777] on div "Session Timeout Your session has expired due to inactivity. Please re-enter you…" at bounding box center [728, 407] width 1456 height 814
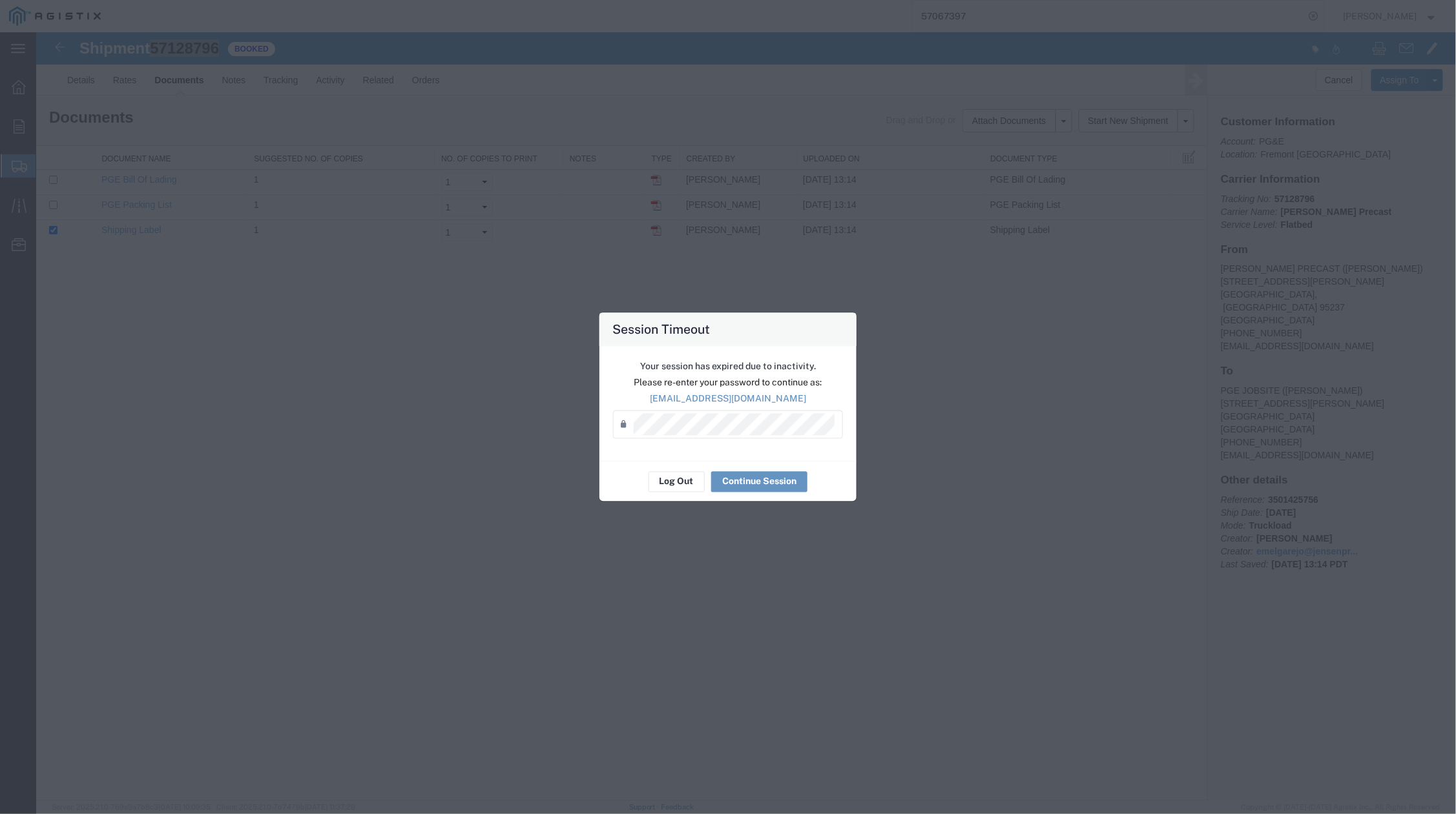
click at [40, 675] on div "Session Timeout Your session has expired due to inactivity. Please re-enter you…" at bounding box center [728, 407] width 1456 height 814
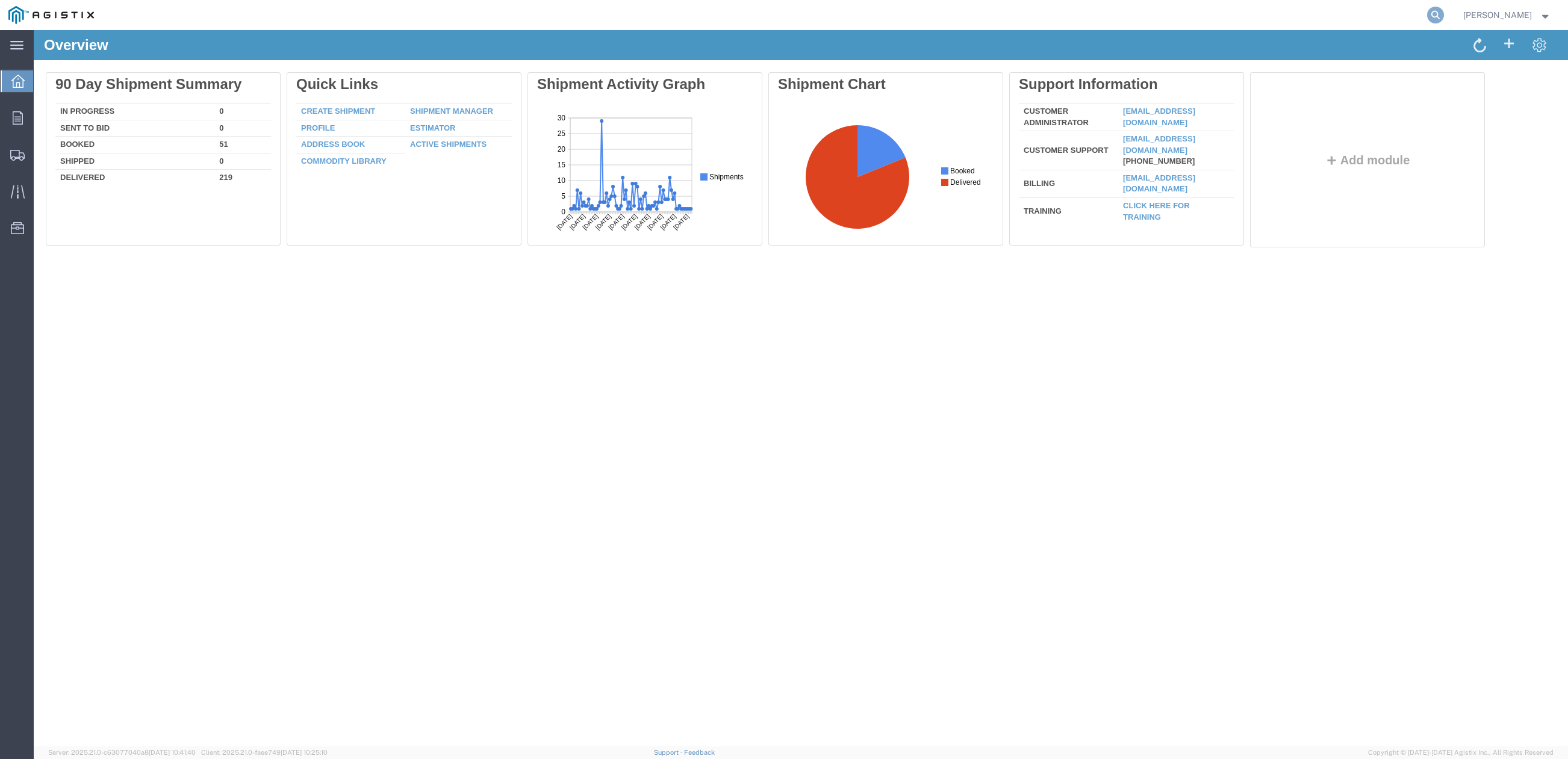
click at [1441, 13] on icon at bounding box center [1436, 15] width 17 height 17
paste input "56939451"
type input "56939451"
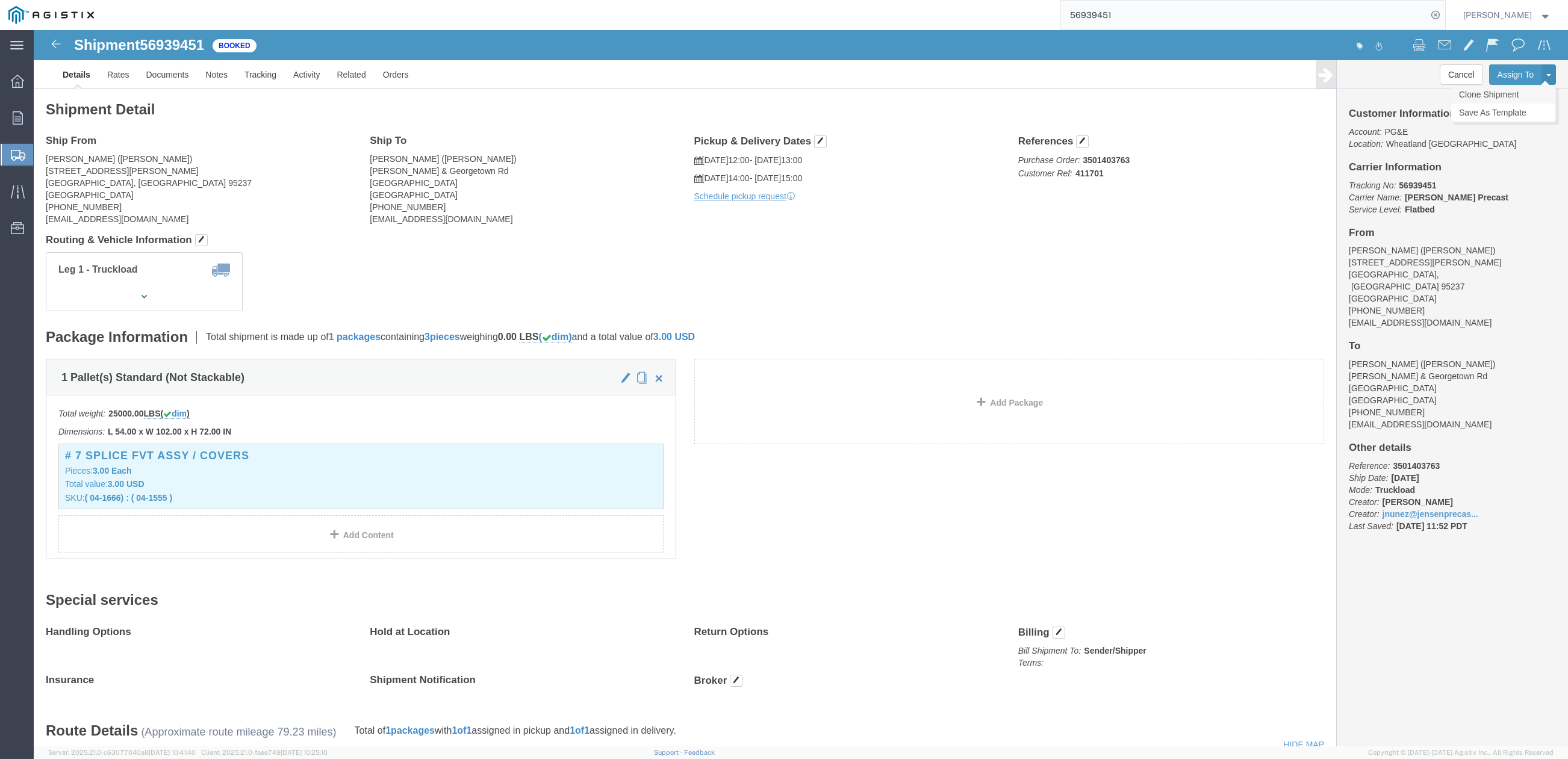
click link "Clone Shipment"
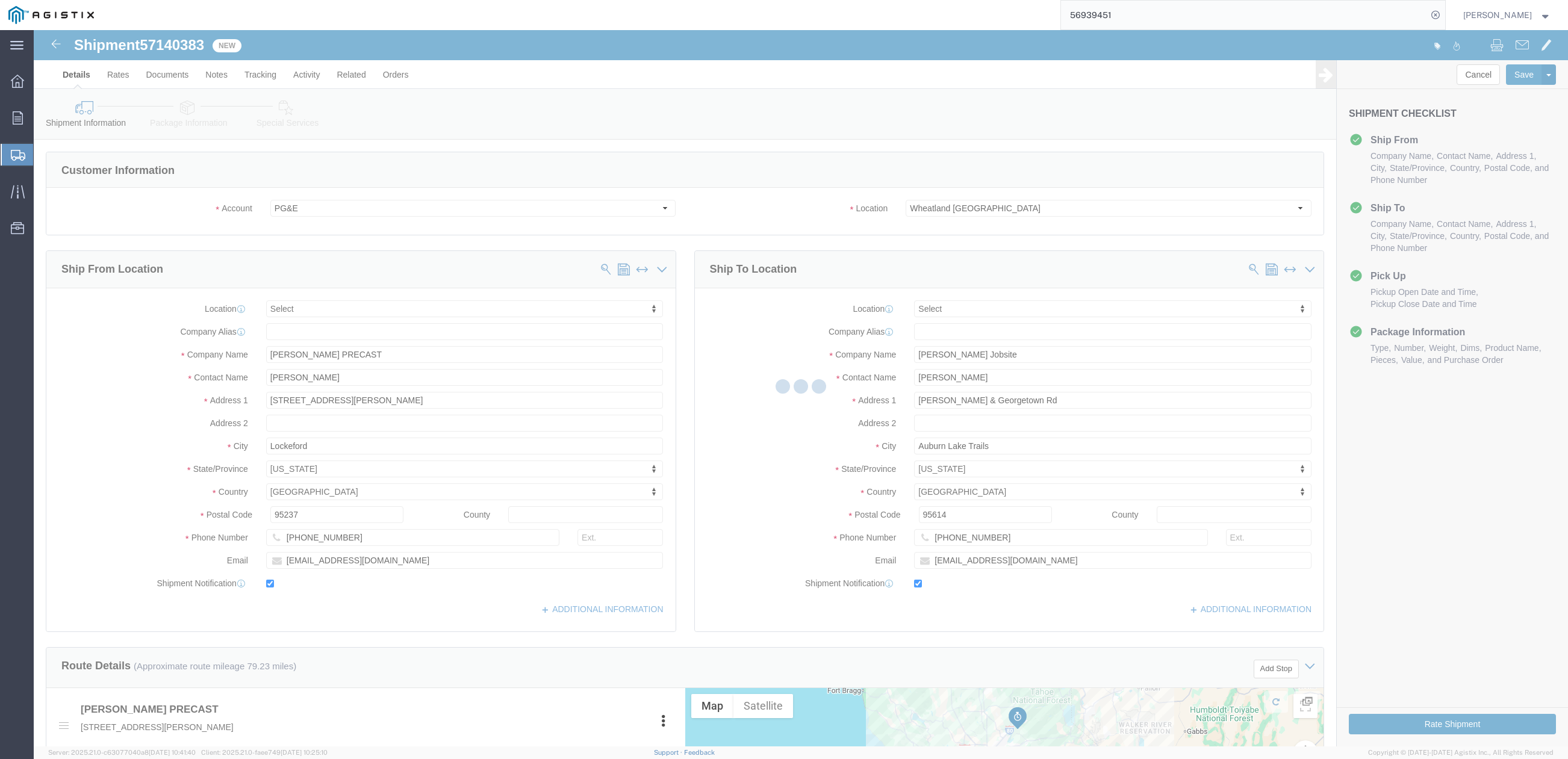
select select
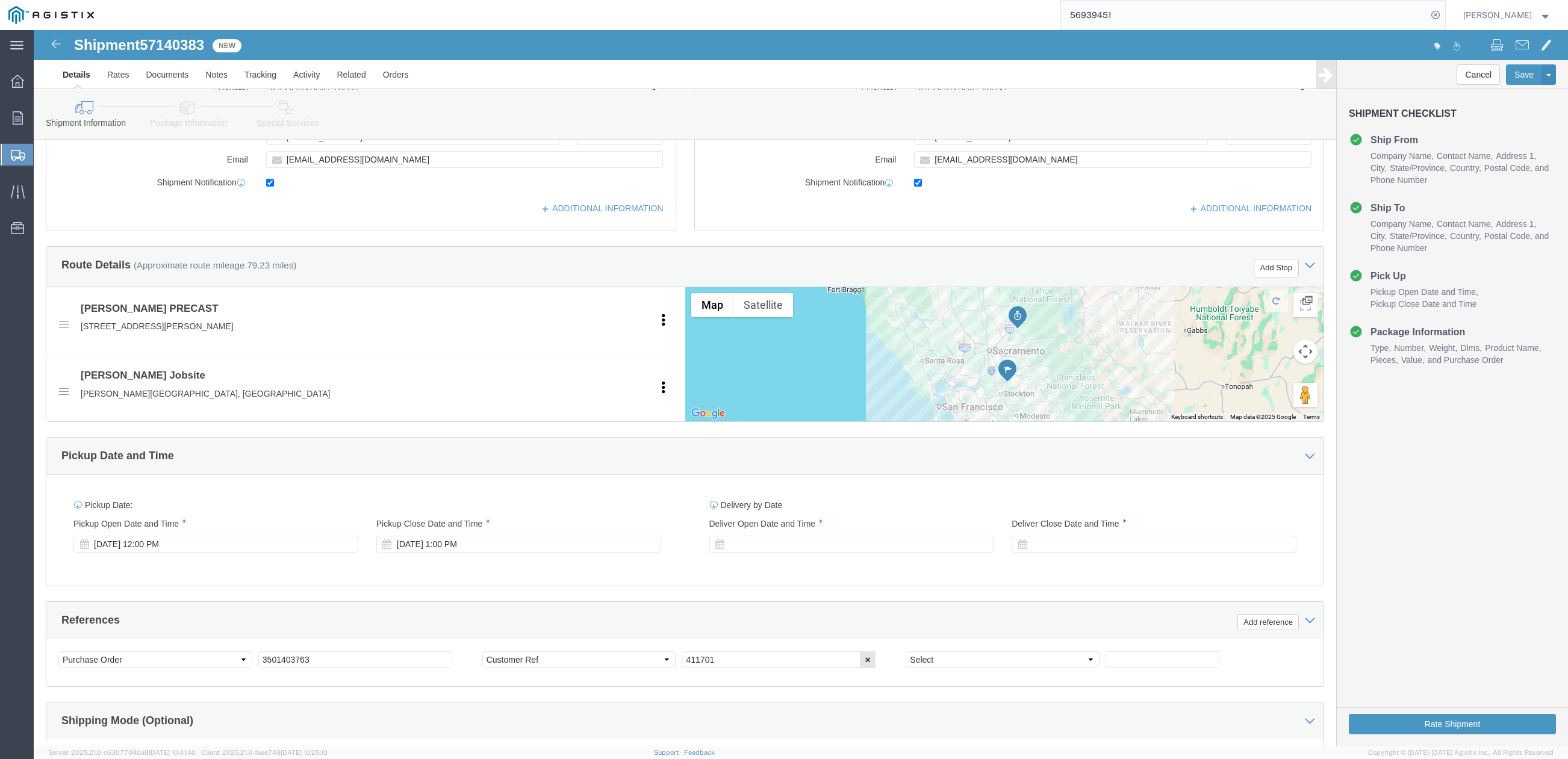
scroll to position [562, 0]
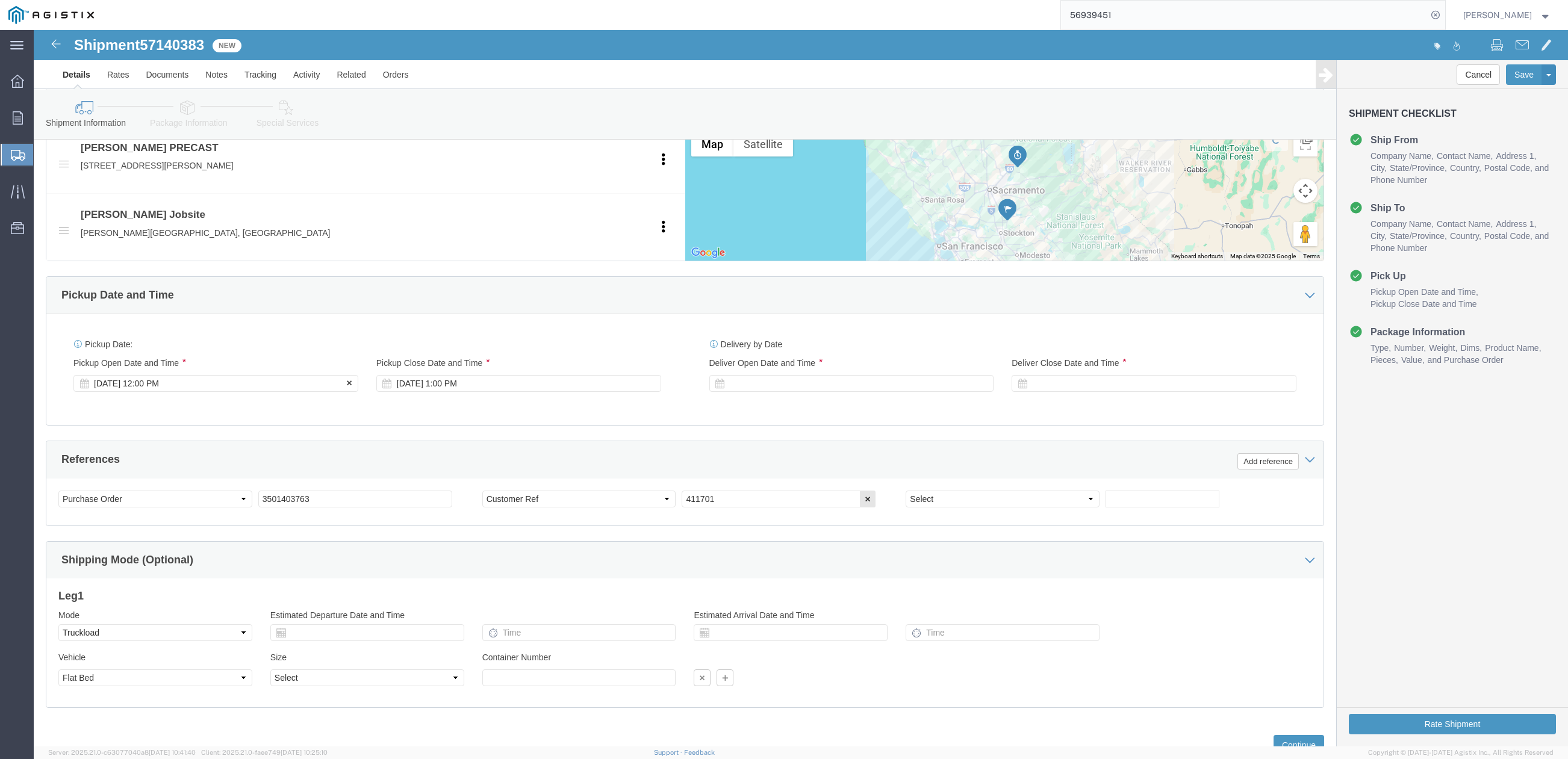
click div "Oct 15 2025 12:00 PM"
drag, startPoint x: 297, startPoint y: 383, endPoint x: 424, endPoint y: 384, distance: 127.0
click div "Pickup Date: Pickup Start Date Pickup Start Time Pickup Open Date and Time Oct …"
click div
click button "Apply"
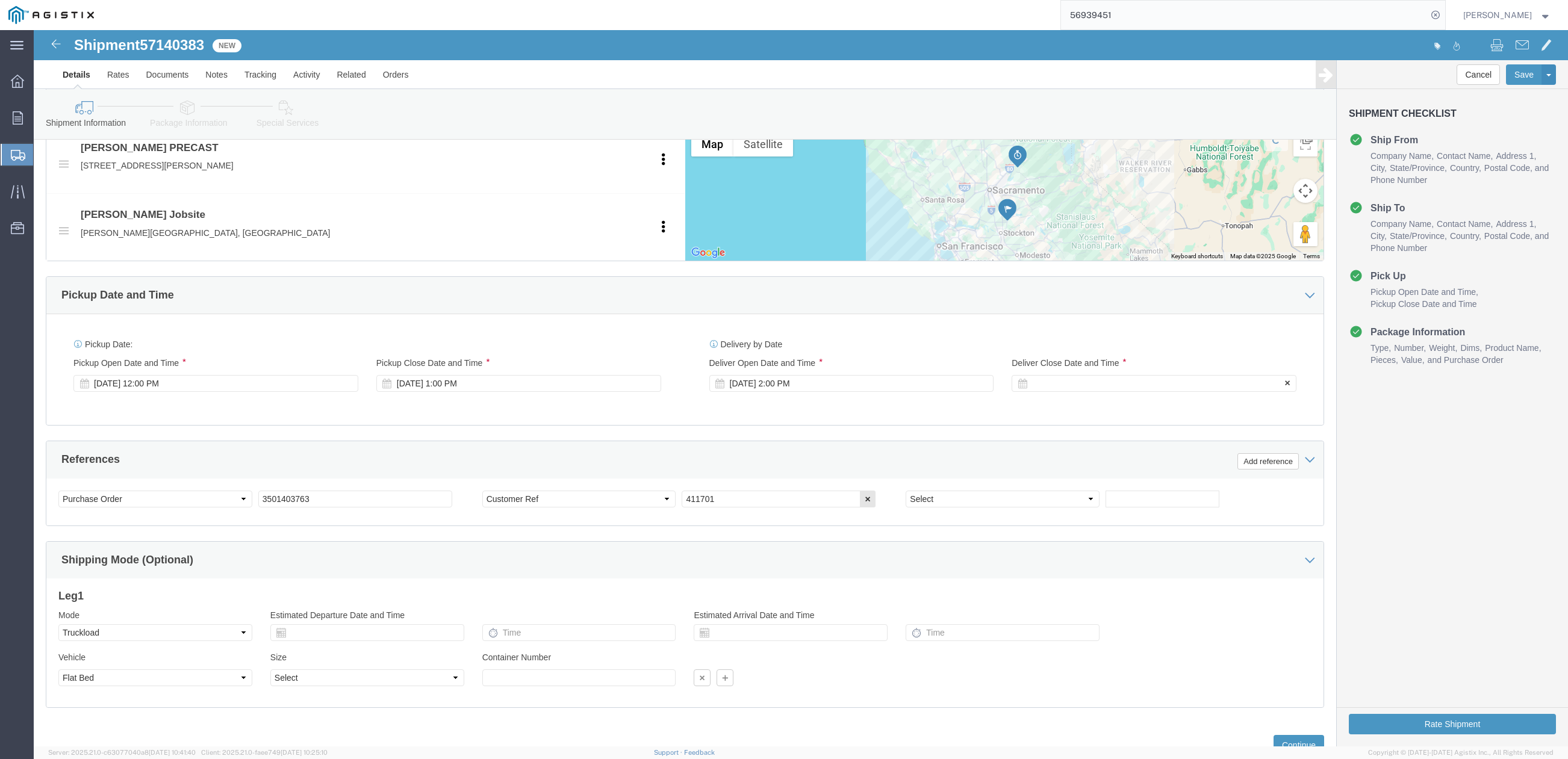
click div
click button "Apply"
drag, startPoint x: 309, startPoint y: 474, endPoint x: 218, endPoint y: 466, distance: 91.4
click div "Select Account Type Activity ID Airline Appointment Number ASN Batch Request # …"
click input "411701"
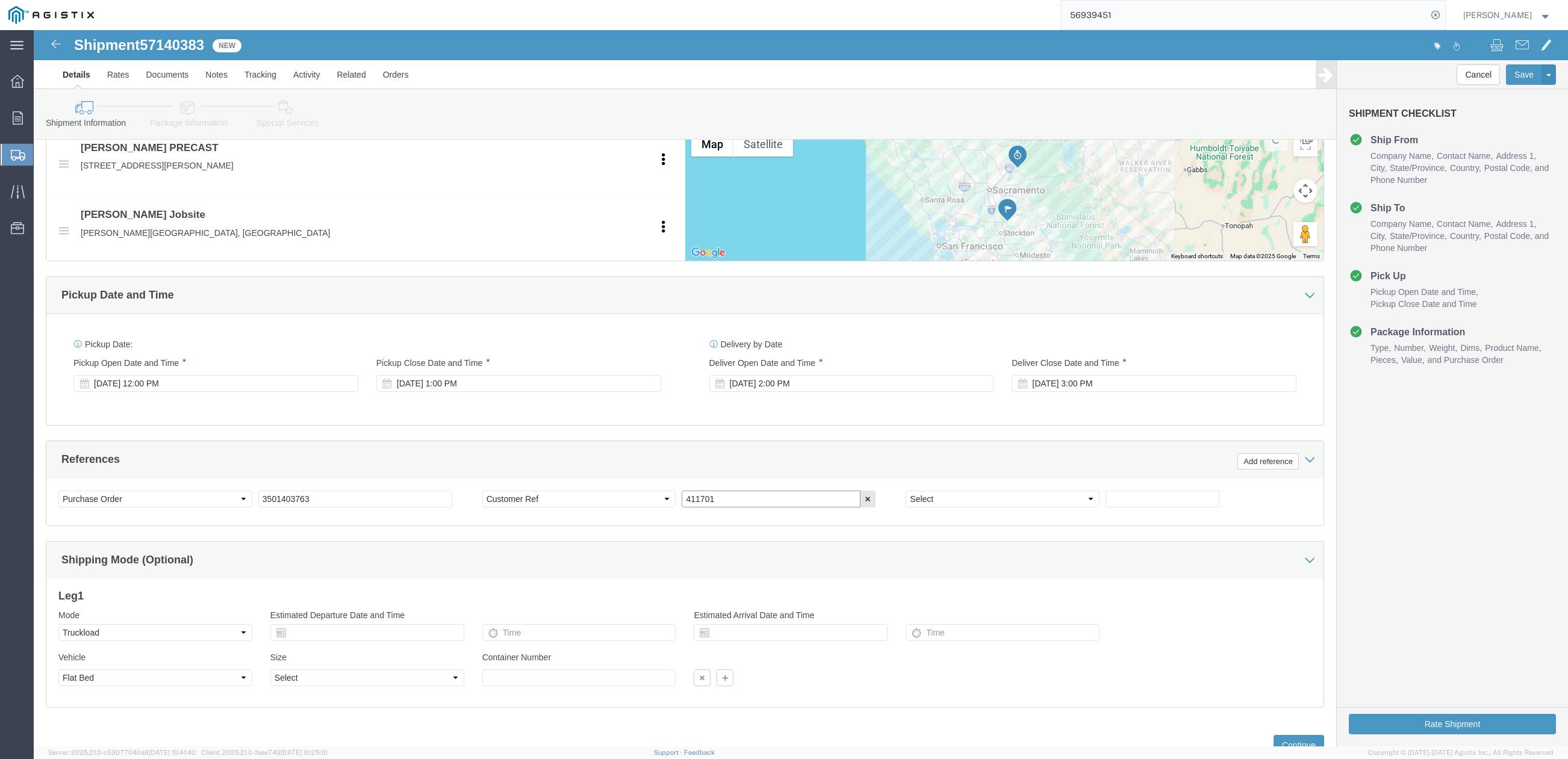
drag, startPoint x: 745, startPoint y: 474, endPoint x: 641, endPoint y: 486, distance: 104.7
click div "Select Account Type Activity ID Airline Appointment Number ASN Batch Request # …"
paste input "6188"
type input "416188"
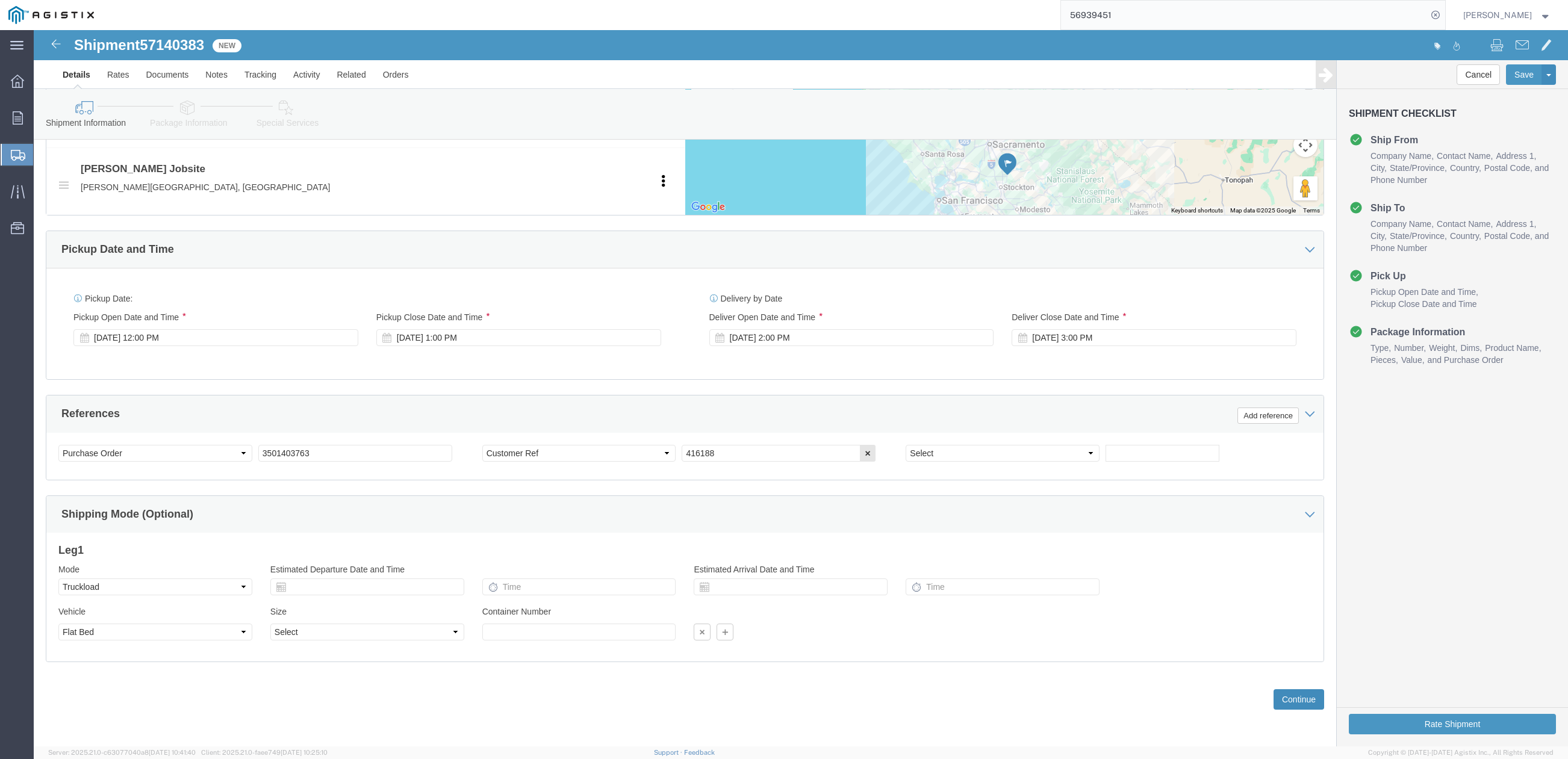
click button "Continue"
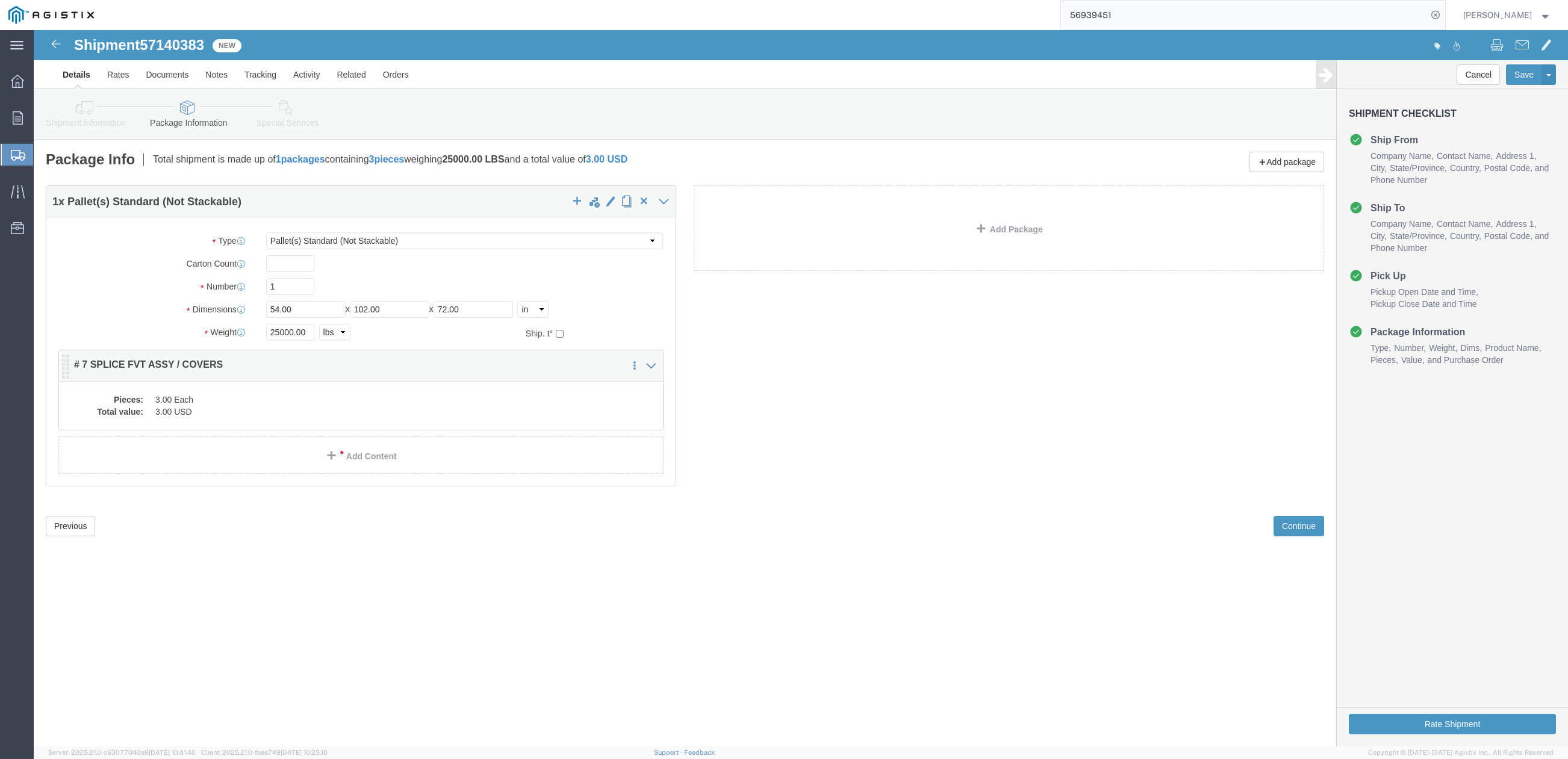
click dd "3.00 USD"
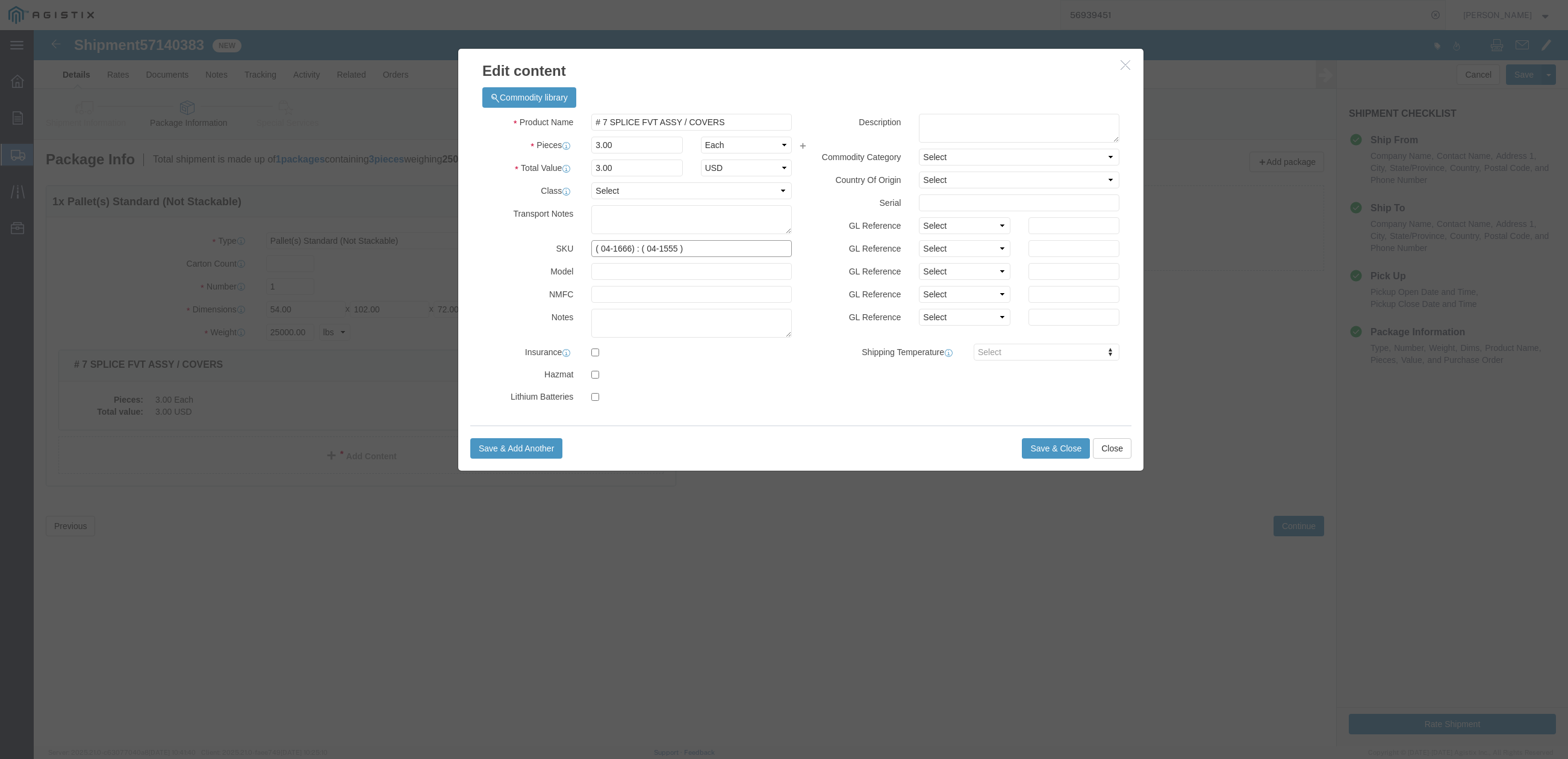
drag, startPoint x: 669, startPoint y: 221, endPoint x: 601, endPoint y: 223, distance: 68.0
click input "( 04-1666) : ( 04-1555 )"
drag, startPoint x: 598, startPoint y: 216, endPoint x: 586, endPoint y: 216, distance: 12.0
click input "( 04-1666)"
type input "( 04-1441)"
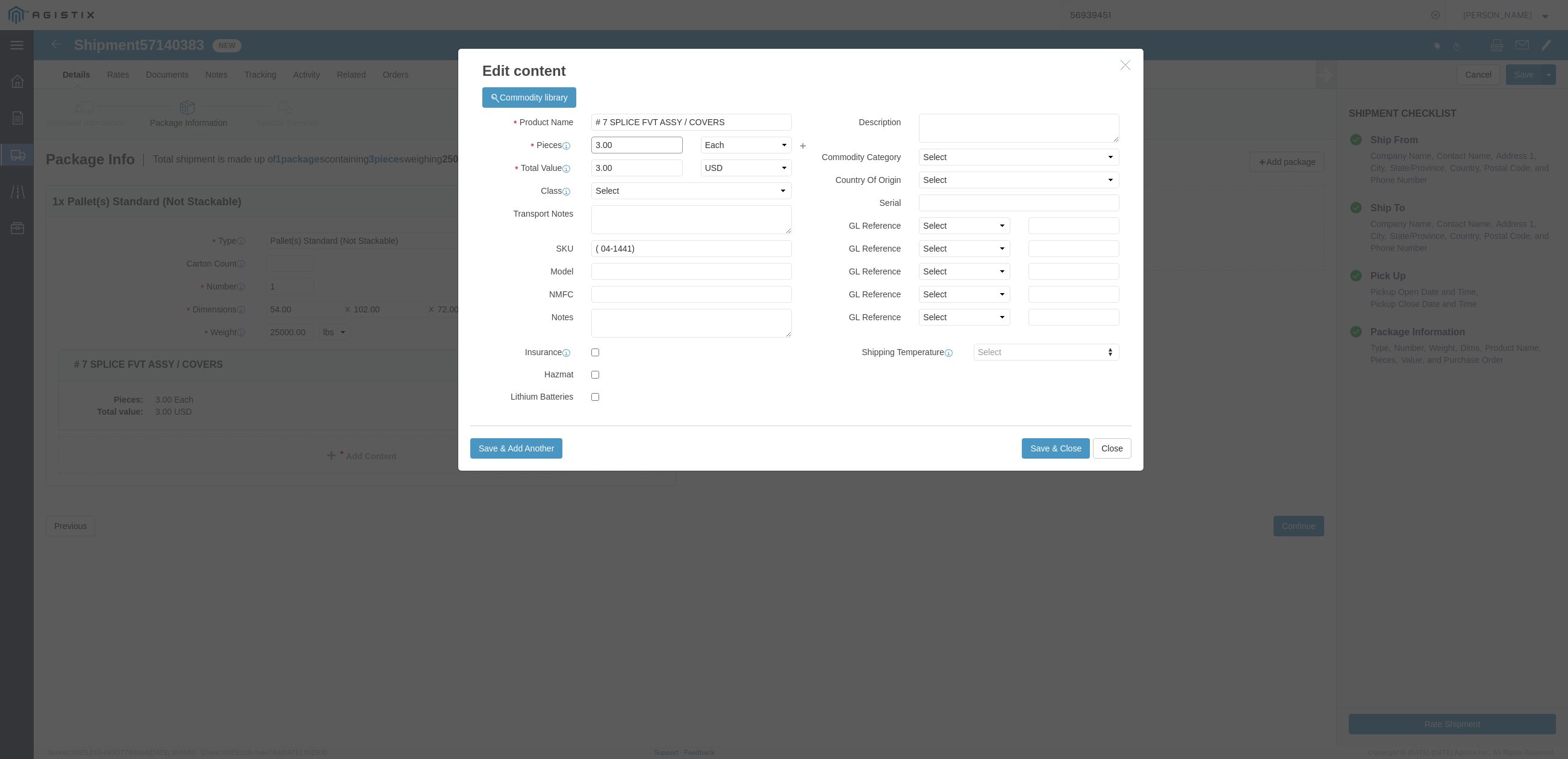
drag, startPoint x: 584, startPoint y: 118, endPoint x: 542, endPoint y: 120, distance: 42.0
click div "Pieces 3.00 Select Bag Barrels 100Board Feet Bottle Box Blister Pack Carats Can…"
type input "1"
click input "1"
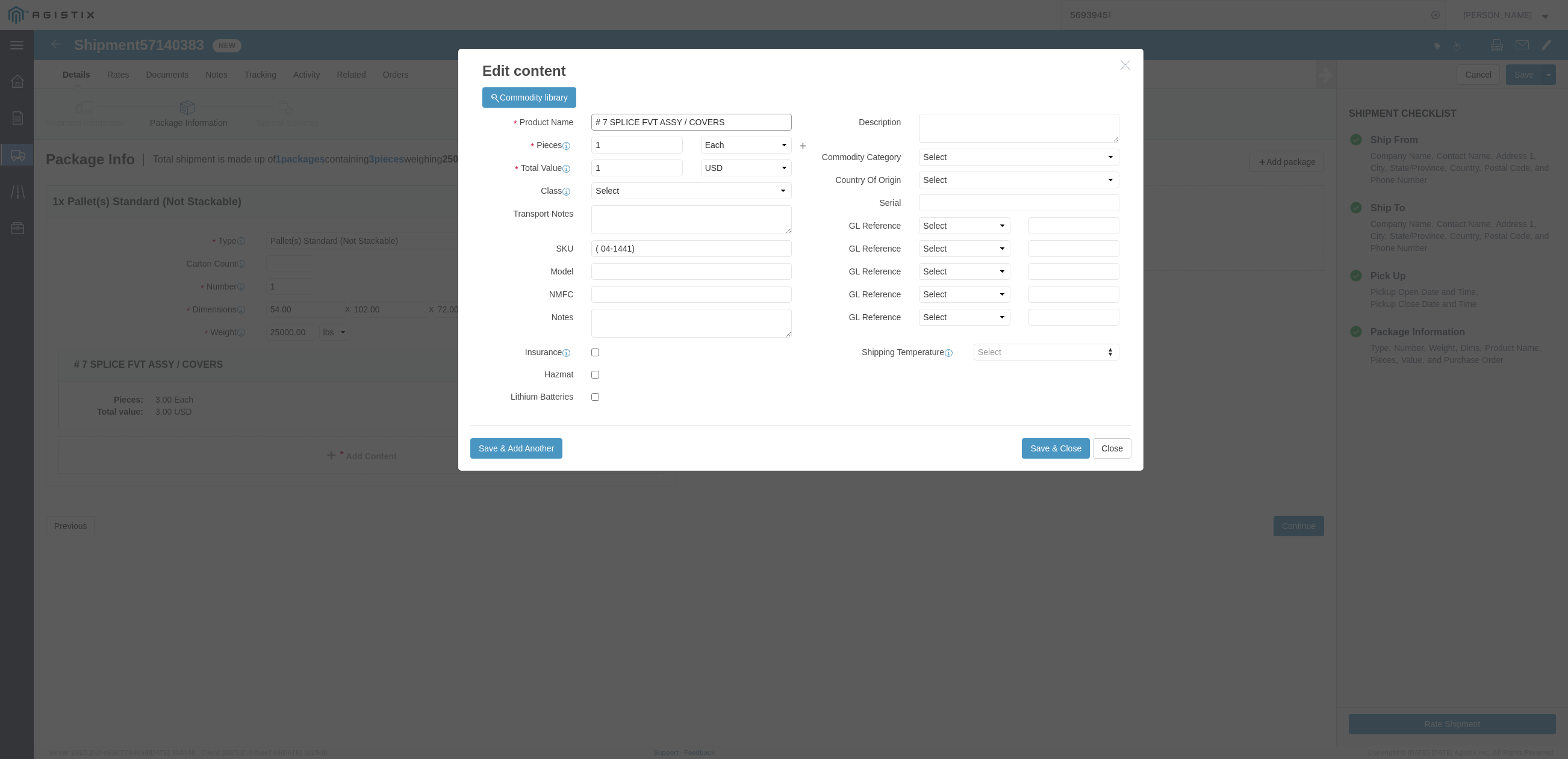
drag, startPoint x: 621, startPoint y: 89, endPoint x: 609, endPoint y: 89, distance: 12.0
click input "# 7 SPLICE FVT ASSY / COVERS"
drag, startPoint x: 723, startPoint y: 86, endPoint x: 651, endPoint y: 92, distance: 72.2
click input "# 7 SPLICE HVT ASSY / COVERS"
type input "# 7 SPLICE HVT ASSY"
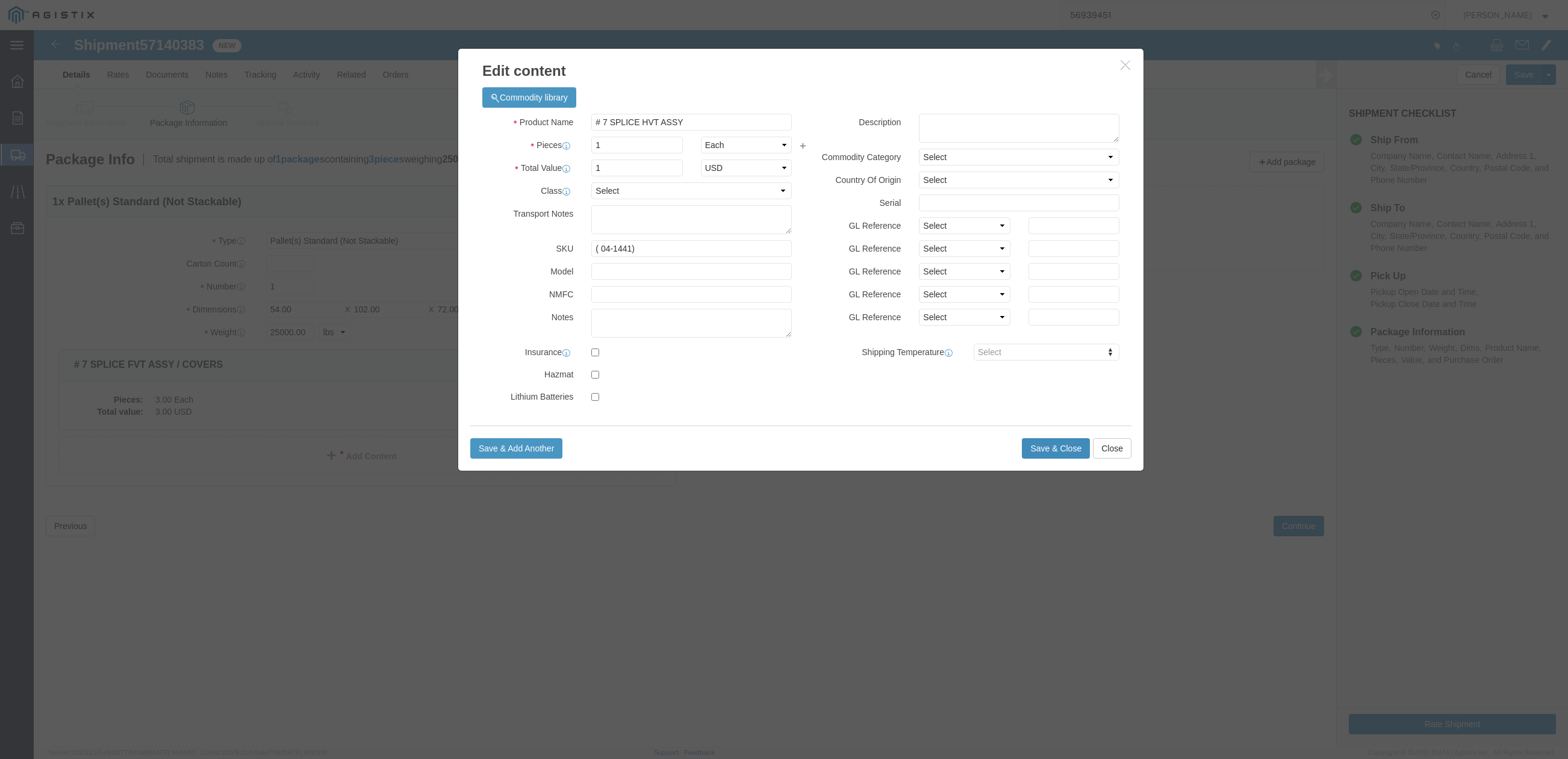
click button "Save & Close"
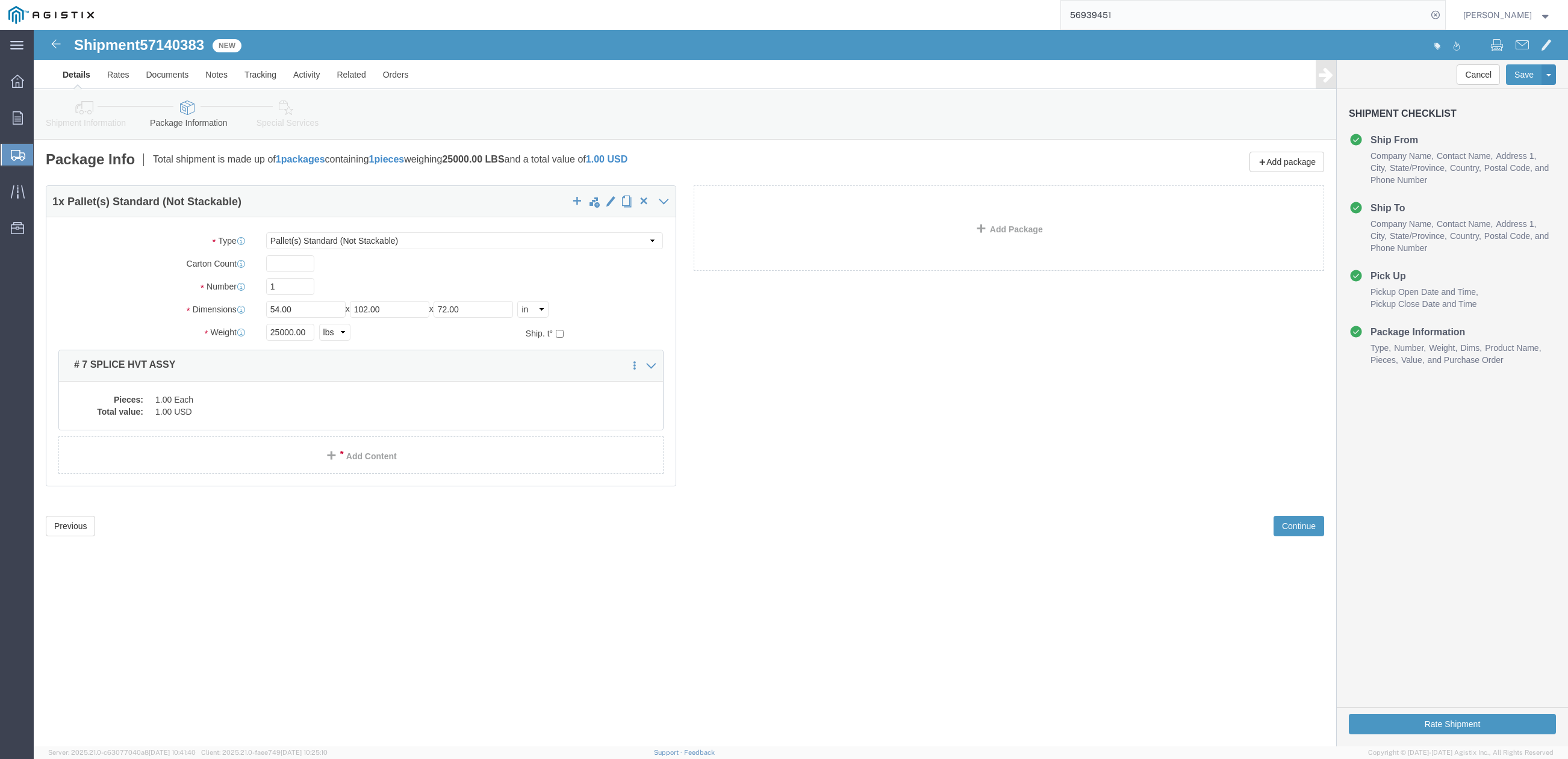
drag, startPoint x: 309, startPoint y: 586, endPoint x: 299, endPoint y: 566, distance: 22.4
click div "Shipment 57140383 New Details Rates Documents Notes Tracking Activity Related O…"
drag, startPoint x: 111, startPoint y: 6, endPoint x: 173, endPoint y: 9, distance: 62.1
click span "57140383"
drag, startPoint x: 173, startPoint y: 9, endPoint x: 113, endPoint y: 11, distance: 60.0
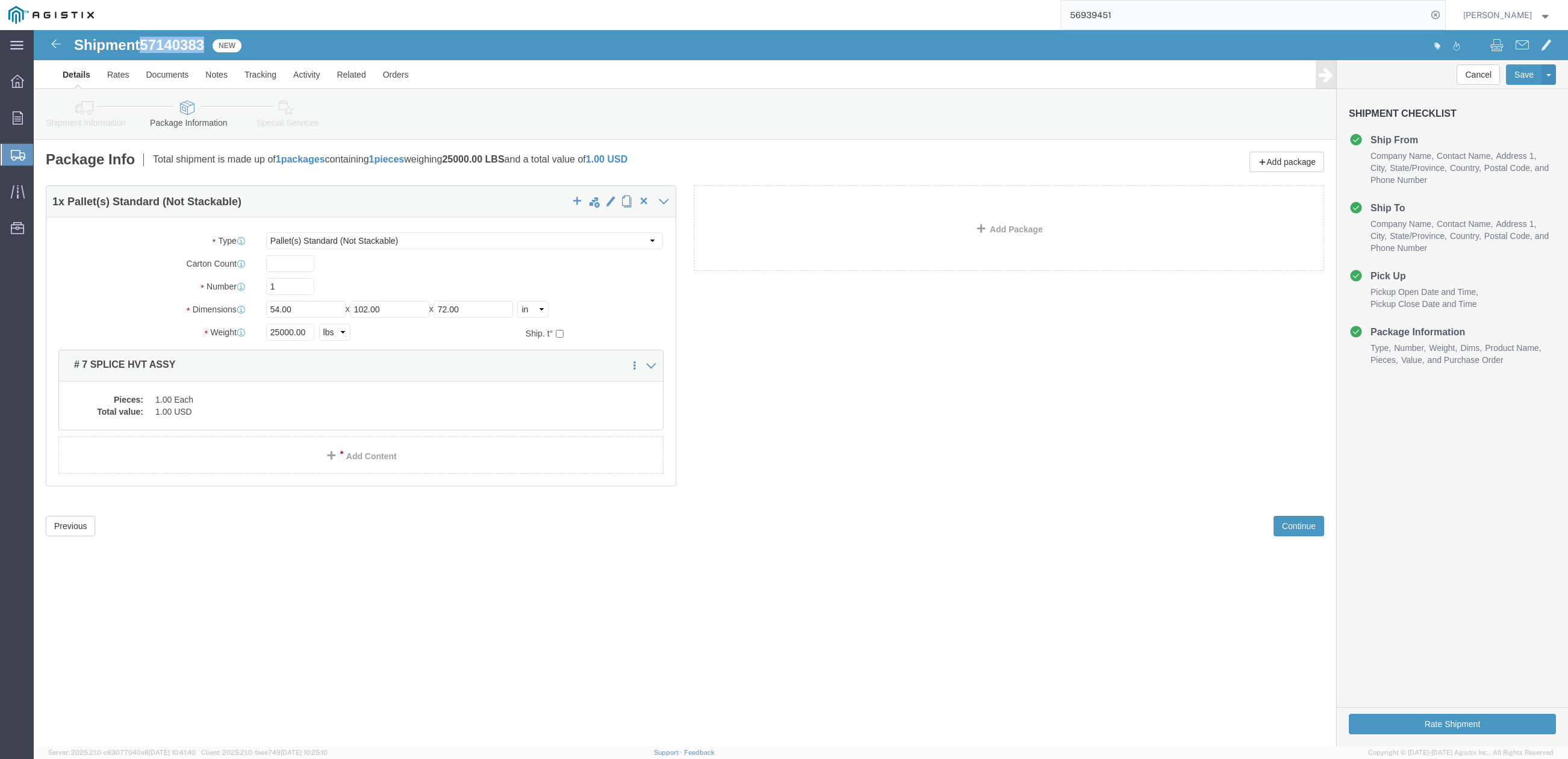
click span "57140383"
copy span "57140383"
click button "Rate Shipment"
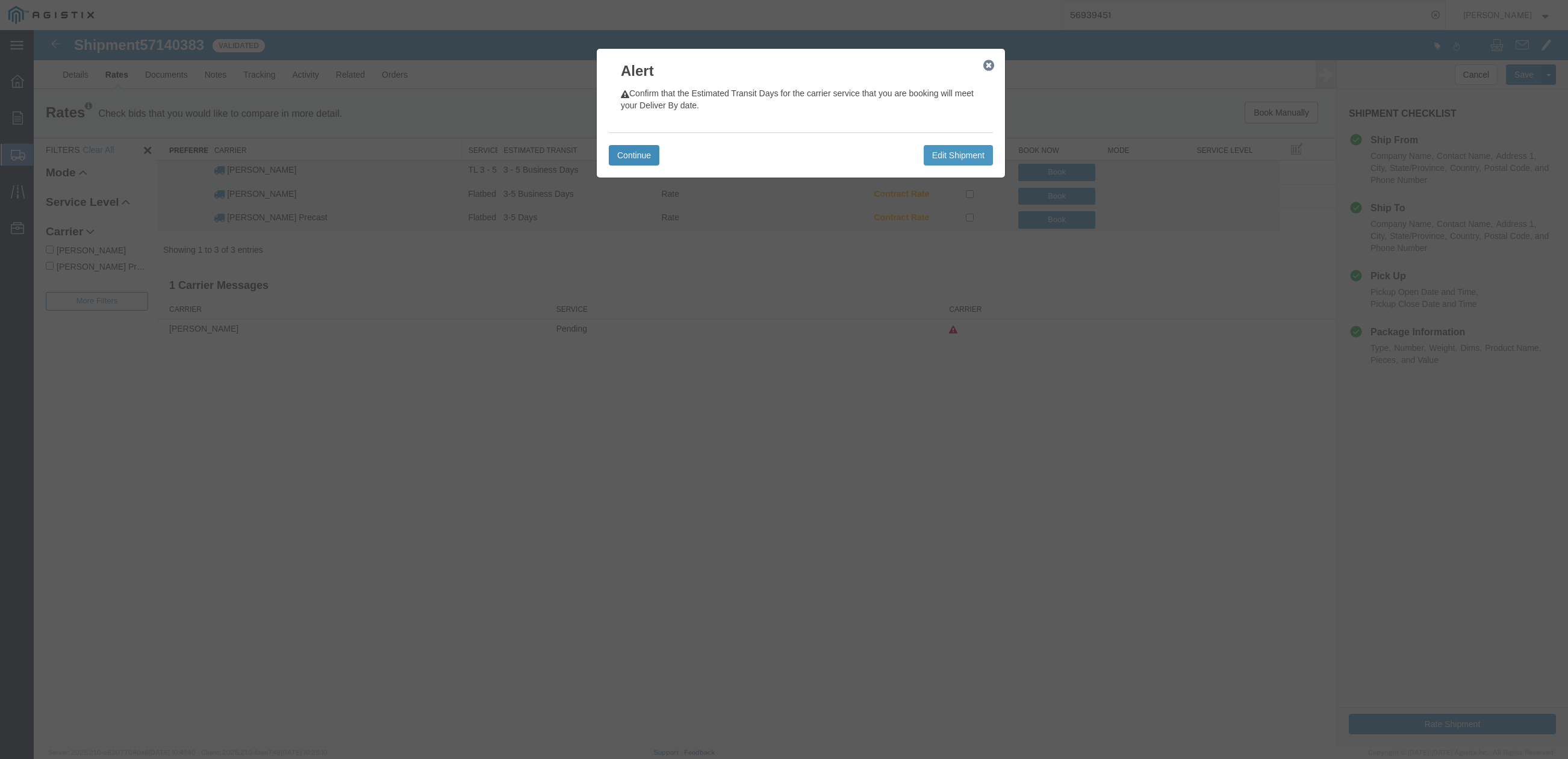
click at [632, 157] on button "Continue" at bounding box center [635, 155] width 51 height 20
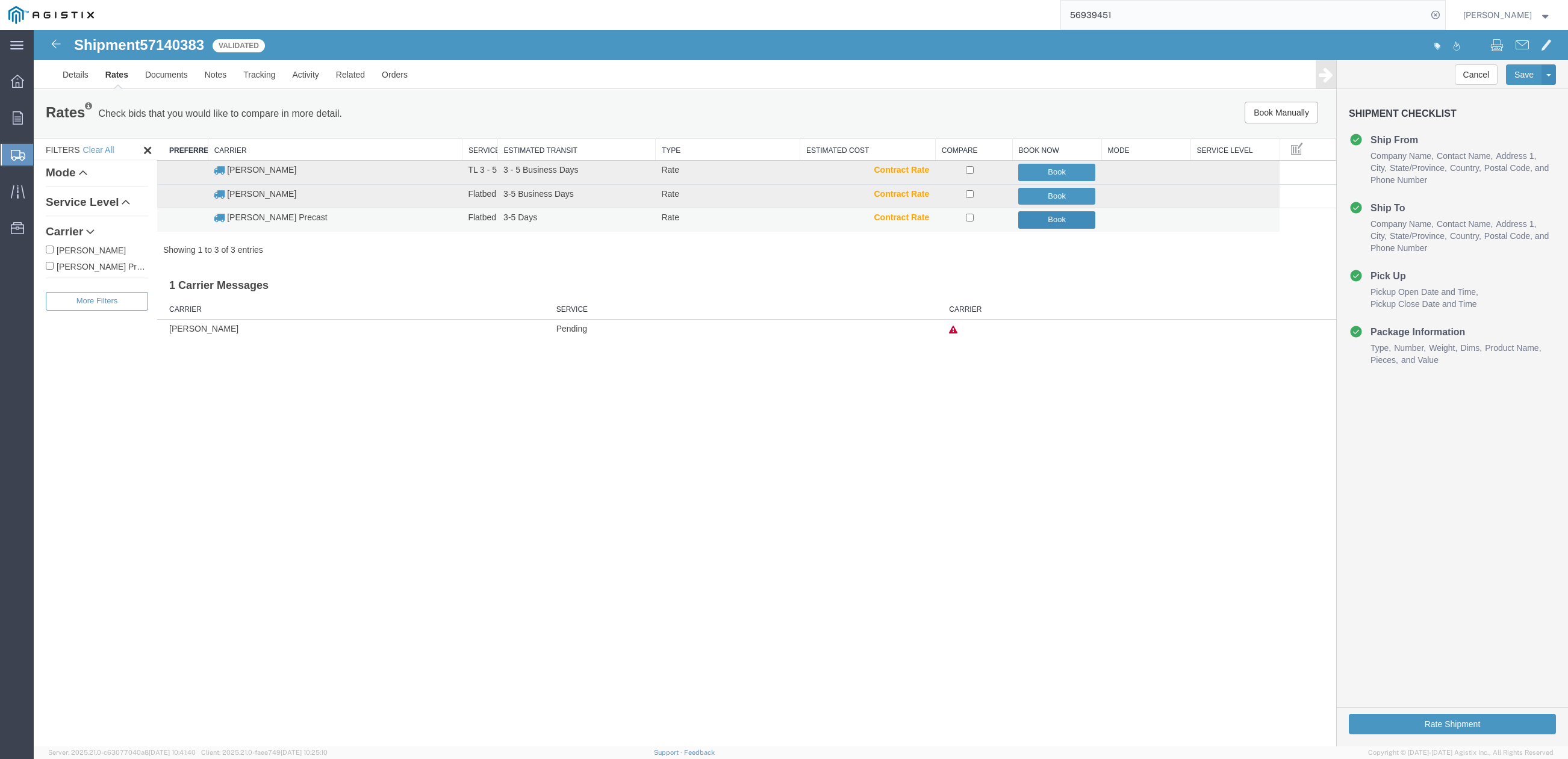
click at [1042, 223] on button "Book" at bounding box center [1056, 220] width 77 height 17
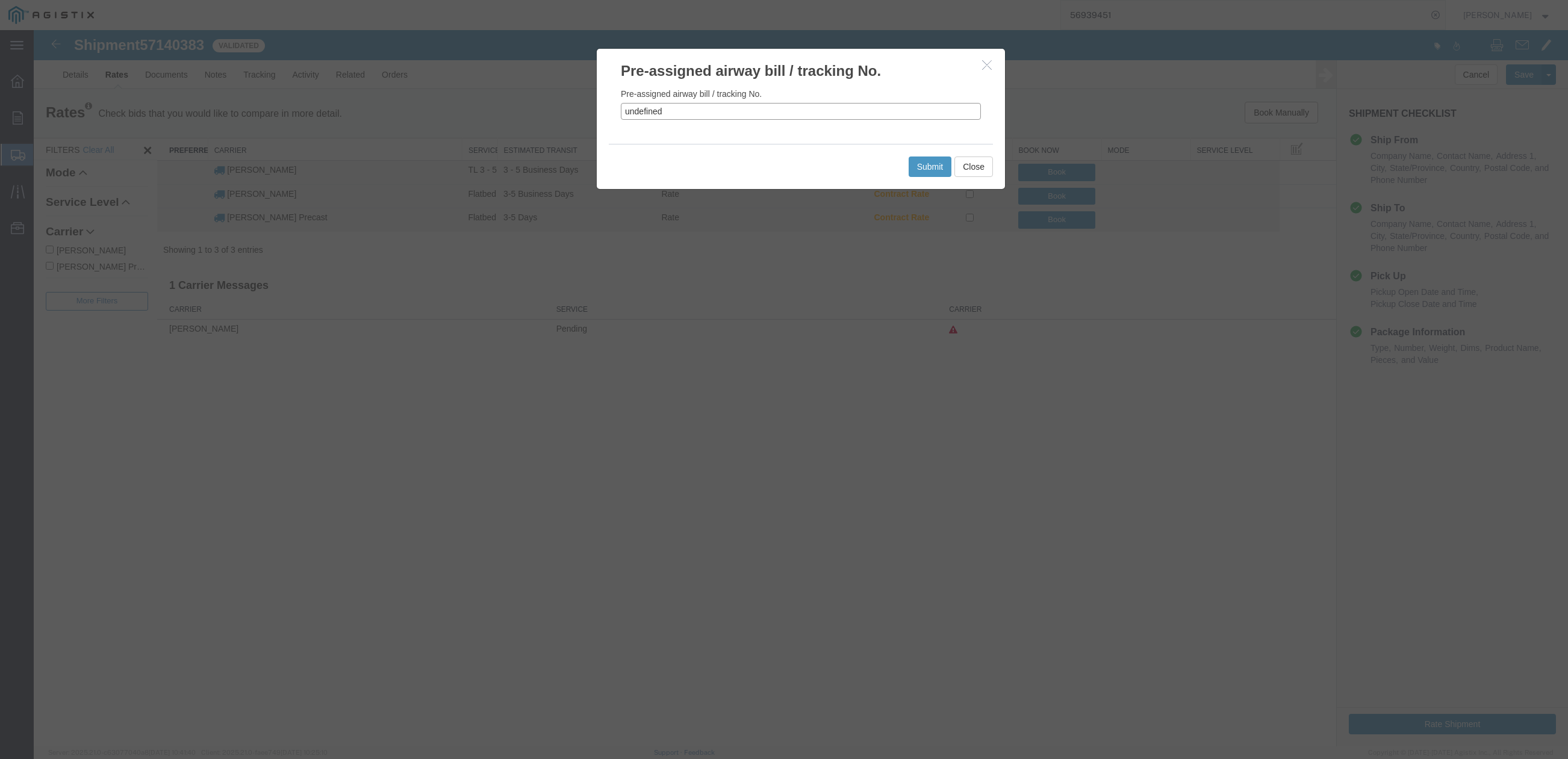
drag, startPoint x: 603, startPoint y: 106, endPoint x: 576, endPoint y: 105, distance: 27.0
click at [576, 105] on div "Pre-assigned airway bill / tracking No. Pre-assigned airway bill / tracking No.…" at bounding box center [801, 389] width 1535 height 716
paste input "57140383"
type input "57140383"
click at [928, 167] on button "Submit" at bounding box center [931, 166] width 44 height 20
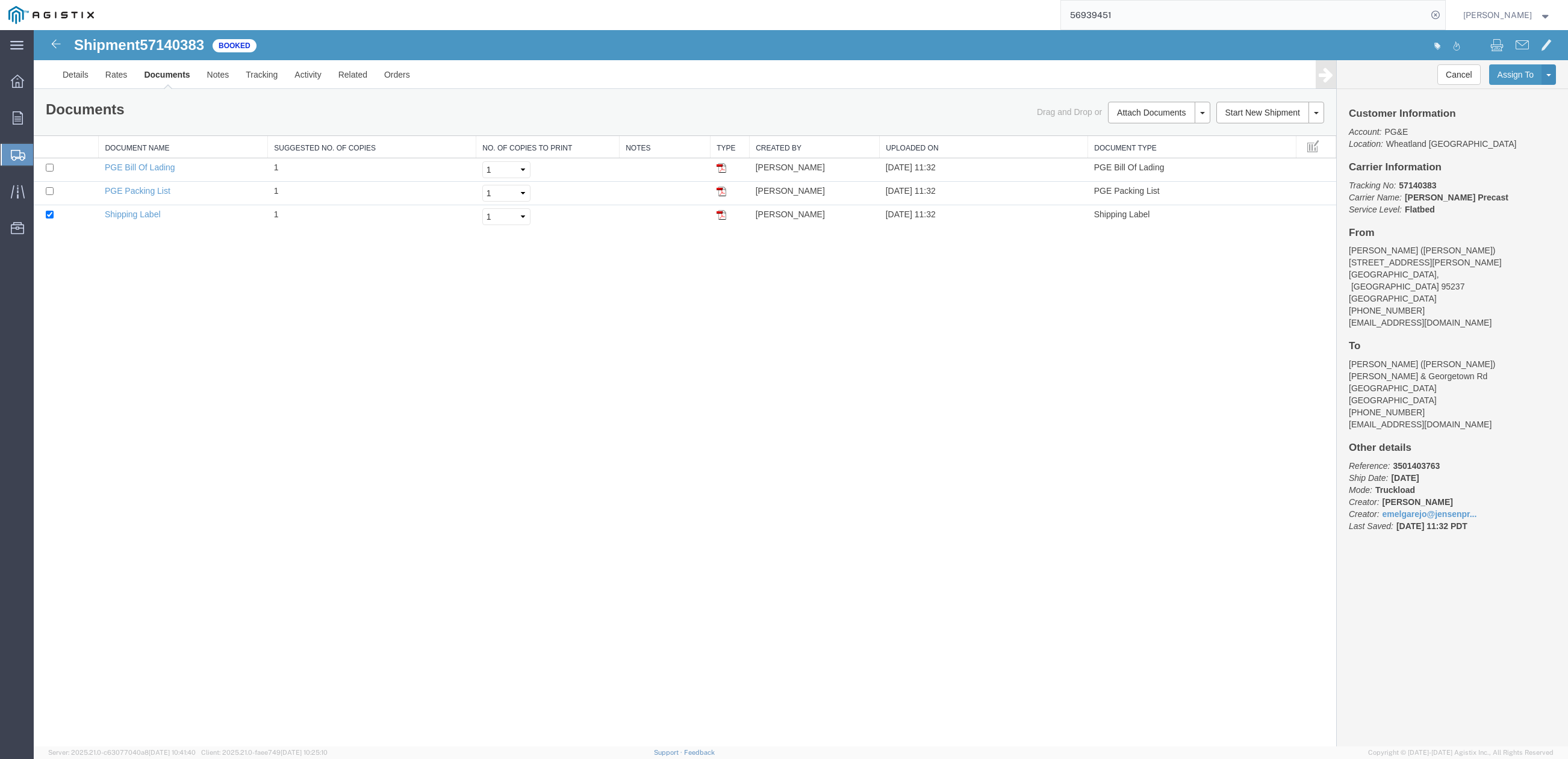
drag, startPoint x: 413, startPoint y: 367, endPoint x: 410, endPoint y: 356, distance: 11.4
click at [413, 367] on div "Shipment 57140383 3 of 3 Booked Details Rates Documents Notes Tracking Activity…" at bounding box center [801, 389] width 1535 height 716
click at [82, 73] on link "Details" at bounding box center [75, 74] width 43 height 29
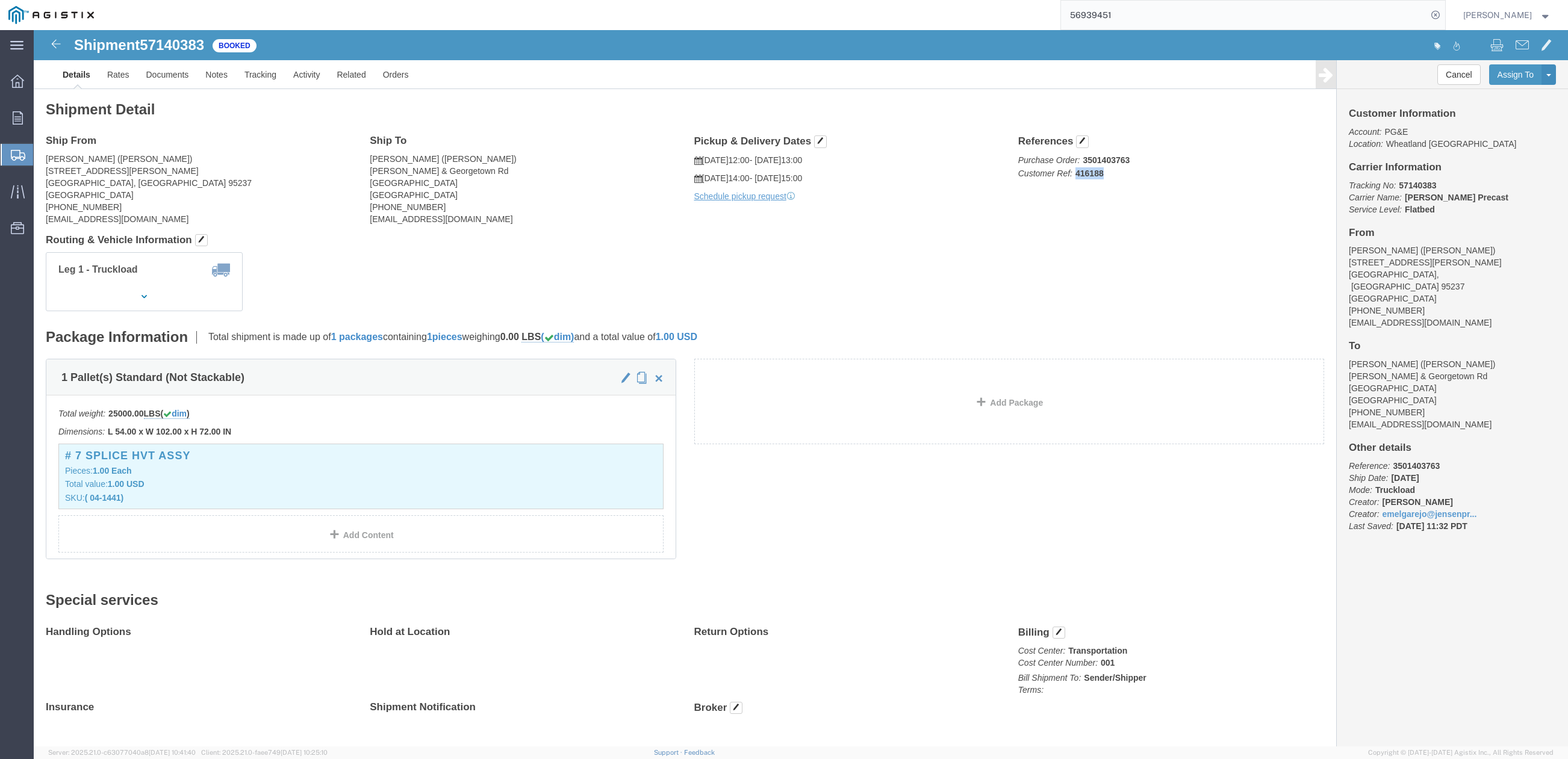
drag, startPoint x: 1058, startPoint y: 146, endPoint x: 1077, endPoint y: 146, distance: 19.0
click p "Purchase Order: 3501403763 Customer Ref: 416188"
click div "Leg 1 - Truckload Vehicle 1: Flat Bed Number of trucks: 1"
click link "Clone Shipment"
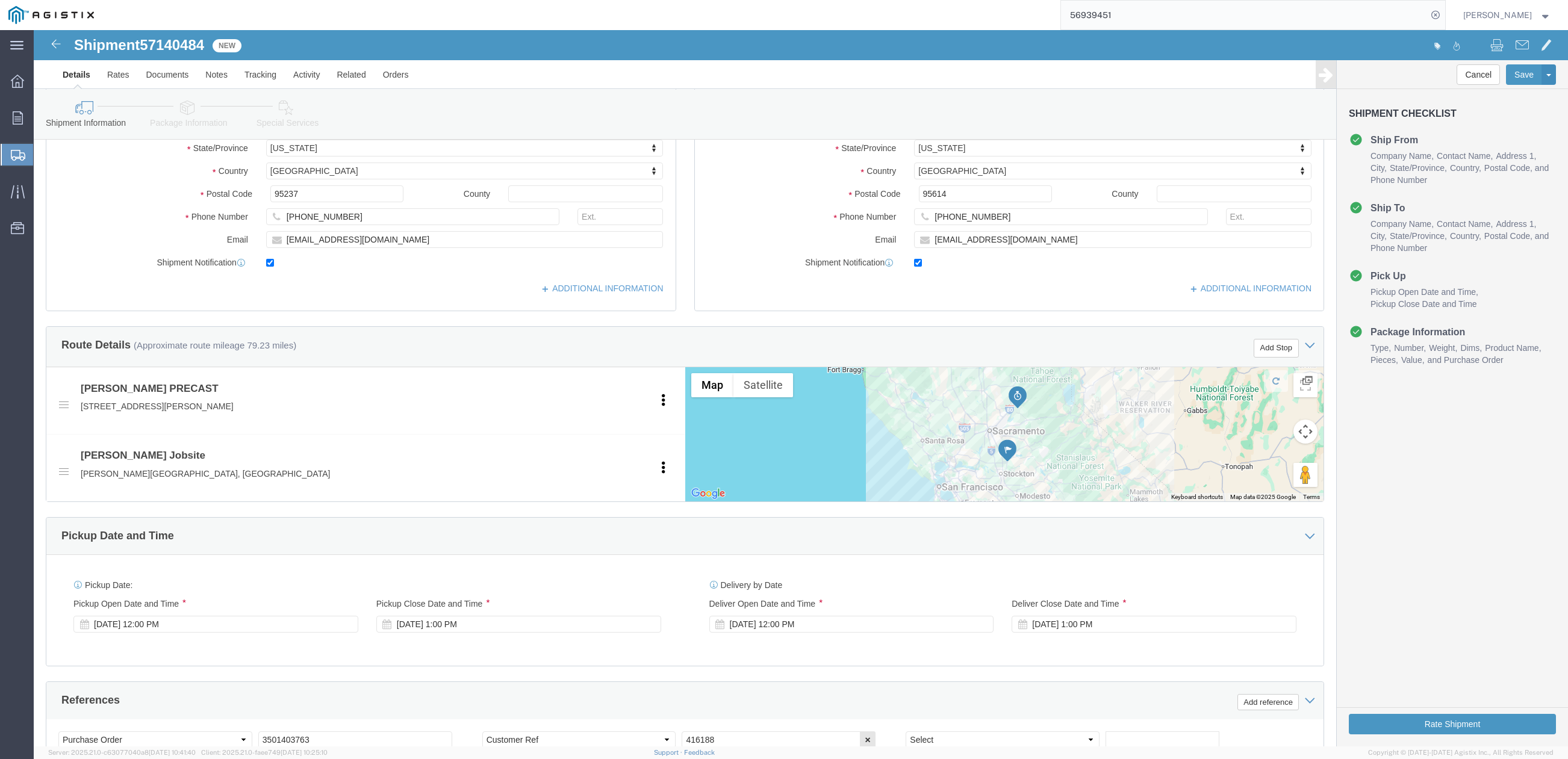
scroll to position [612, 0]
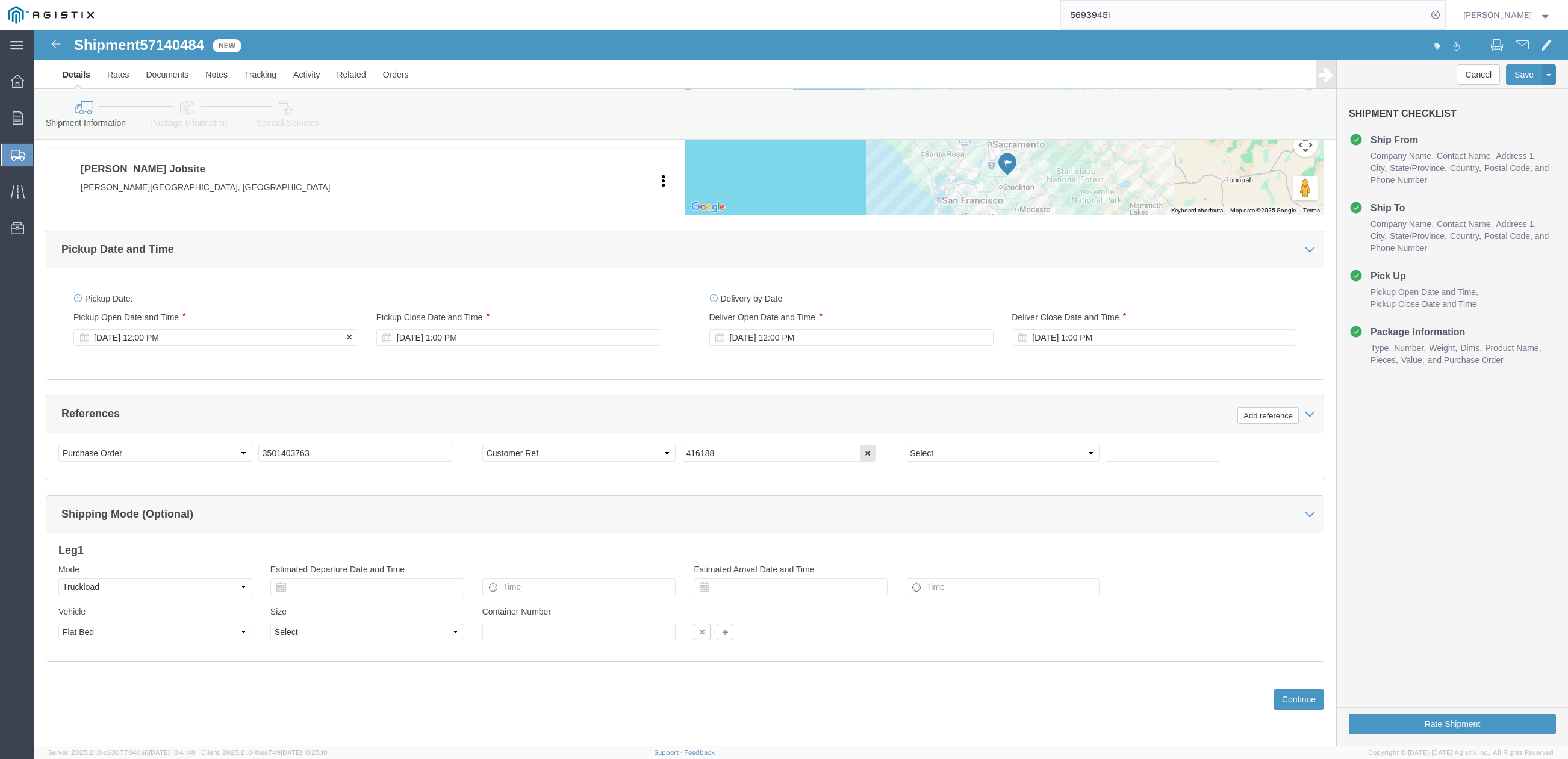
click div "Oct 20 2025 12:00 PM"
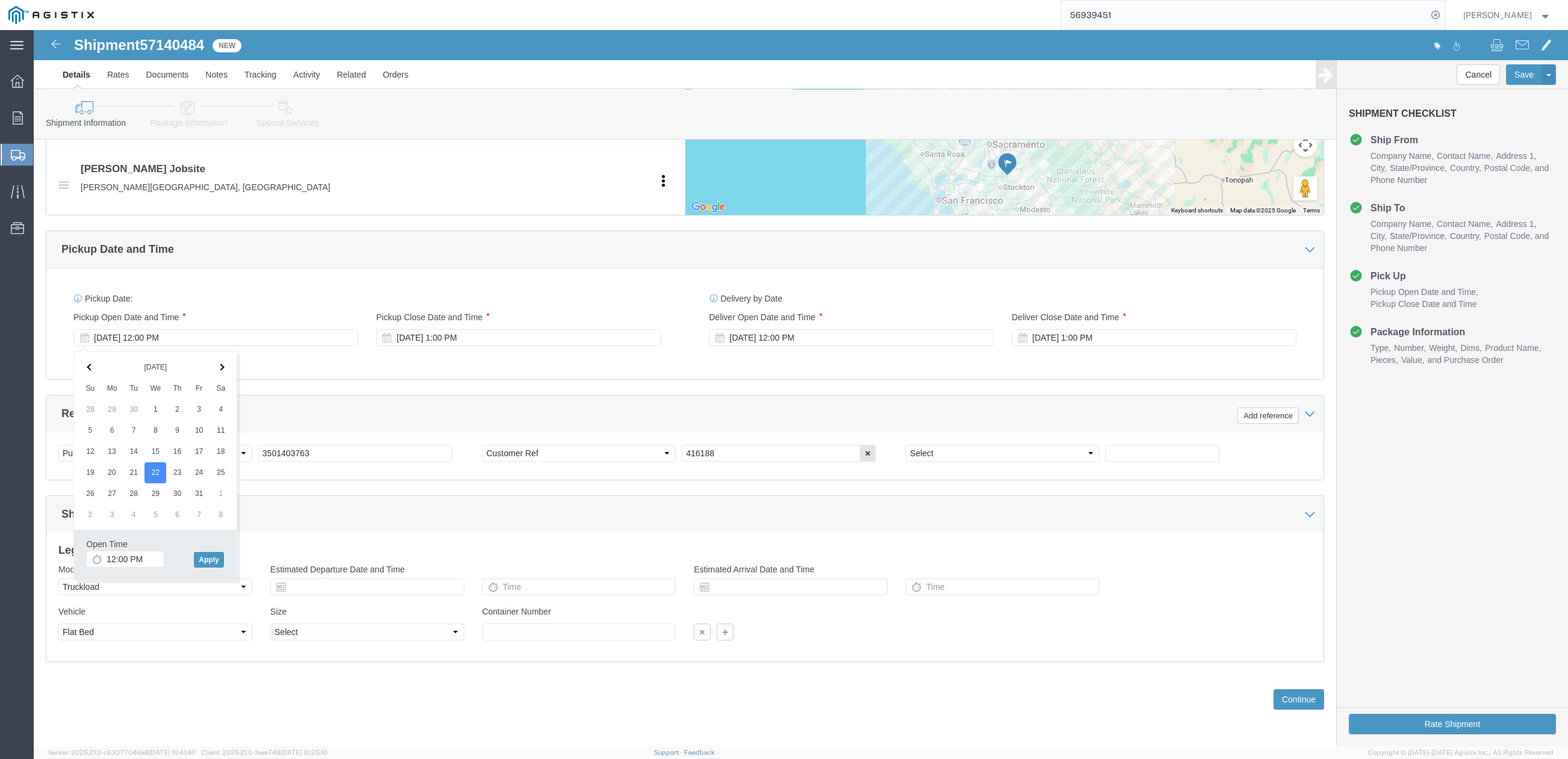
drag, startPoint x: 533, startPoint y: 347, endPoint x: 514, endPoint y: 346, distance: 19.0
click div "Pickup Date: Pickup Start Date Pickup Start Time Pickup Open Date and Time Oct …"
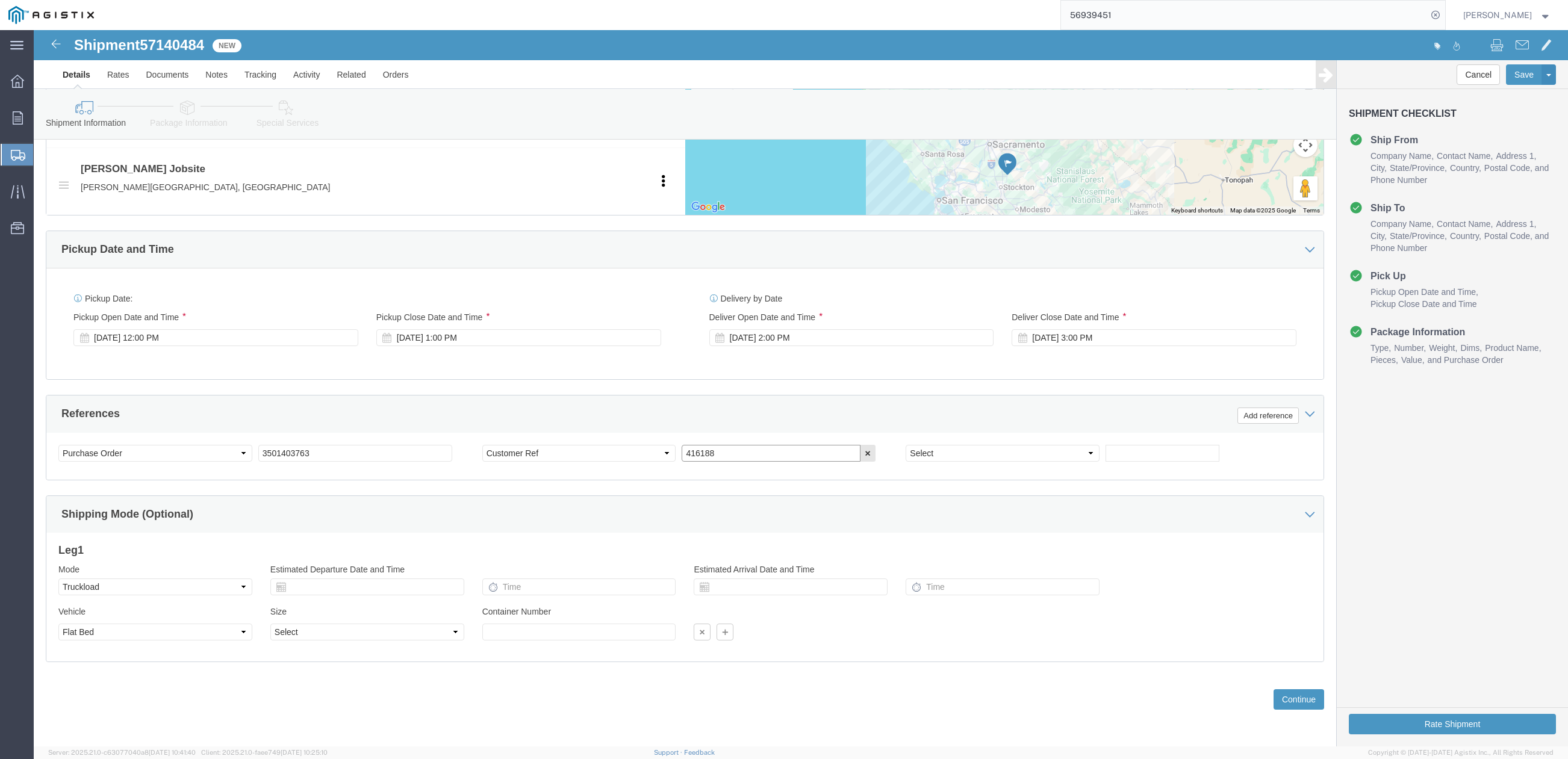
drag, startPoint x: 704, startPoint y: 419, endPoint x: 635, endPoint y: 429, distance: 69.7
click div "Select Account Type Activity ID Airline Appointment Number ASN Batch Request # …"
paste input "90"
type input "416190"
click button "Continue"
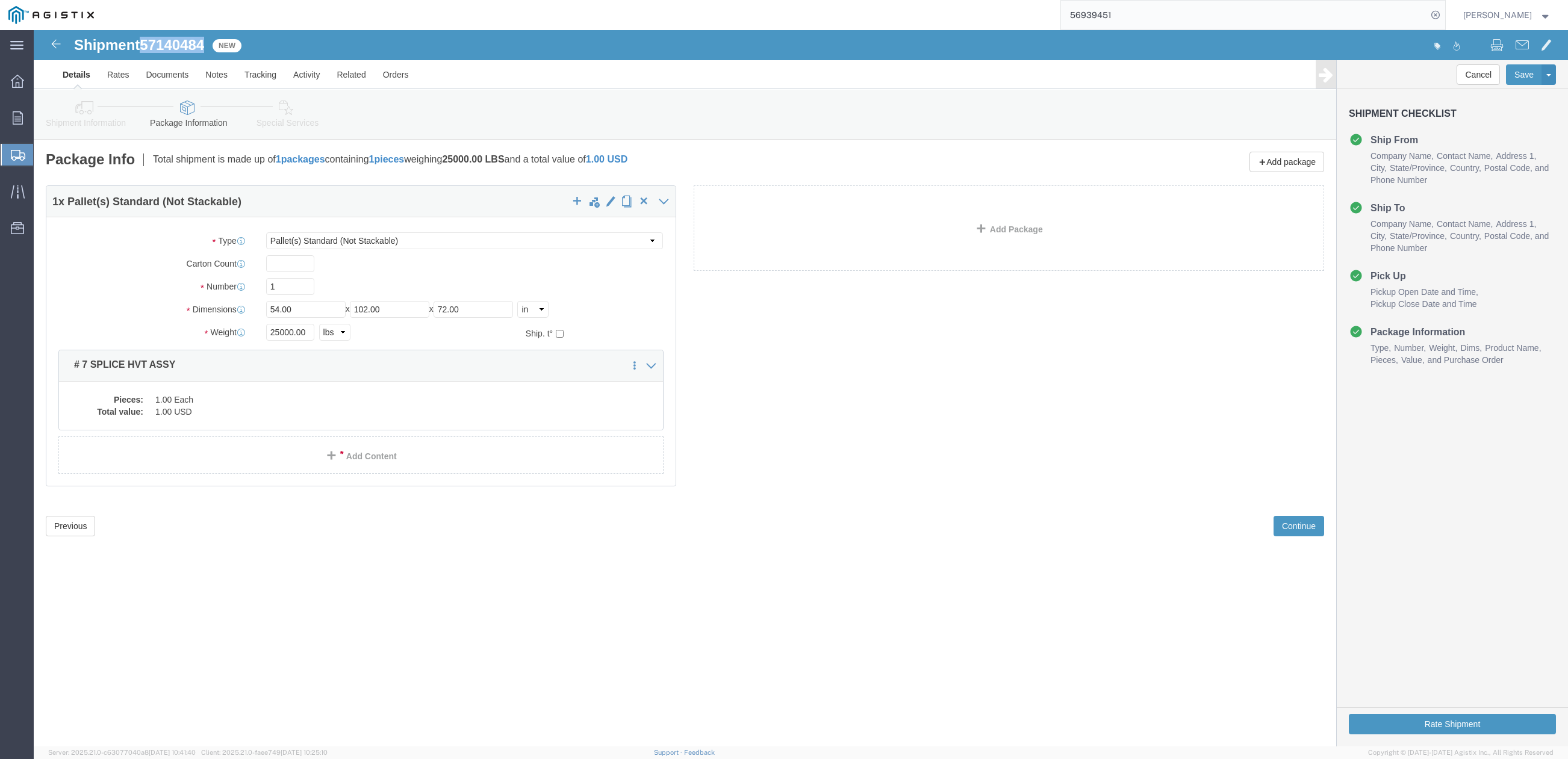
drag, startPoint x: 113, startPoint y: 12, endPoint x: 174, endPoint y: 9, distance: 61.1
click span "57140484"
copy span "57140484"
click button "Rate Shipment"
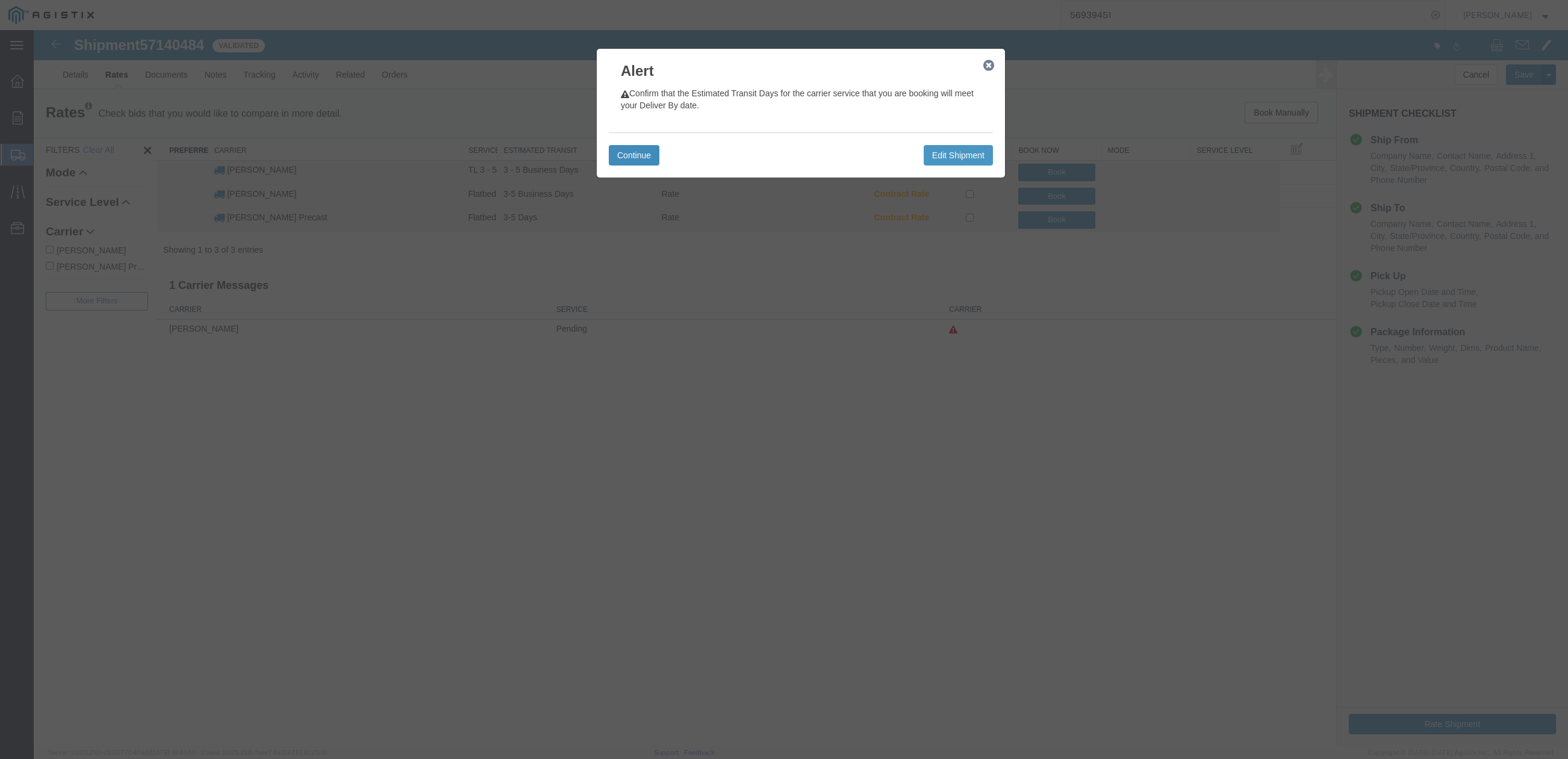
click at [649, 154] on button "Continue" at bounding box center [635, 155] width 51 height 20
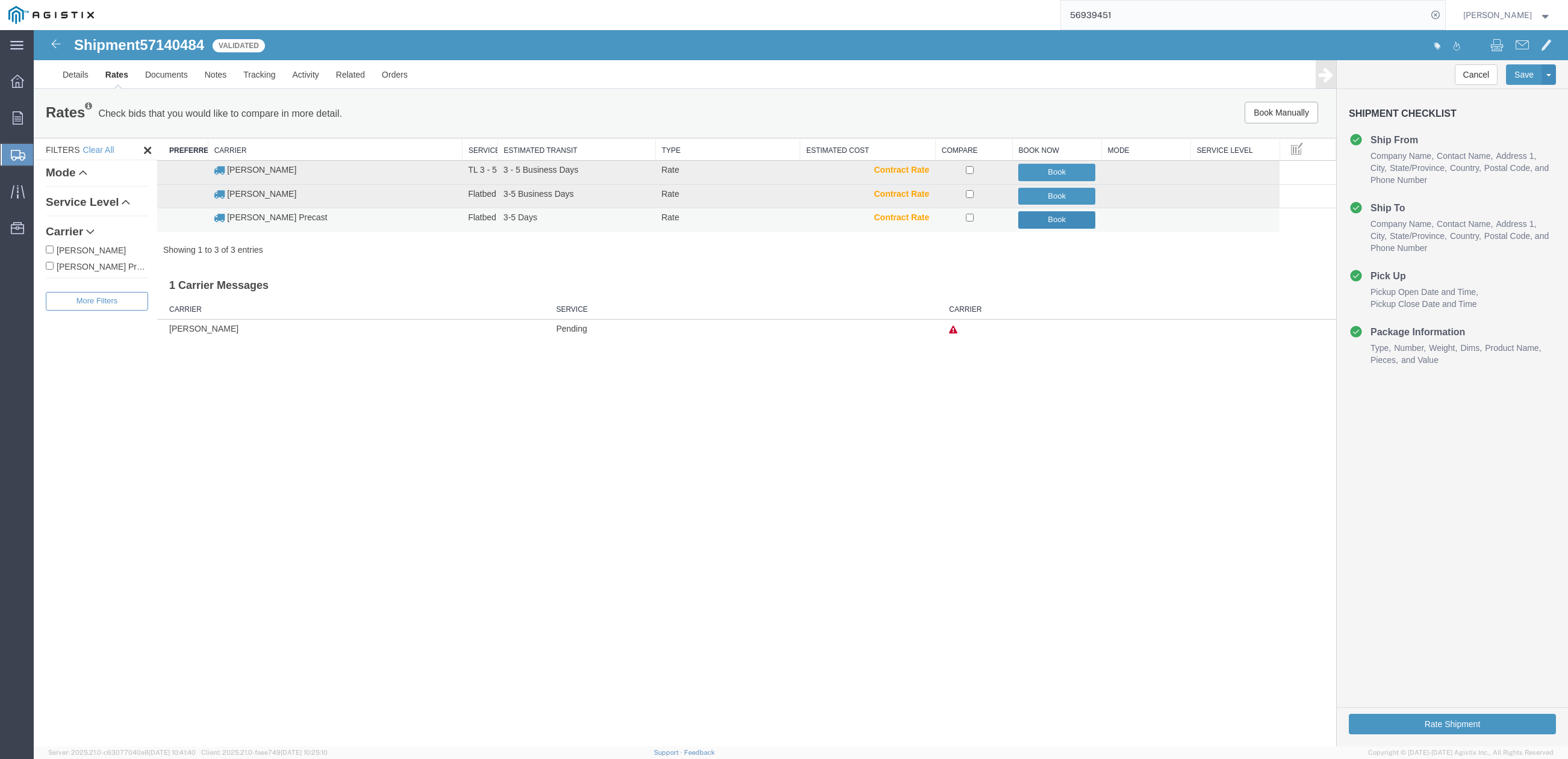
click at [1044, 222] on button "Book" at bounding box center [1056, 220] width 77 height 17
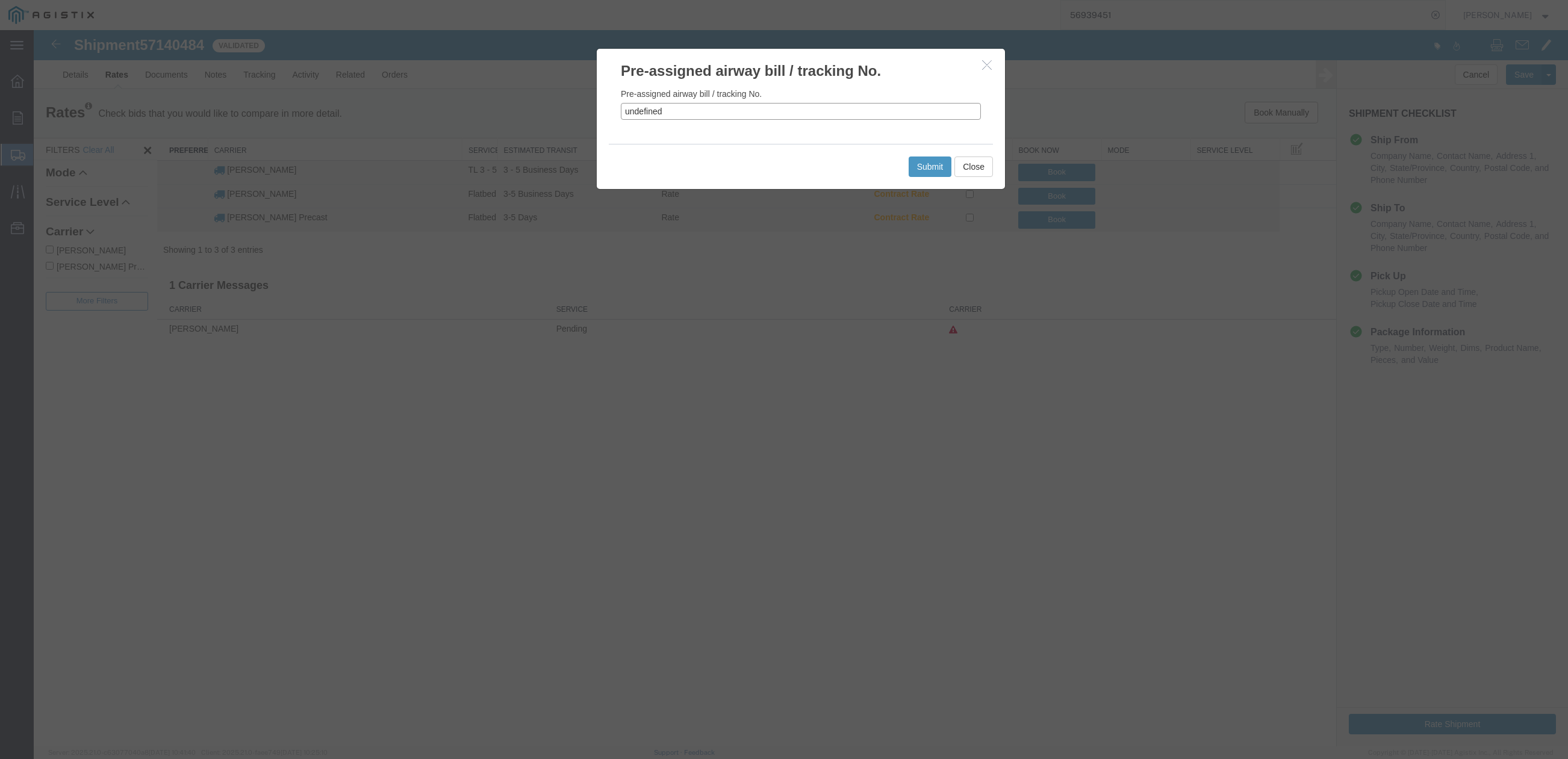
drag, startPoint x: 692, startPoint y: 114, endPoint x: 606, endPoint y: 118, distance: 86.1
click at [606, 118] on div "Pre-assigned airway bill / tracking No. undefined" at bounding box center [801, 112] width 408 height 63
paste input "57140484"
type input "57140484"
click at [927, 166] on button "Submit" at bounding box center [931, 166] width 44 height 20
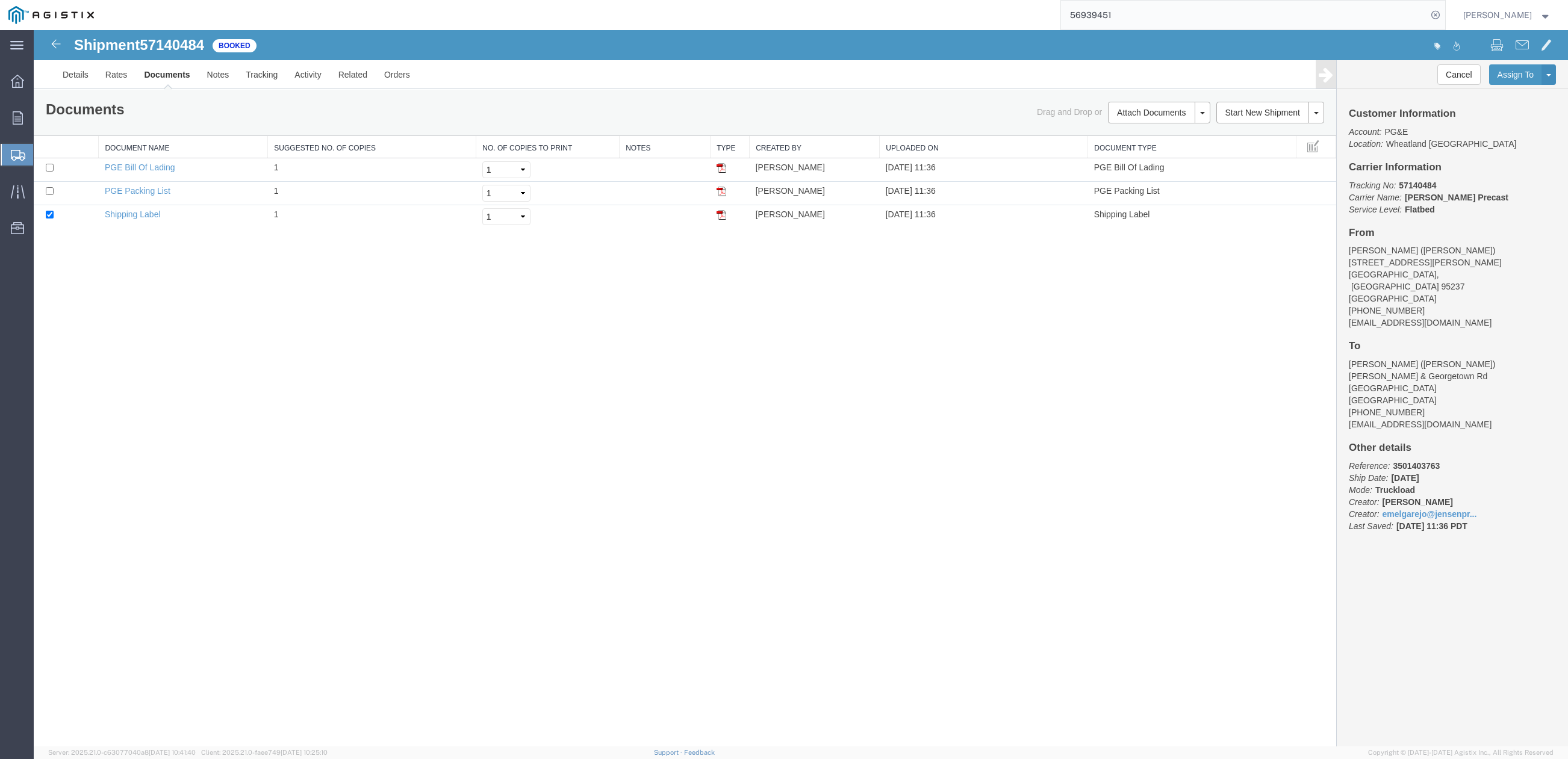
click at [581, 289] on div "Shipment 57140484 3 of 3 Booked Details Rates Documents Notes Tracking Activity…" at bounding box center [801, 389] width 1535 height 716
click at [1504, 94] on link "Clone Shipment" at bounding box center [1504, 94] width 105 height 18
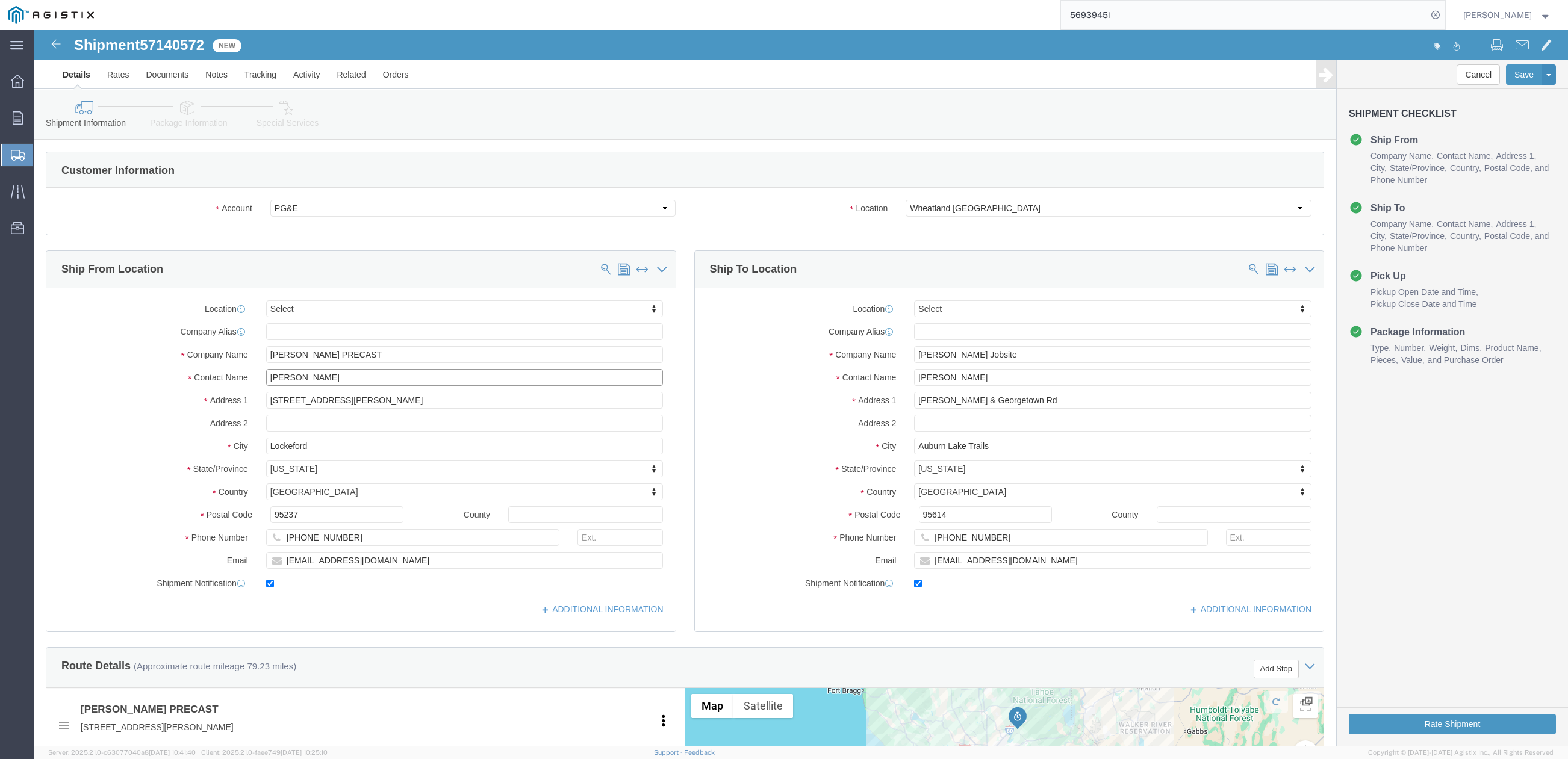
drag, startPoint x: 359, startPoint y: 350, endPoint x: 225, endPoint y: 362, distance: 134.5
click div "Location Select Select My Profile Location (OBSOLETE) BURNEY SC - GC TRAILER (O…"
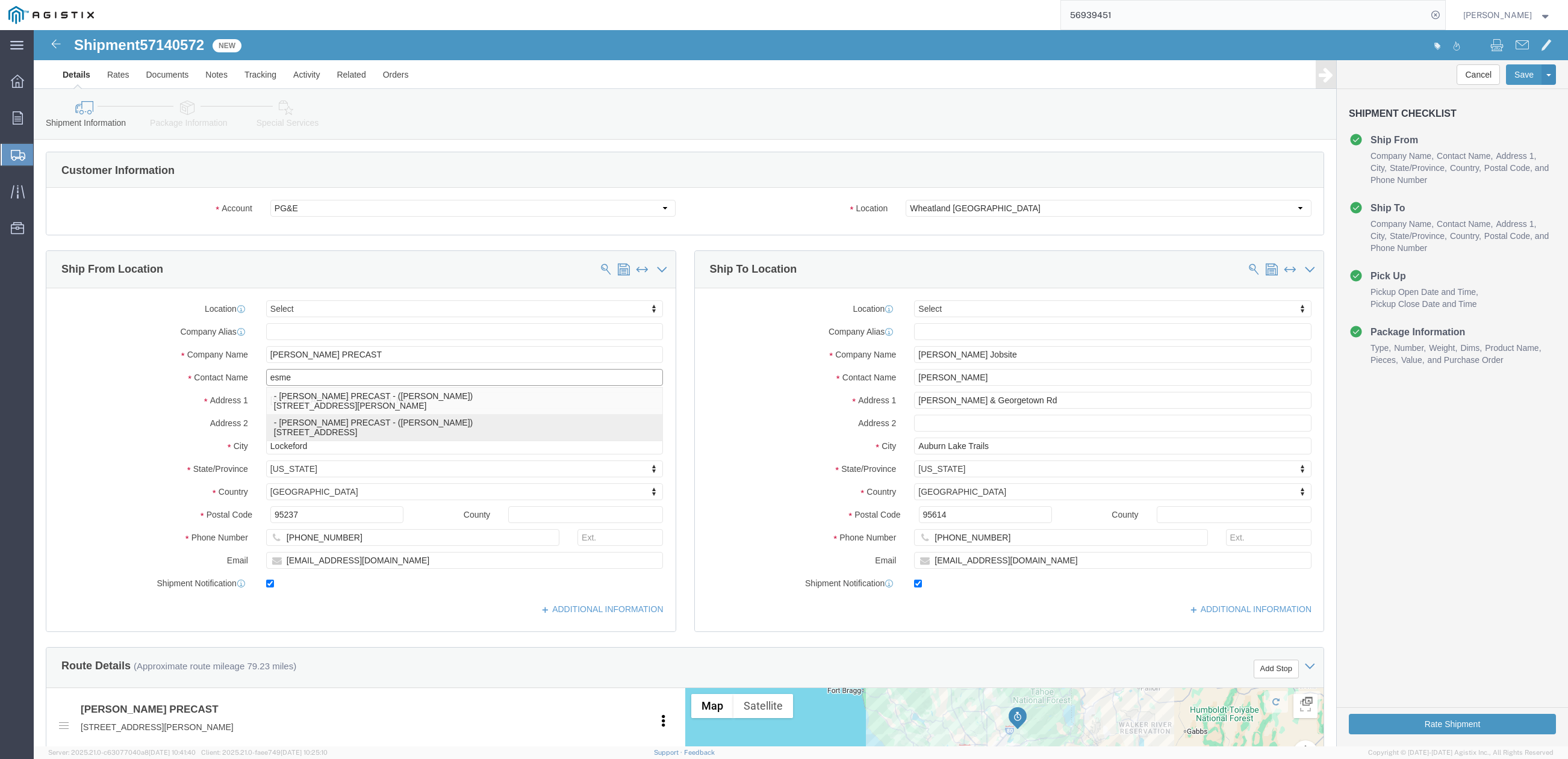
click p "- JENSEN PRECAST - (Esme Melgarejo) 7210 Highway 32, Orland, CA, 95963, US"
type input "[PERSON_NAME]"
type input "7210 Highway 32"
type input "Orland"
type input "95963"
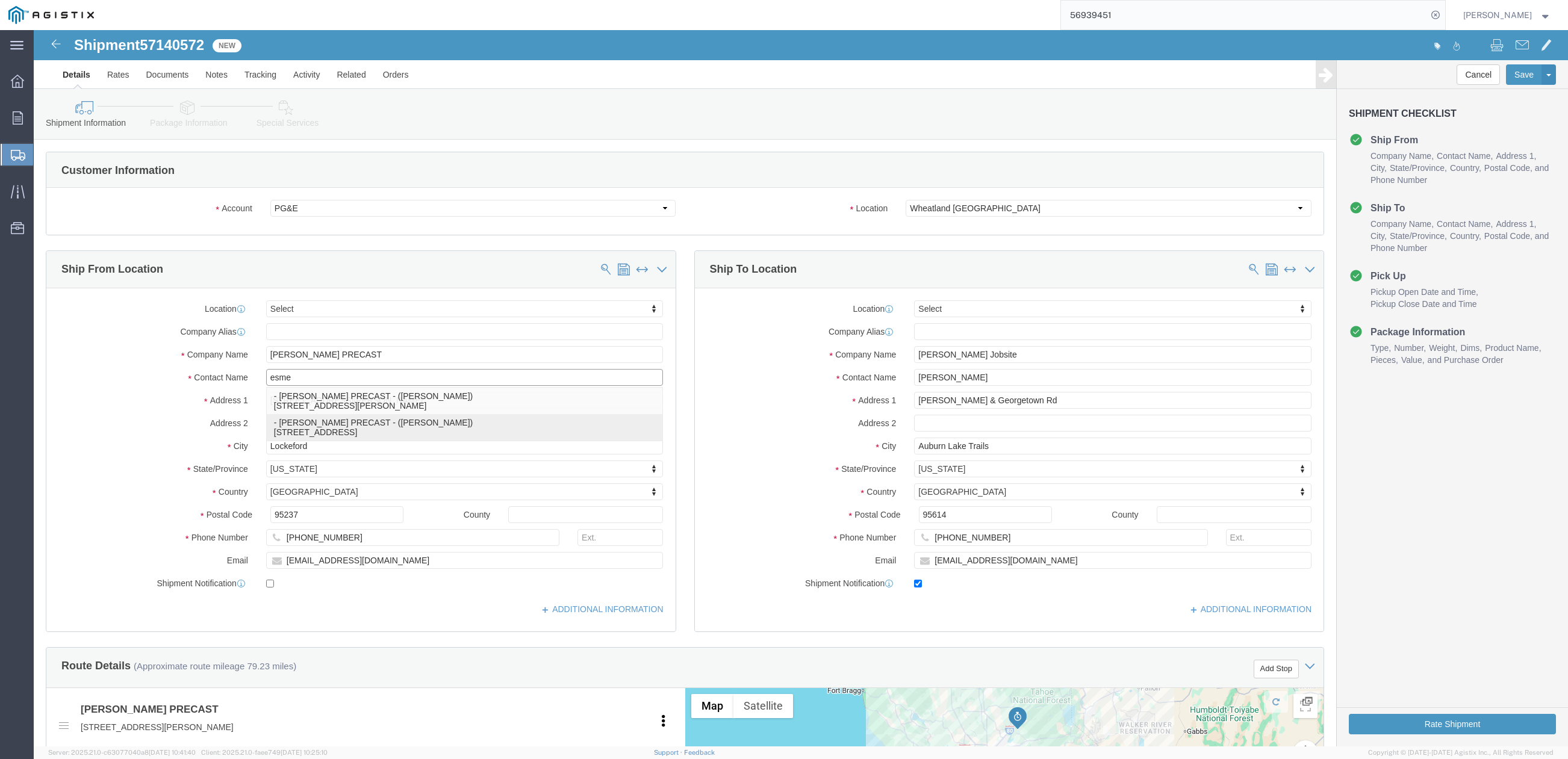
checkbox input "false"
select select "CA"
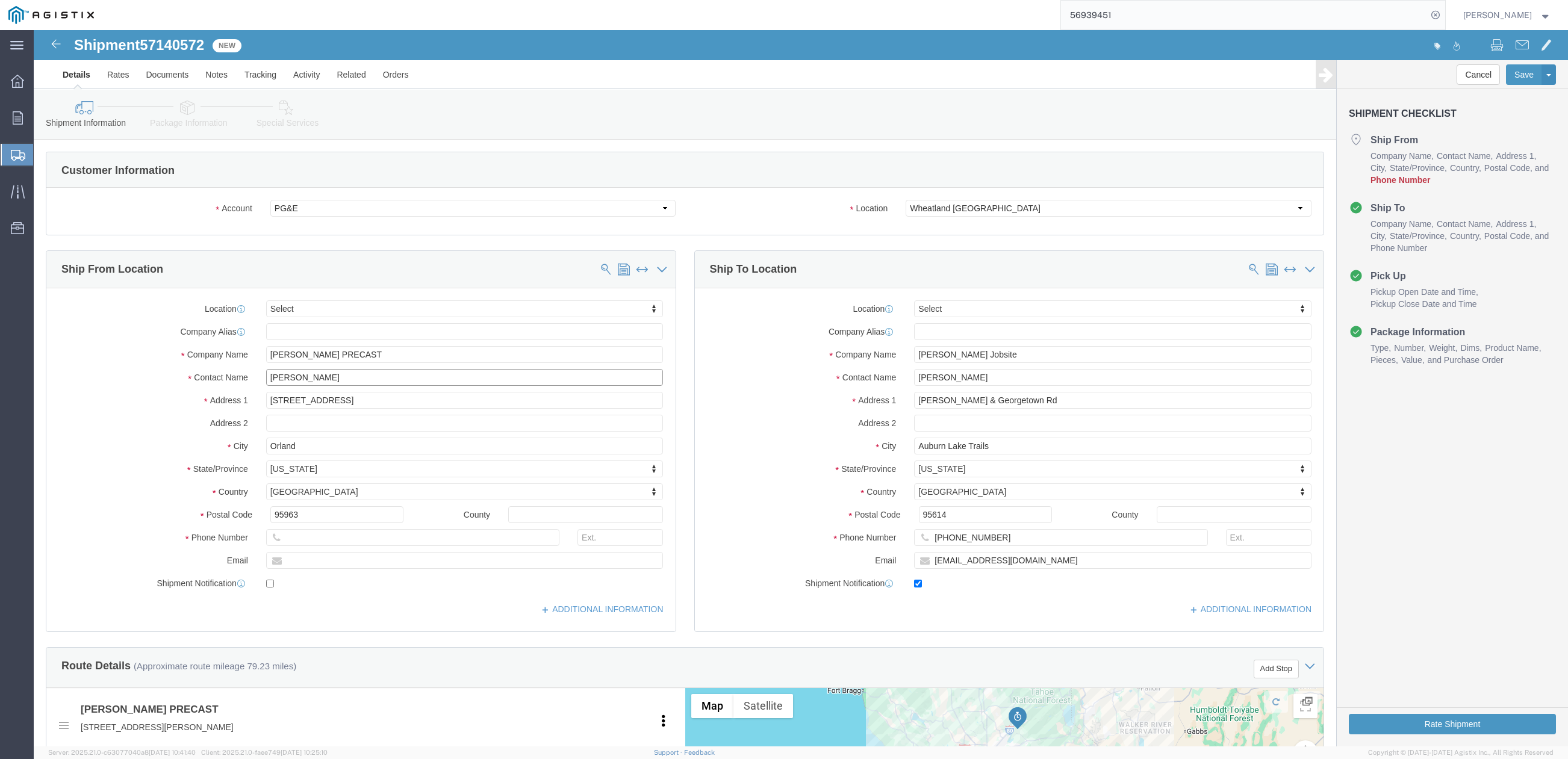
type input "[PERSON_NAME]"
click div
click input "text"
type input "530-988-7023"
click input "text"
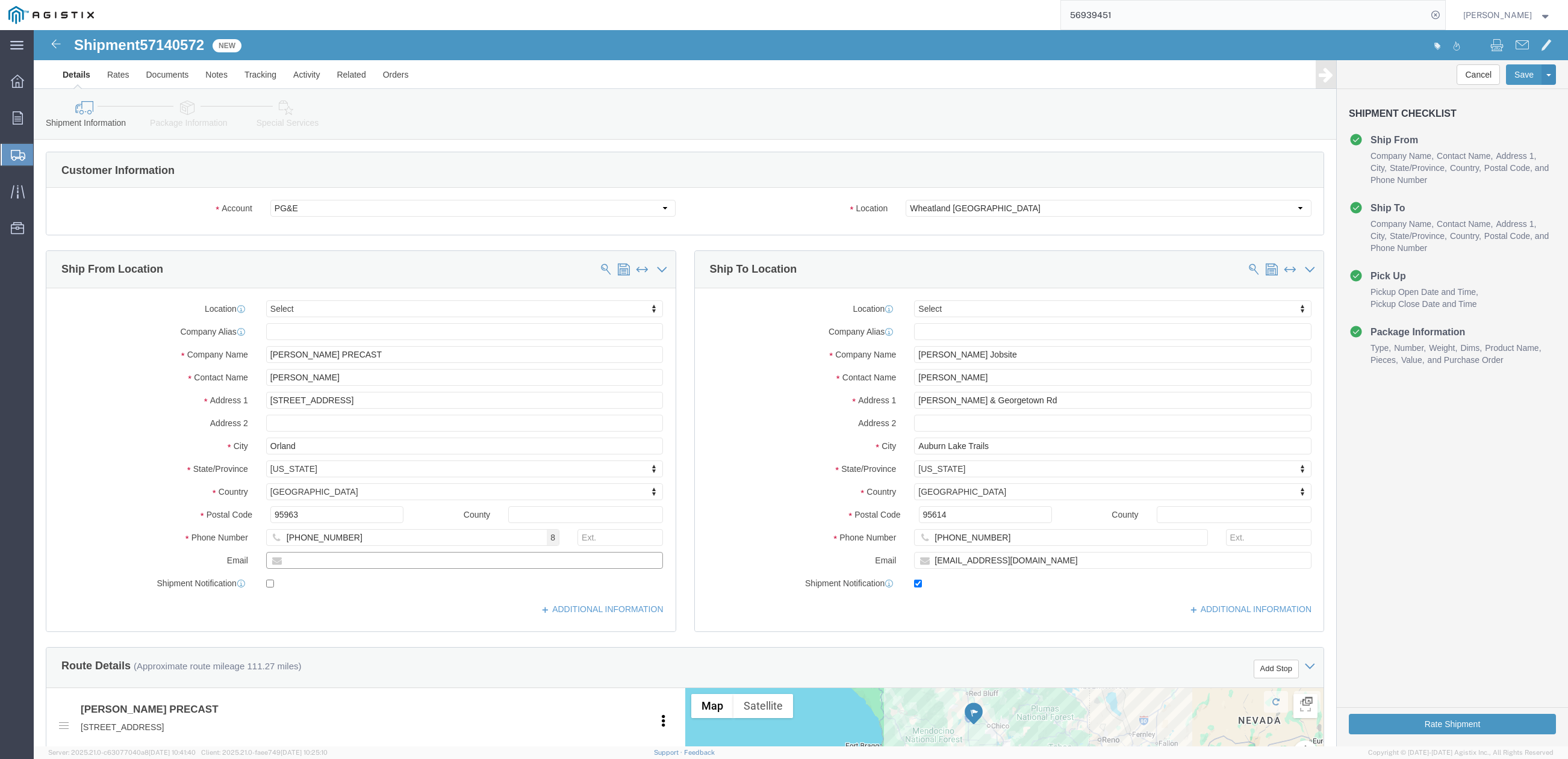
type input "[EMAIL_ADDRESS][DOMAIN_NAME]"
checkbox input "true"
click div "ADDITIONAL INFORMATION"
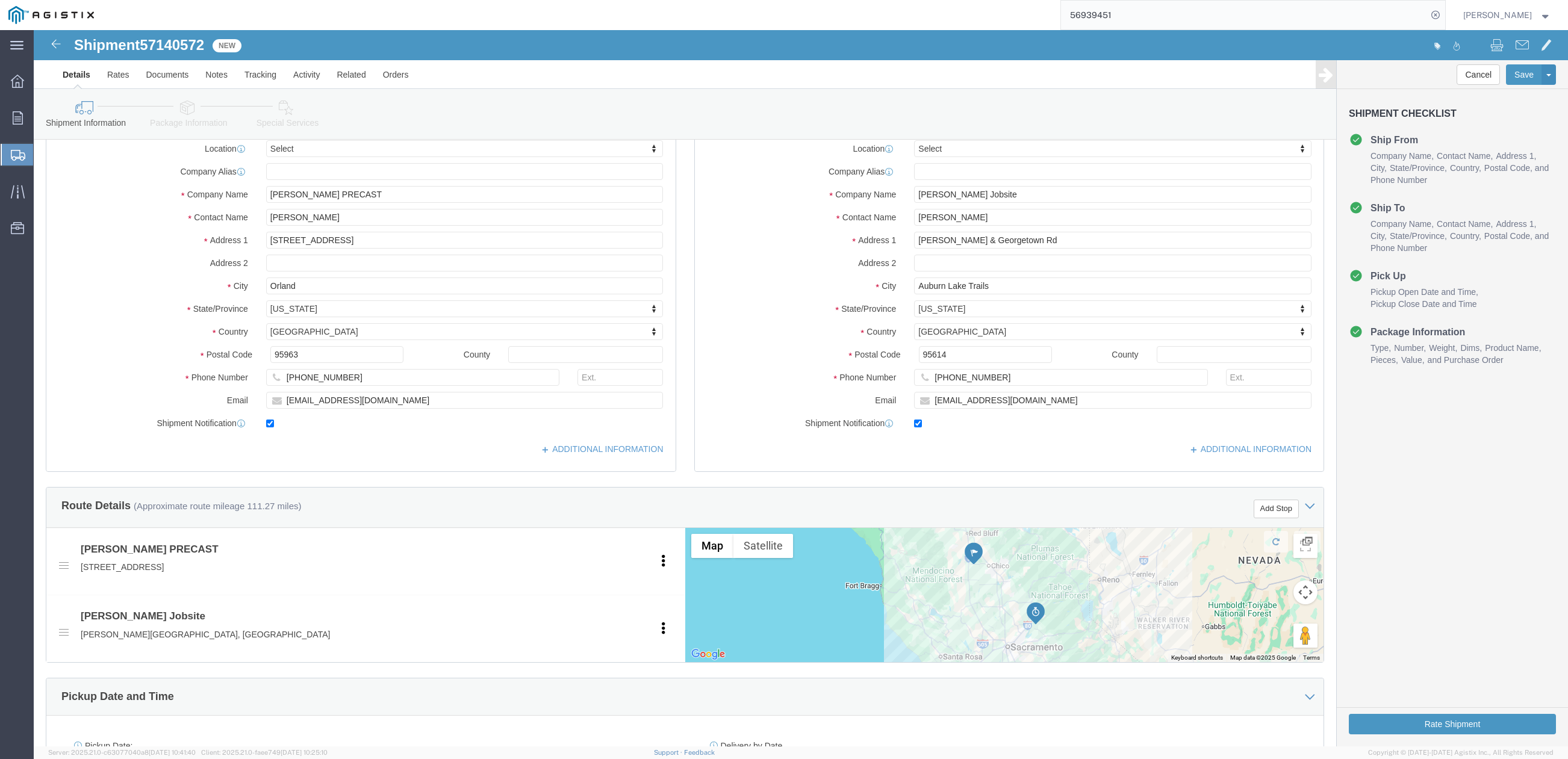
scroll to position [321, 0]
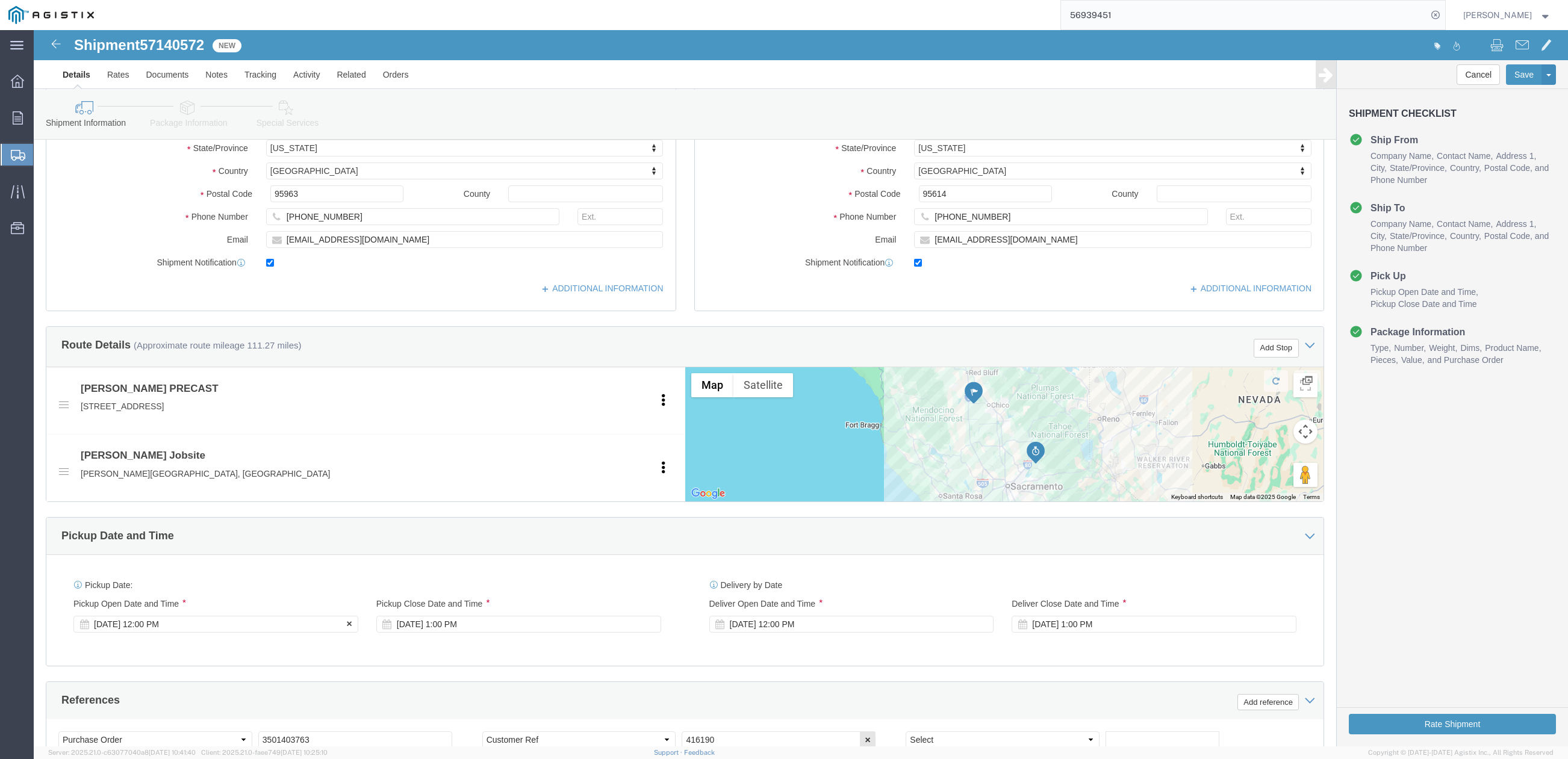
click div "[DATE] 12:00 PM"
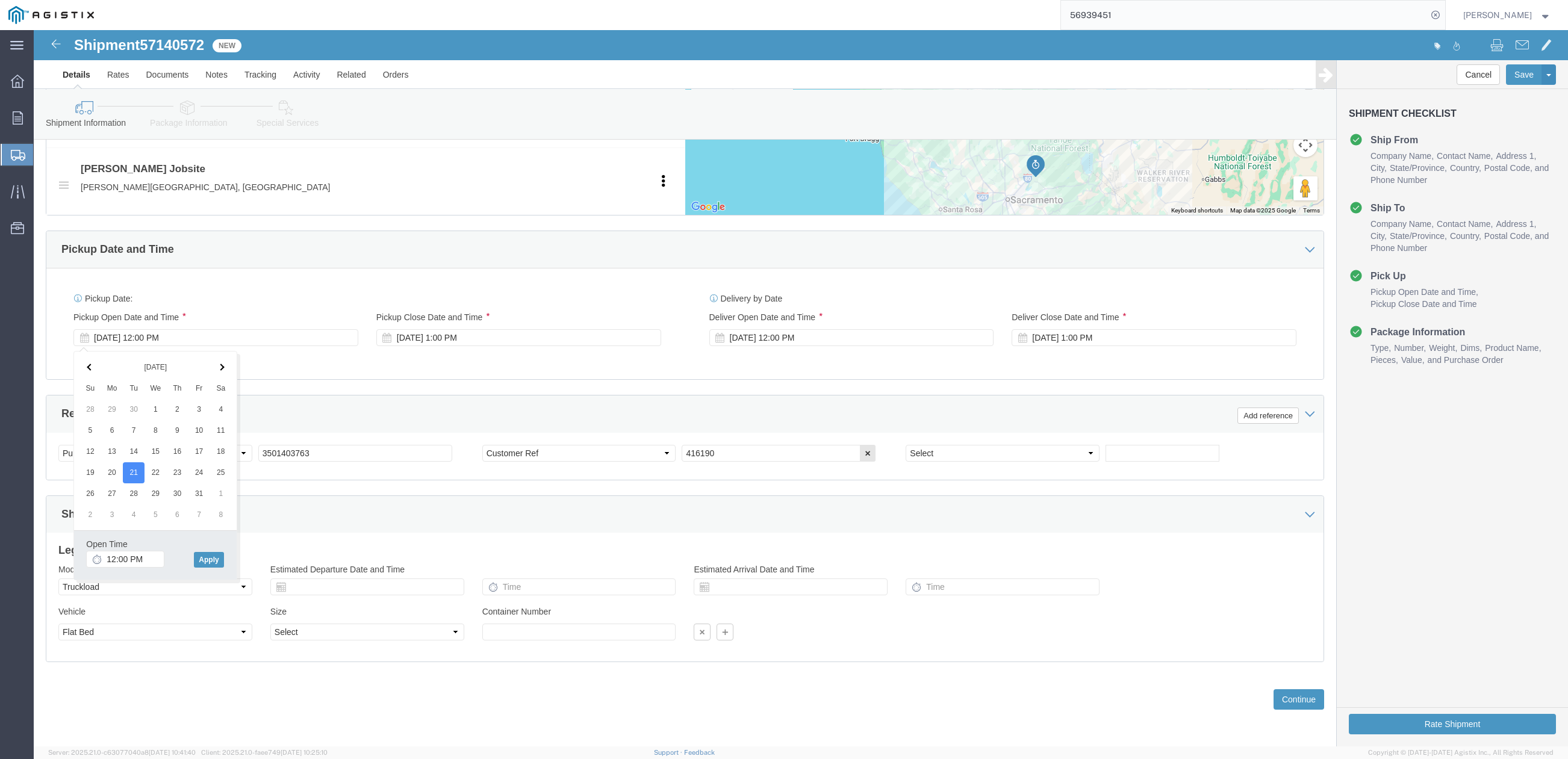
drag, startPoint x: 359, startPoint y: 346, endPoint x: 371, endPoint y: 350, distance: 12.6
click div "Pickup Date: Pickup Start Date Pickup Start Time Pickup Open Date and Time Oct …"
click div "Oct 22 2025 2:00 PM"
click div "Oct 22 2025 1:00 PM"
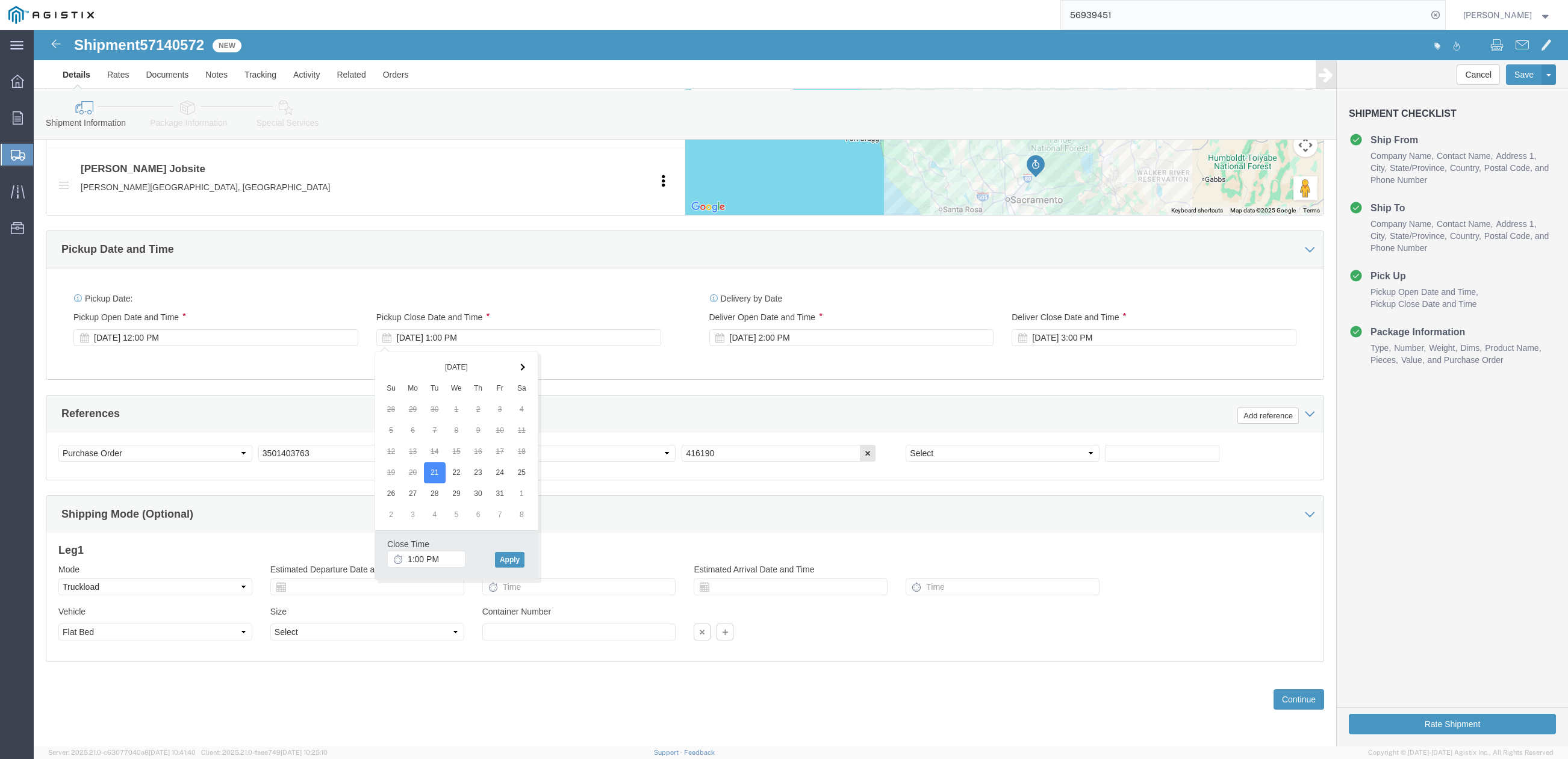
click div "Pickup Date: Pickup Start Date Pickup Start Time Pickup Open Date and Time Oct …"
click div "Oct 22 2025 2:00 PM"
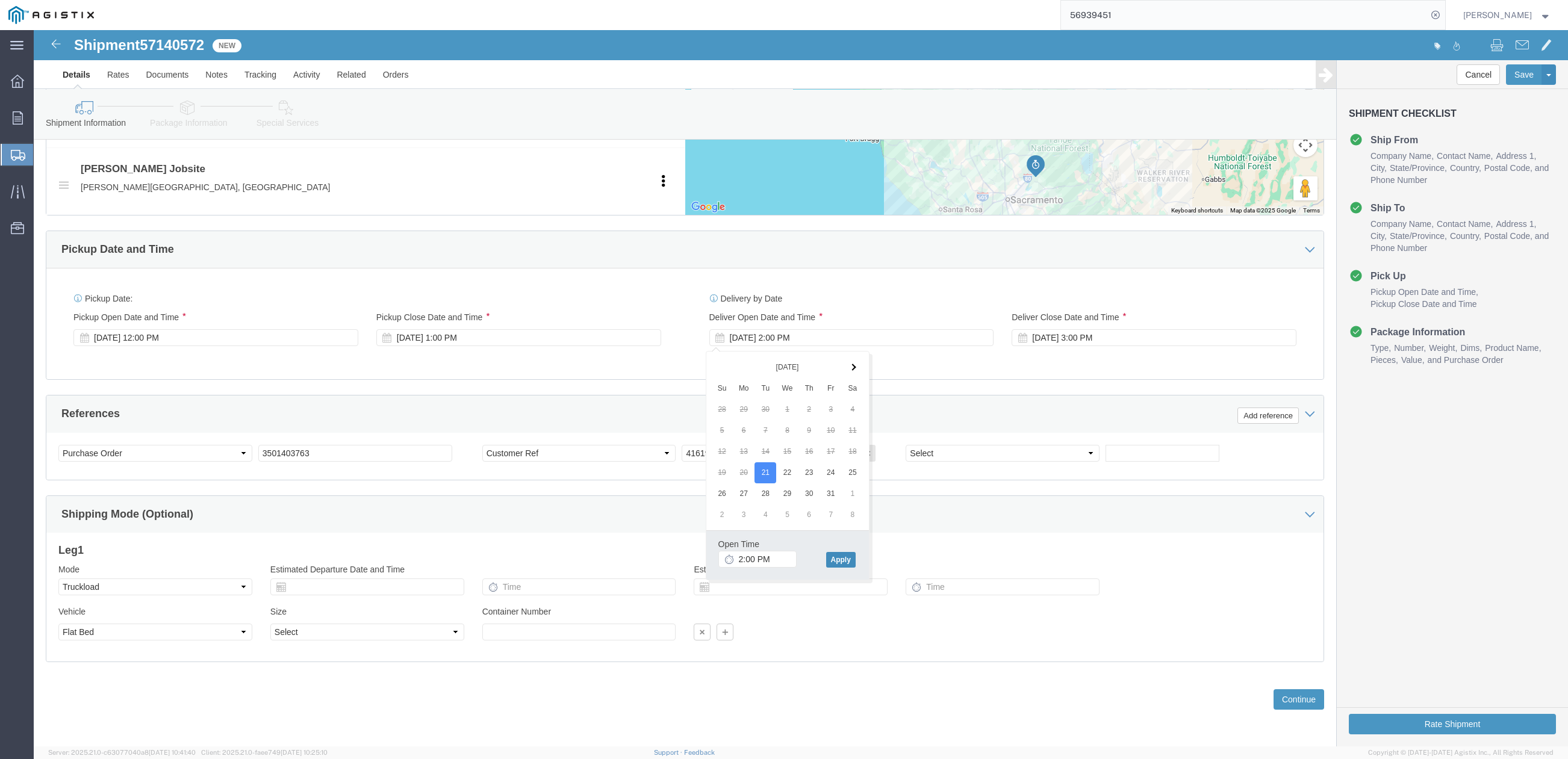
click button "Apply"
click div "Oct 22 2025 3:00 PM"
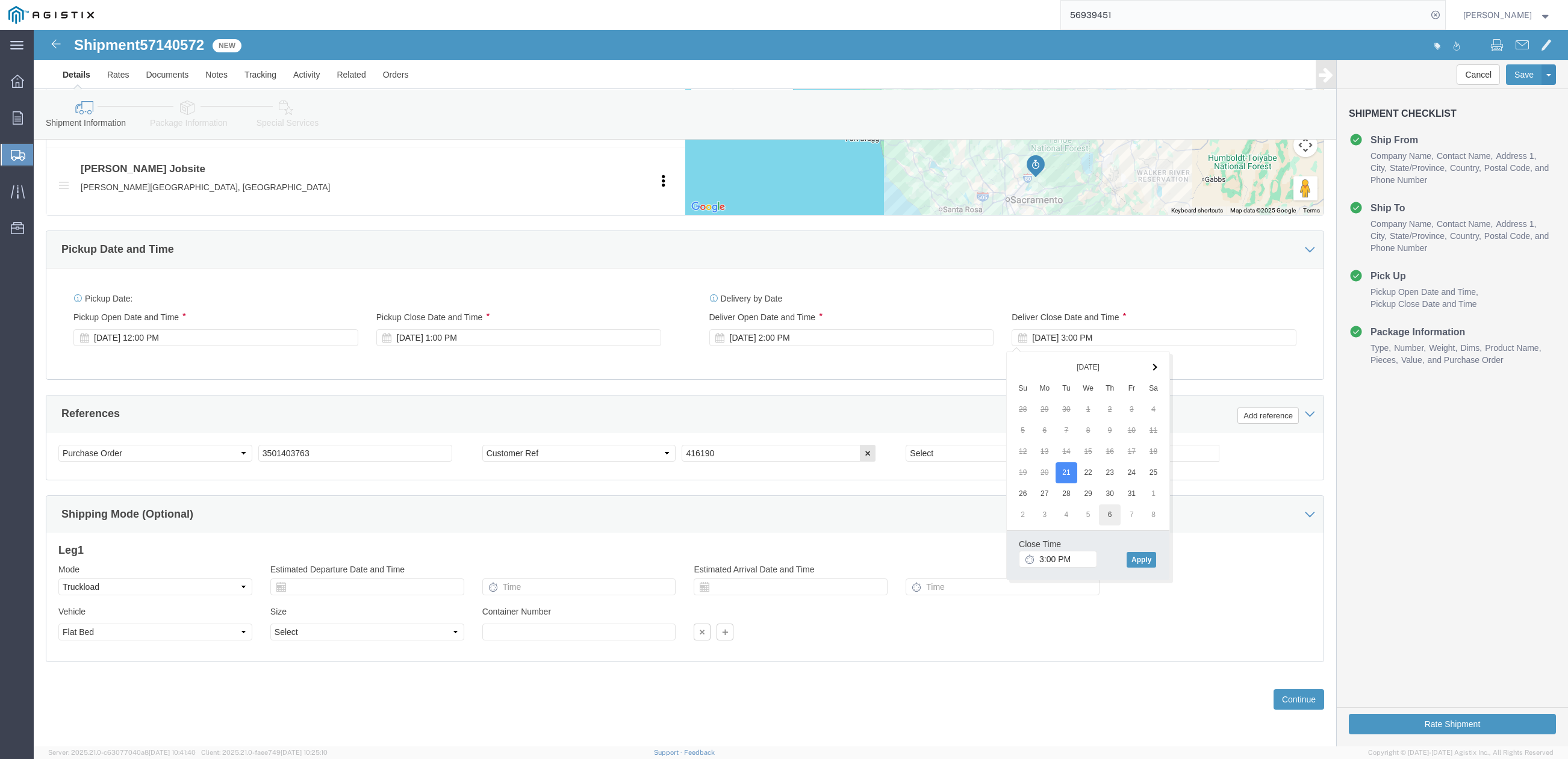
drag, startPoint x: 1036, startPoint y: 443, endPoint x: 1079, endPoint y: 491, distance: 64.4
click button "Apply"
drag, startPoint x: 695, startPoint y: 422, endPoint x: 644, endPoint y: 426, distance: 51.2
click input "416190"
paste input "545"
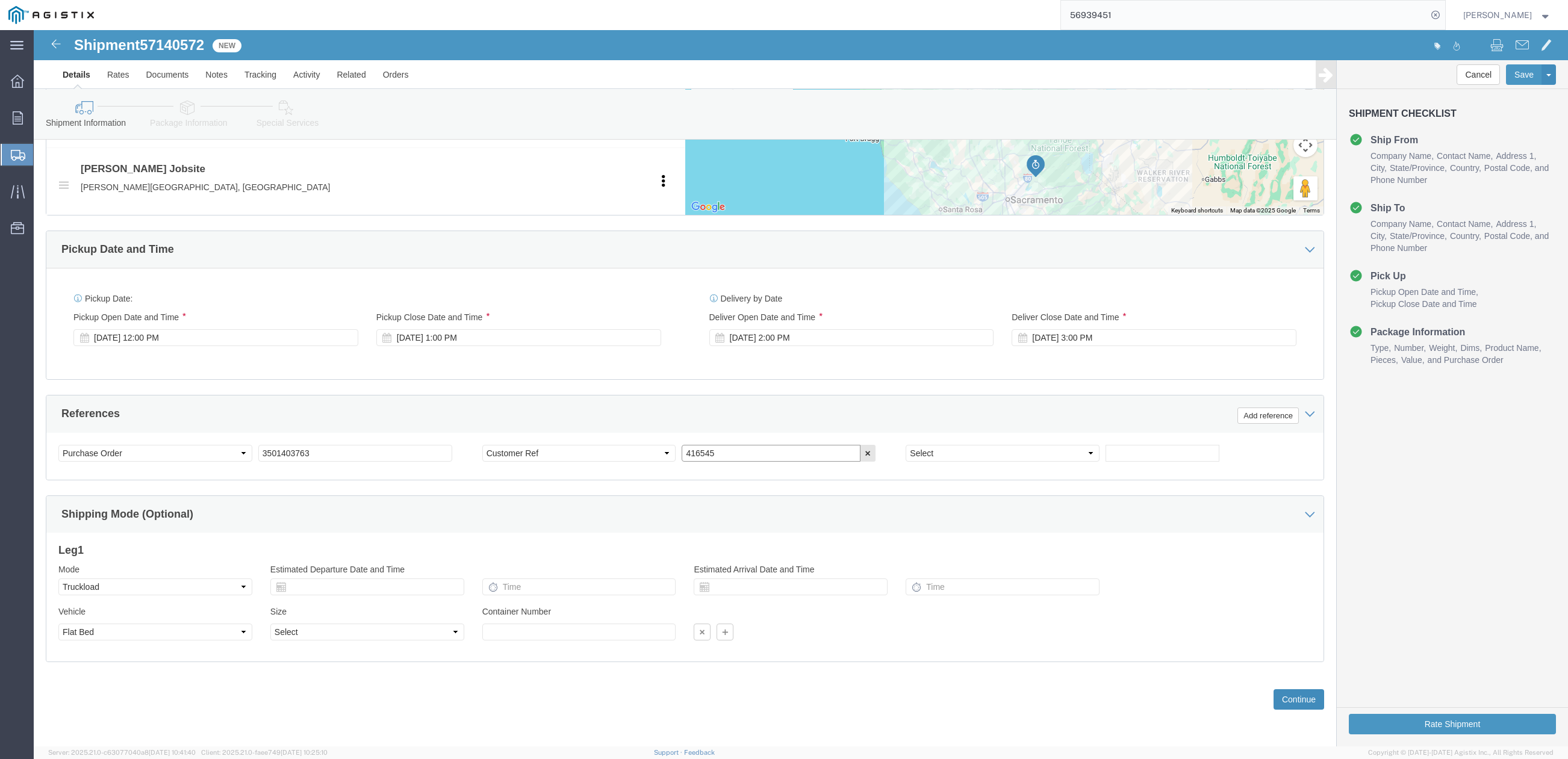
type input "416545"
click button "Continue"
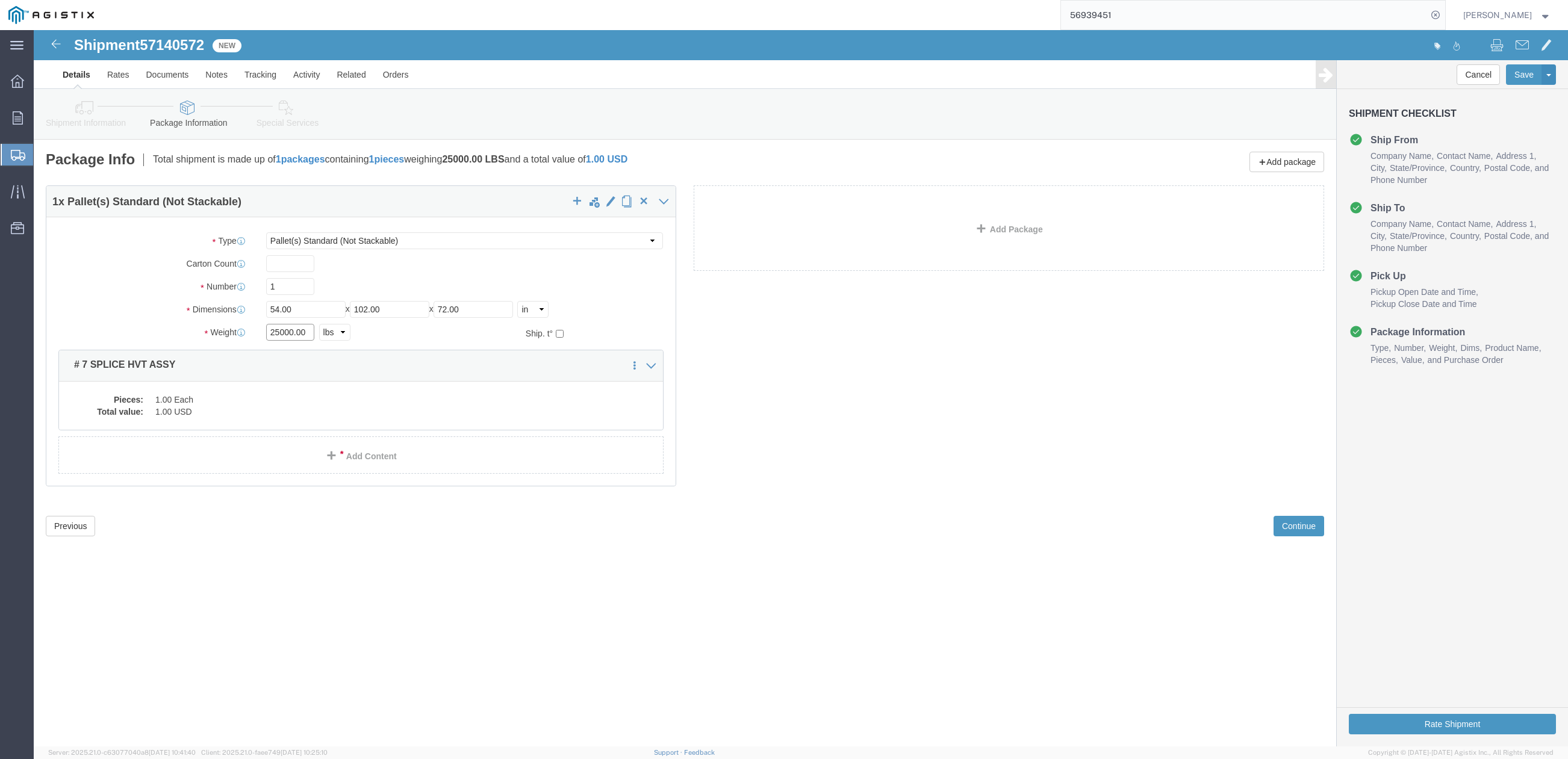
drag, startPoint x: 277, startPoint y: 302, endPoint x: 230, endPoint y: 301, distance: 47.0
click div "25000.00 Select kgs lbs"
type input "19000"
click dd "1.00 USD"
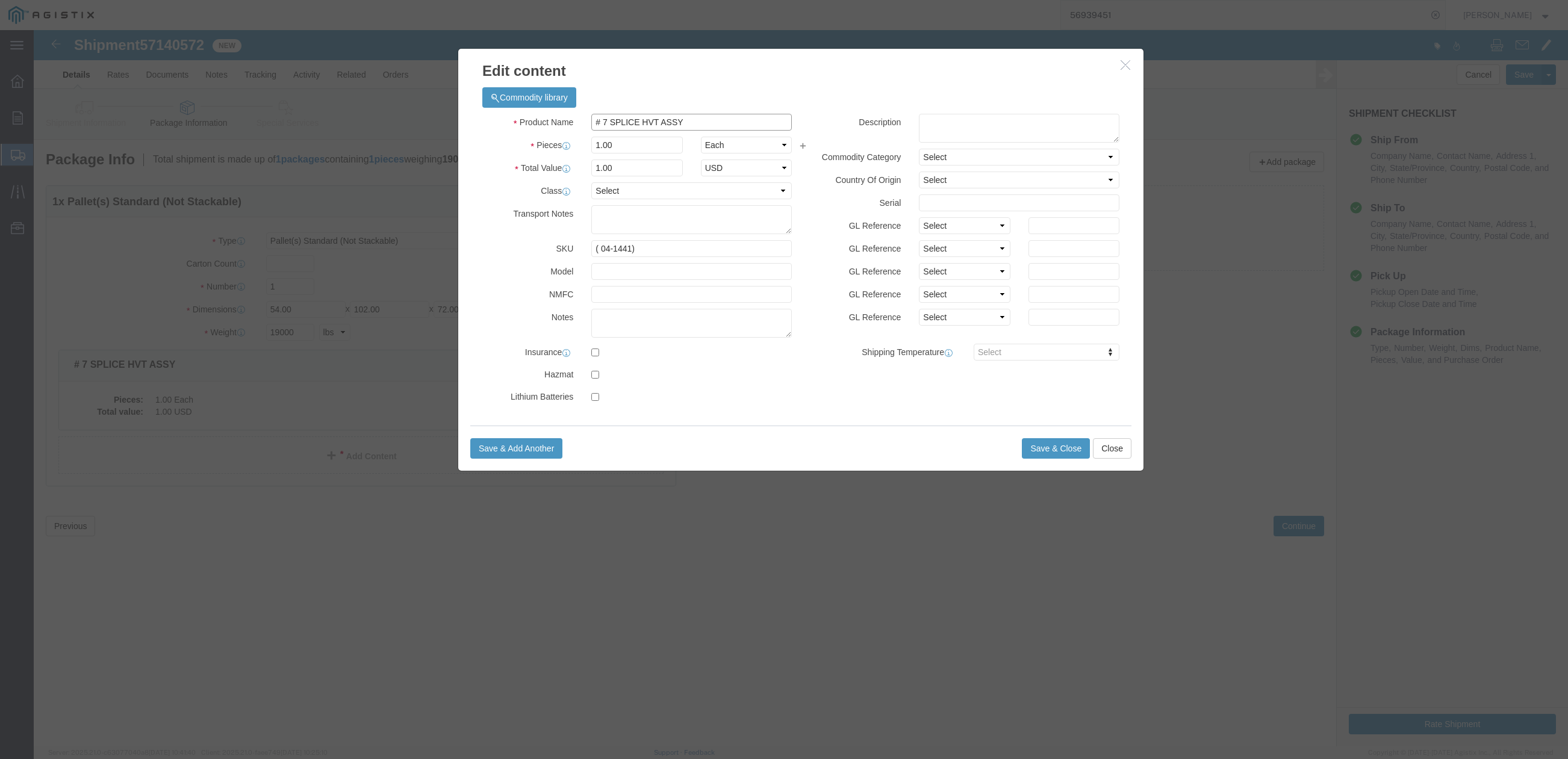
click input "# 7 SPLICE HVT ASSY"
type input "# 7 SPLICE FVT ASSY"
drag, startPoint x: 596, startPoint y: 219, endPoint x: 581, endPoint y: 228, distance: 17.5
click div "Product Name # 7 SPLICE FVT ASSY Pieces 1.00 Select Bag Barrels 100Board Feet B…"
type input "( 04-1666)"
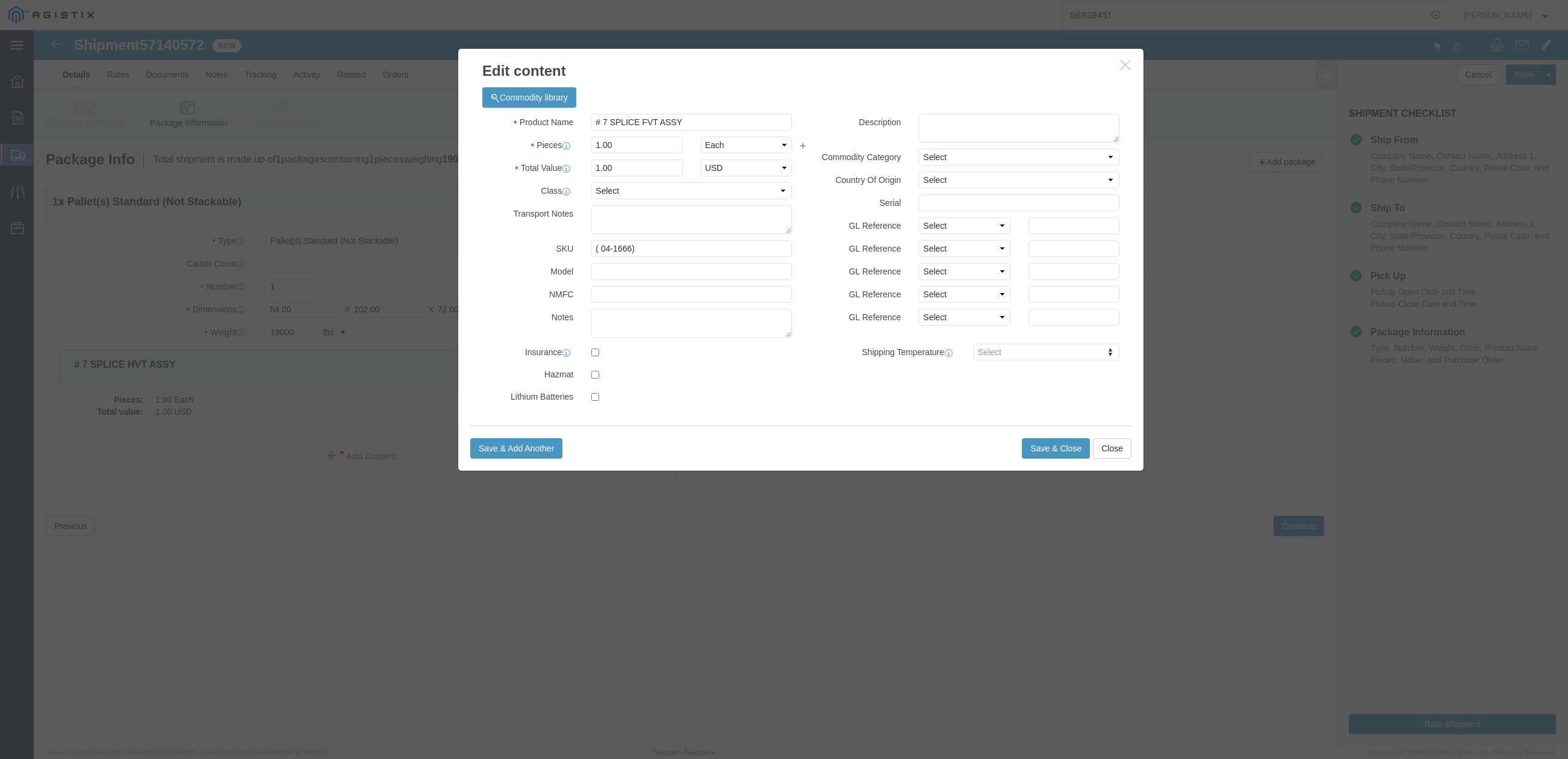
click label "Model"
click button "Save & Close"
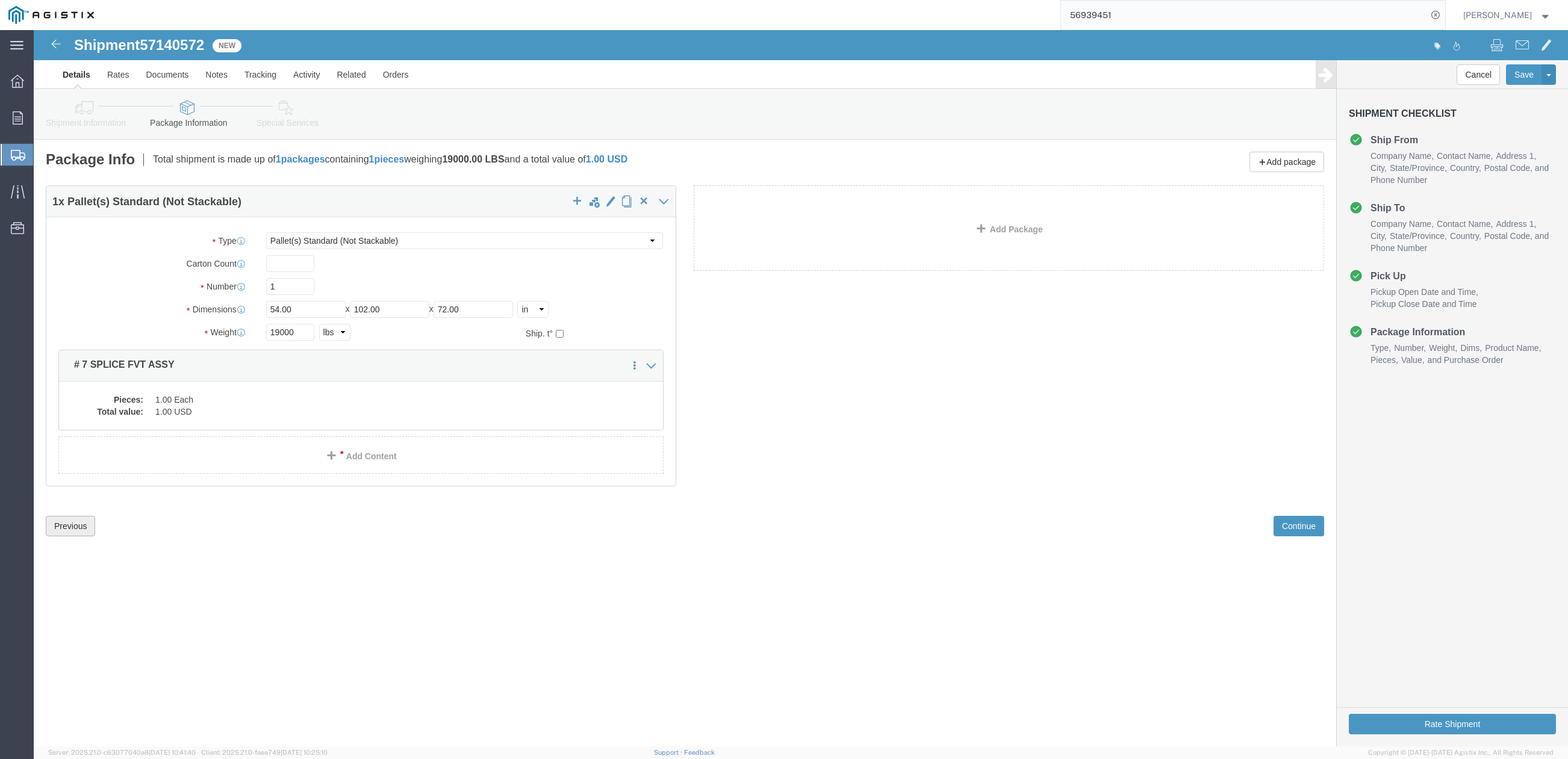
click button "Previous"
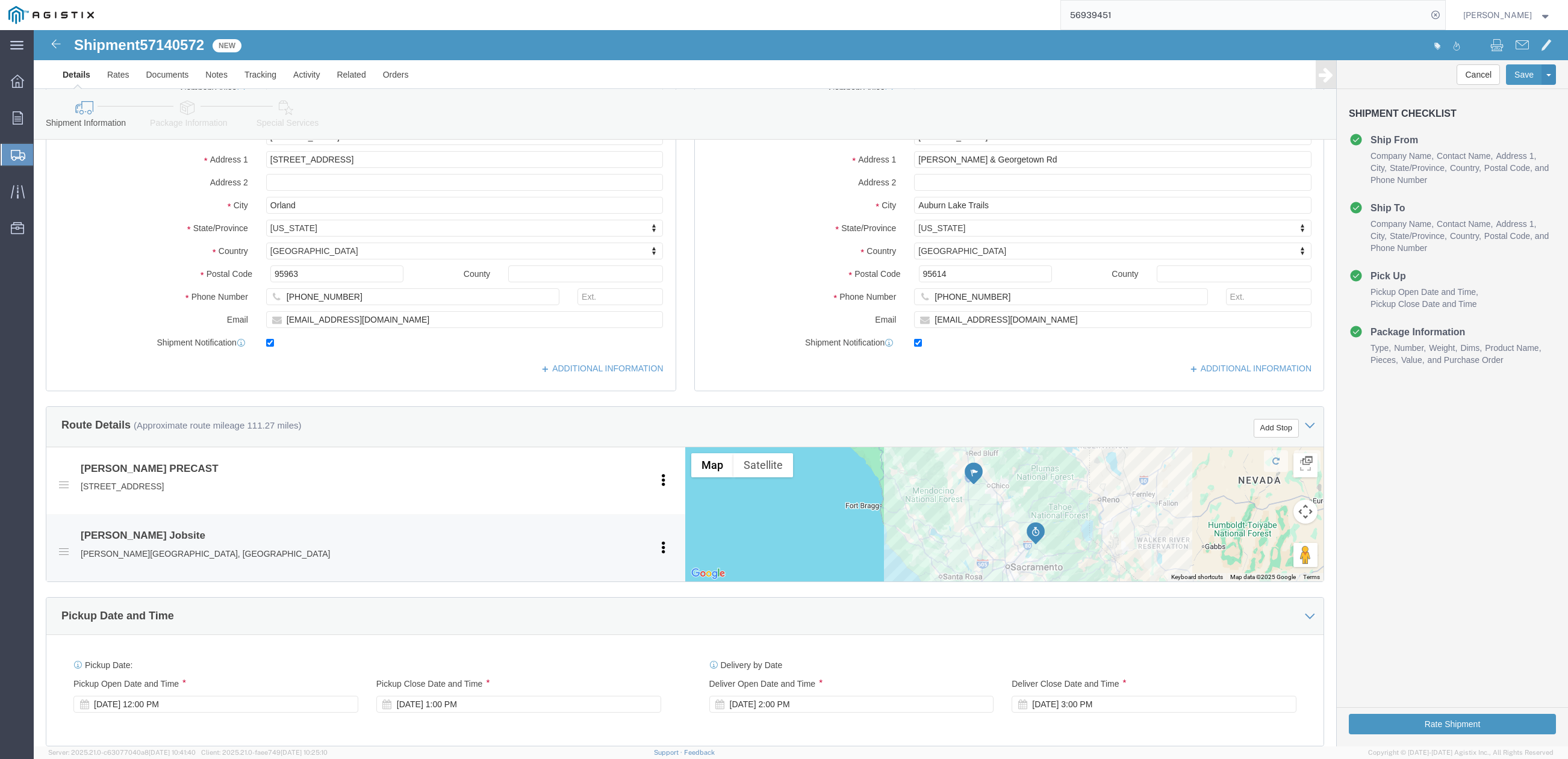
scroll to position [562, 0]
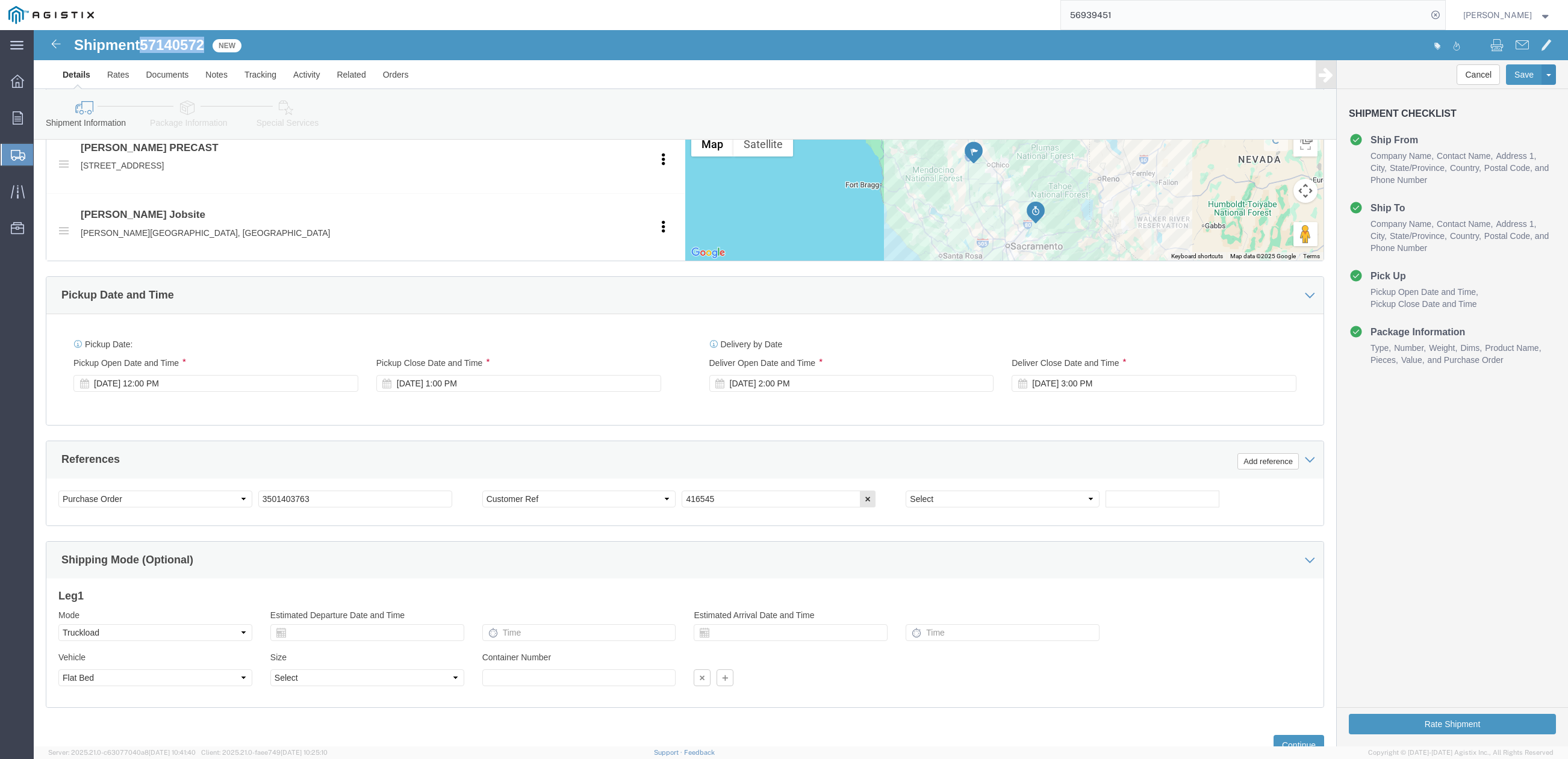
drag, startPoint x: 112, startPoint y: 15, endPoint x: 173, endPoint y: 12, distance: 61.1
click span "57140572"
copy span "57140572"
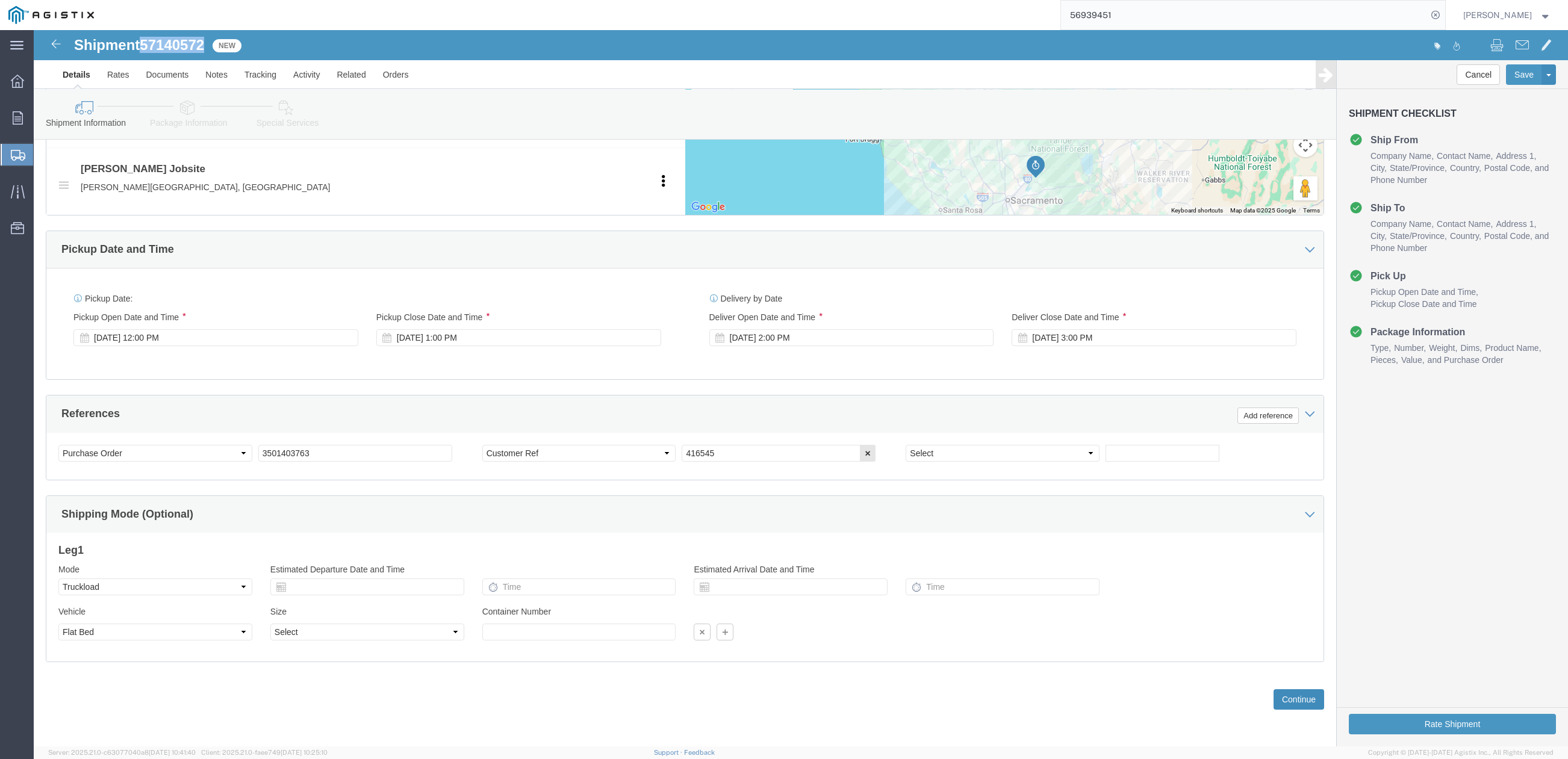
click button "Continue"
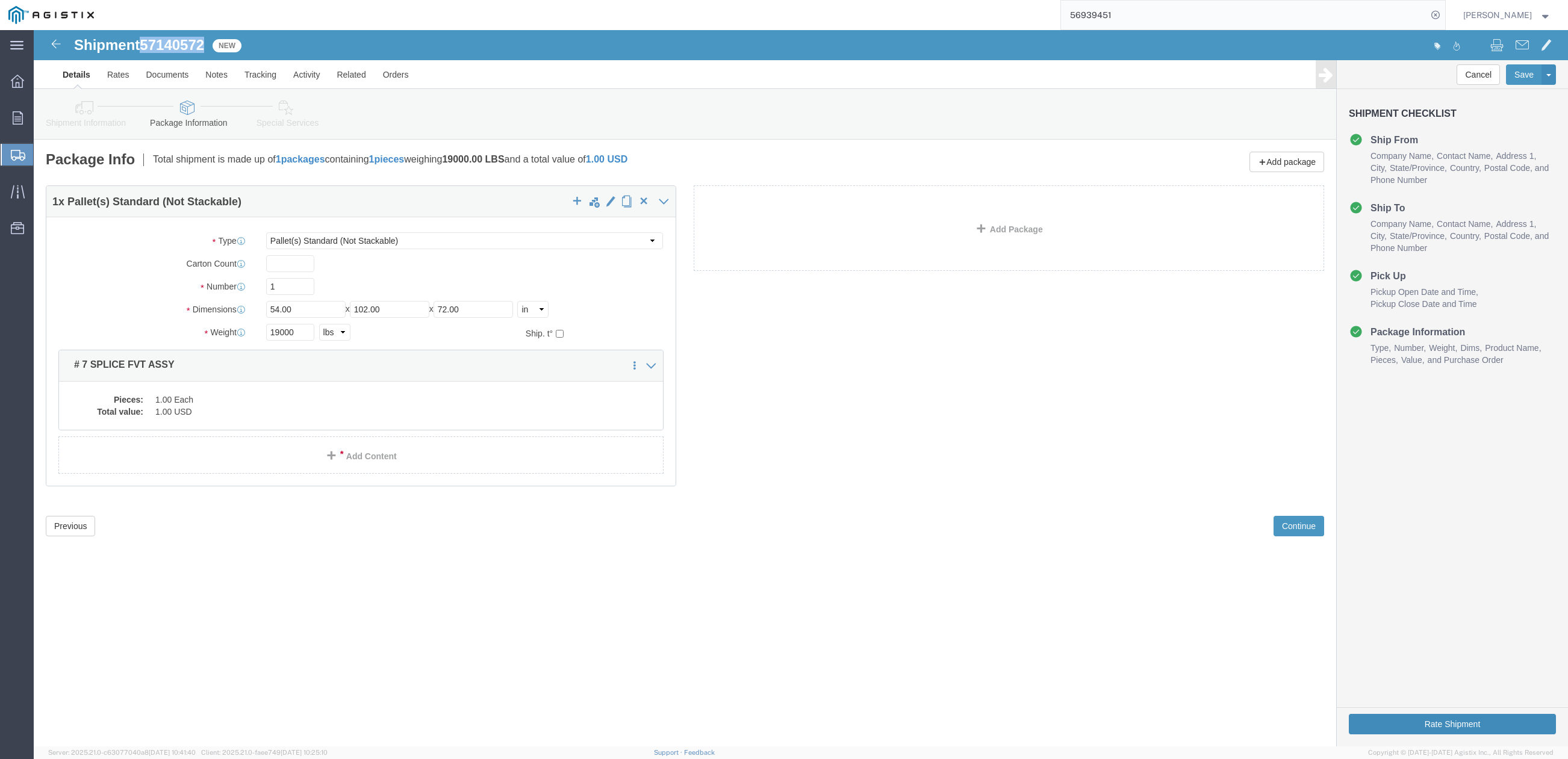
click button "Rate Shipment"
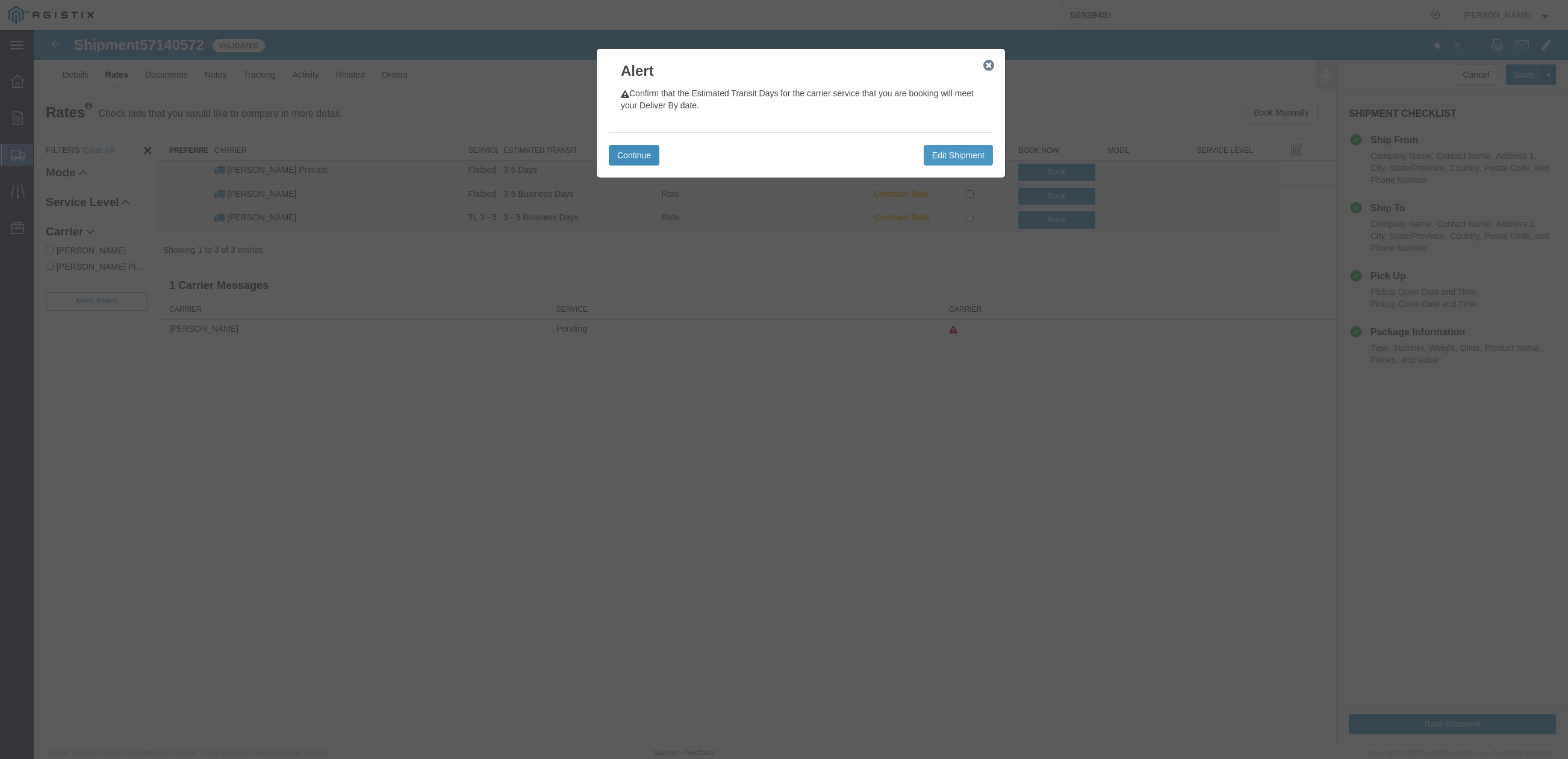
click at [627, 148] on button "Continue" at bounding box center [635, 155] width 51 height 20
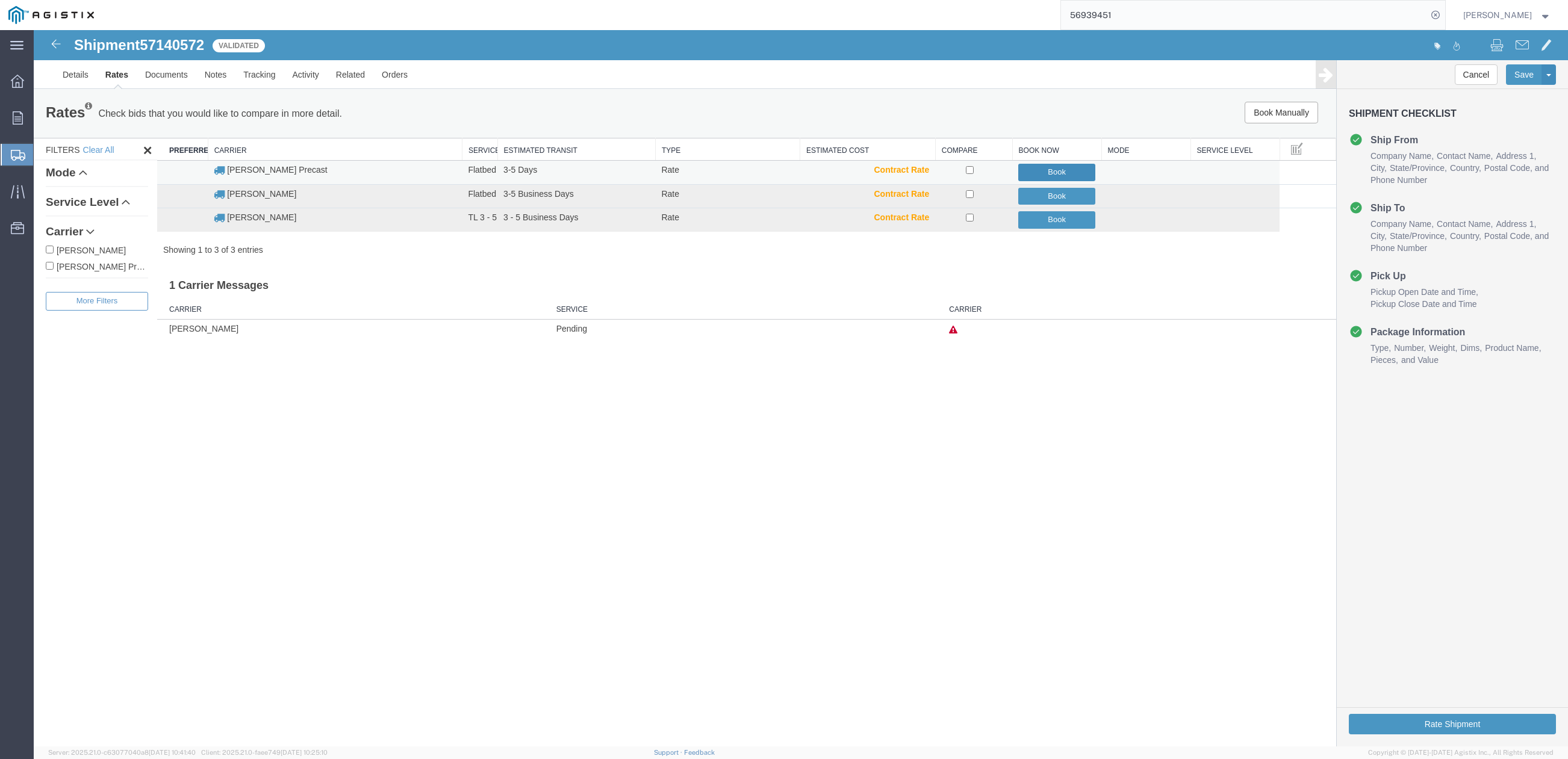
click at [1030, 169] on button "Book" at bounding box center [1056, 173] width 77 height 17
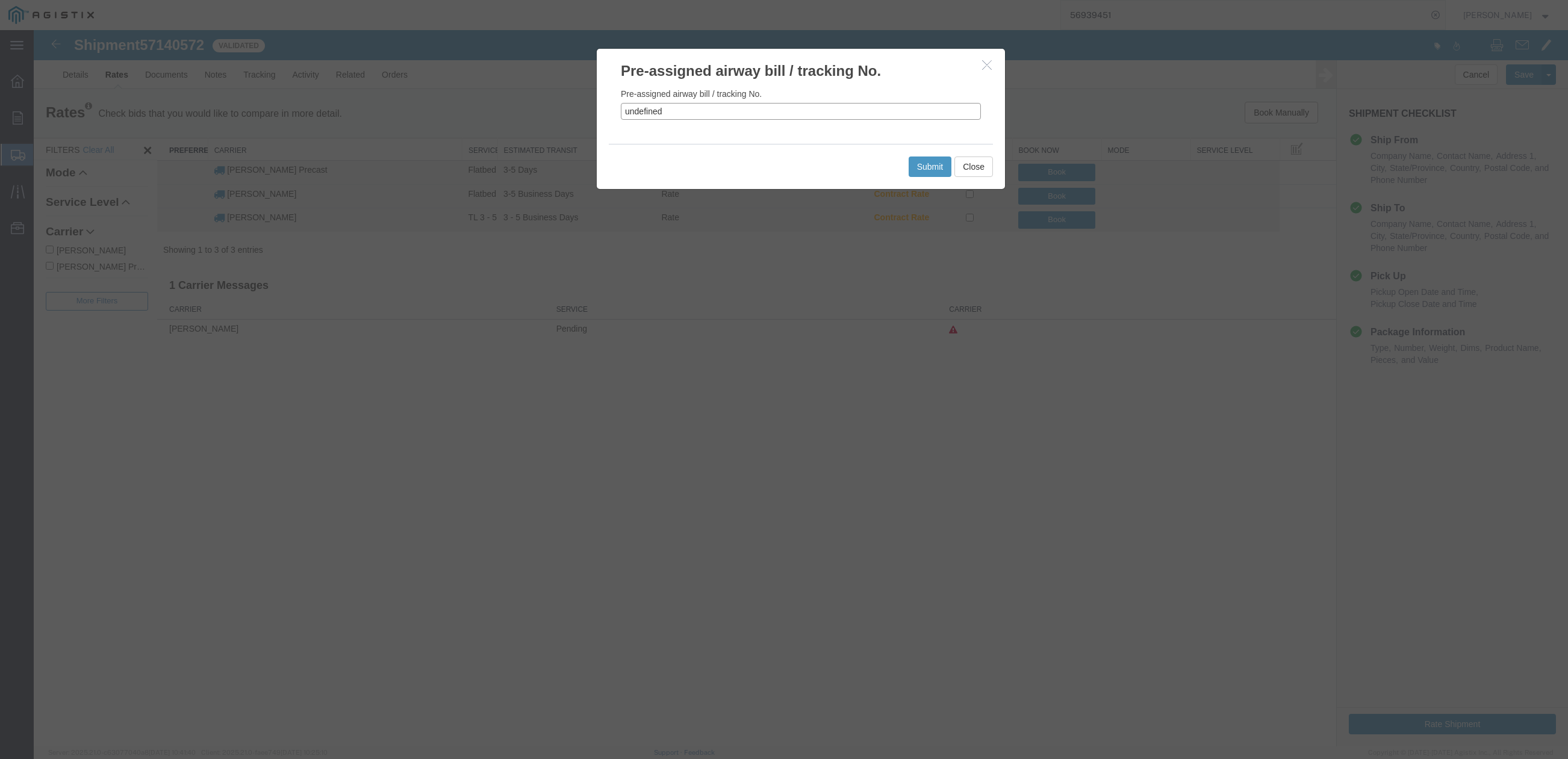
drag, startPoint x: 692, startPoint y: 116, endPoint x: 576, endPoint y: 119, distance: 116.0
click at [576, 119] on div "Pre-assigned airway bill / tracking No. Pre-assigned airway bill / tracking No.…" at bounding box center [801, 389] width 1535 height 716
paste input "57140572"
type input "57140572"
click at [931, 169] on button "Submit" at bounding box center [931, 166] width 44 height 20
